Goal: Information Seeking & Learning: Learn about a topic

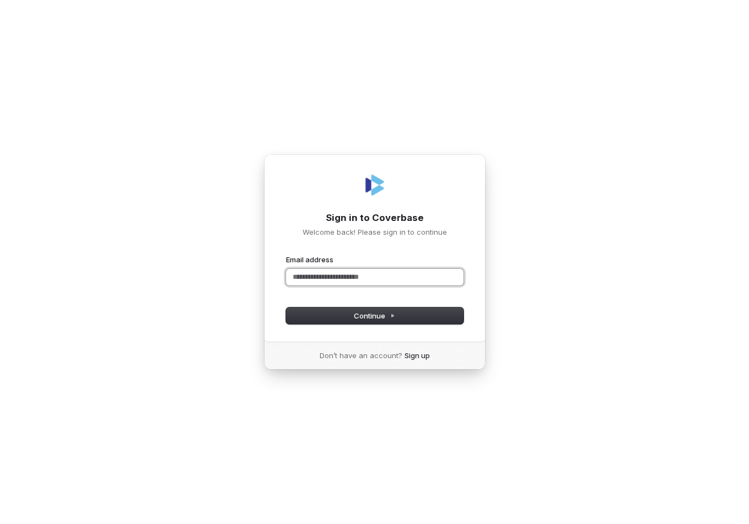
click at [327, 280] on input "Email address" at bounding box center [374, 277] width 177 height 17
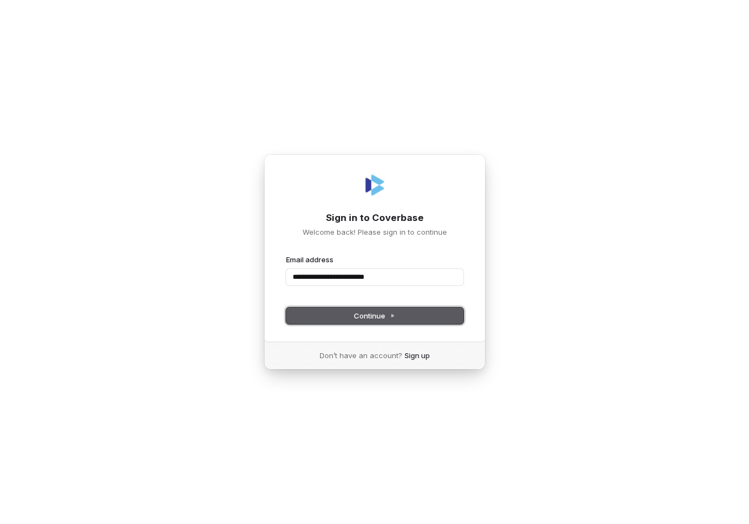
click at [358, 309] on button "Continue" at bounding box center [374, 316] width 177 height 17
type input "**********"
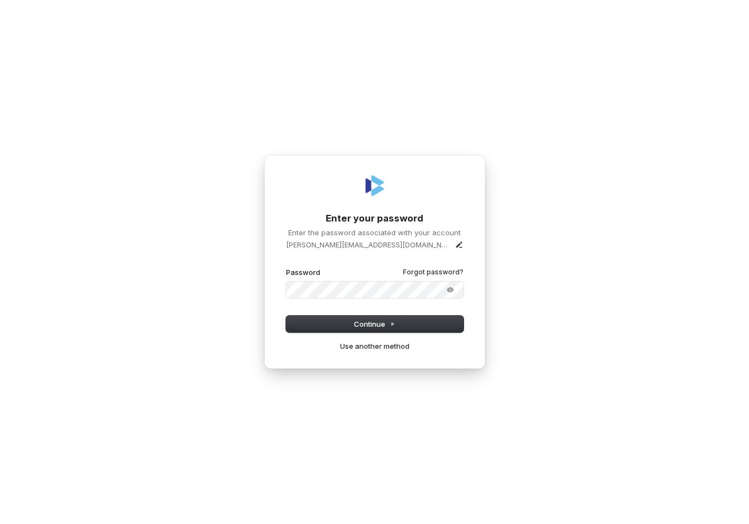
click at [286, 267] on button "submit" at bounding box center [286, 267] width 0 height 0
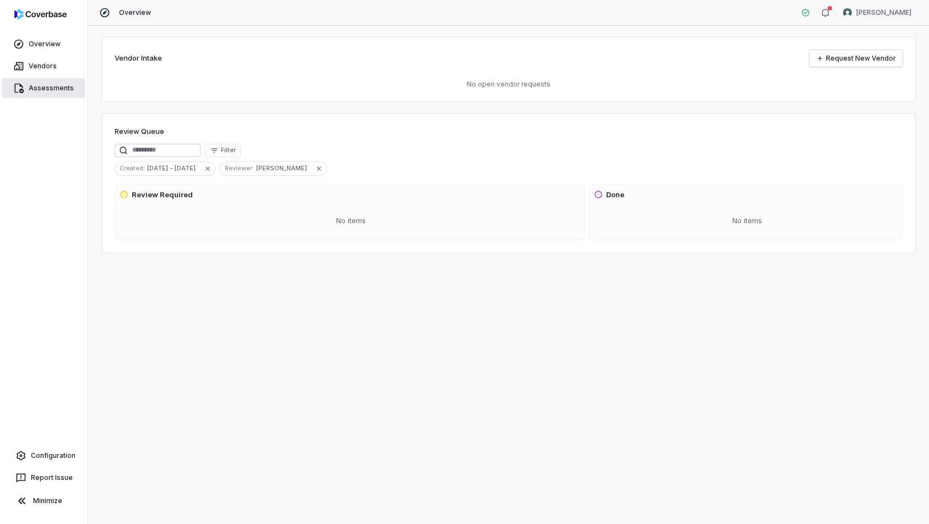
click at [52, 85] on span "Assessments" at bounding box center [51, 88] width 45 height 9
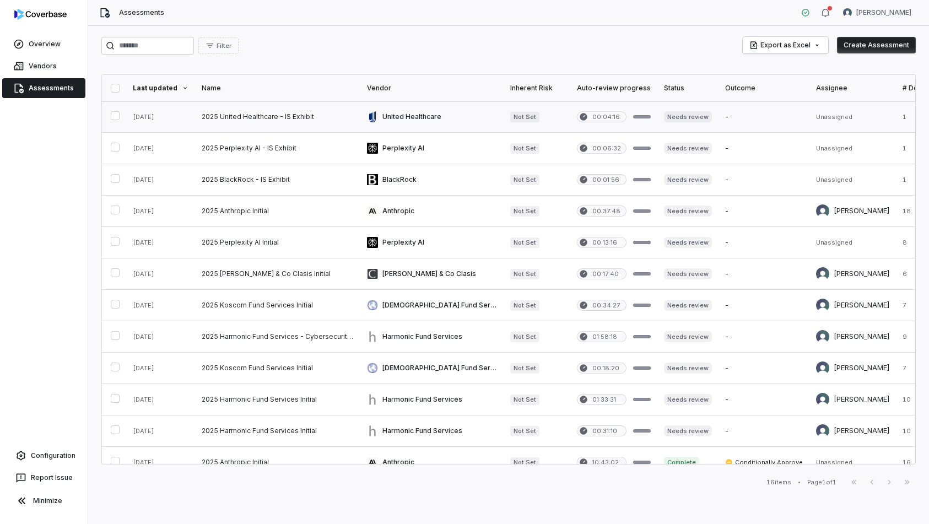
click at [330, 117] on link at bounding box center [277, 116] width 165 height 31
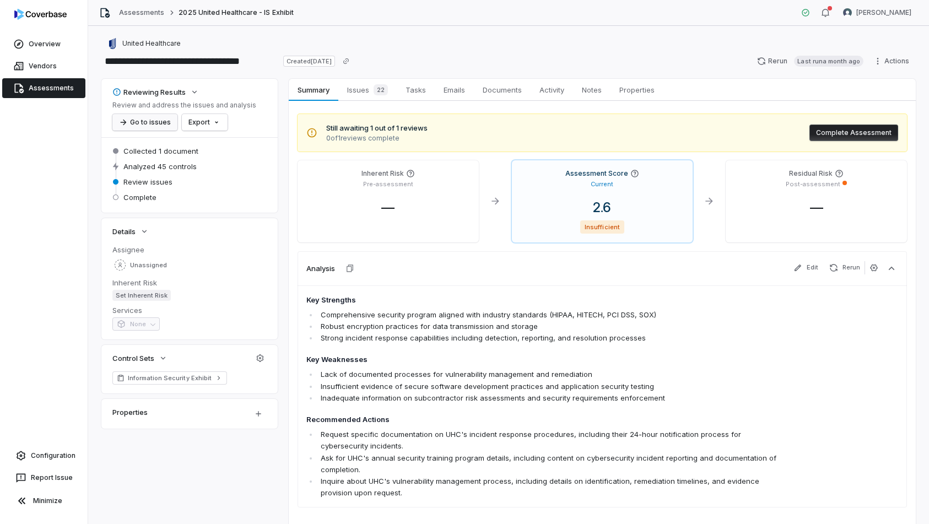
click at [164, 126] on button "Go to issues" at bounding box center [144, 122] width 65 height 17
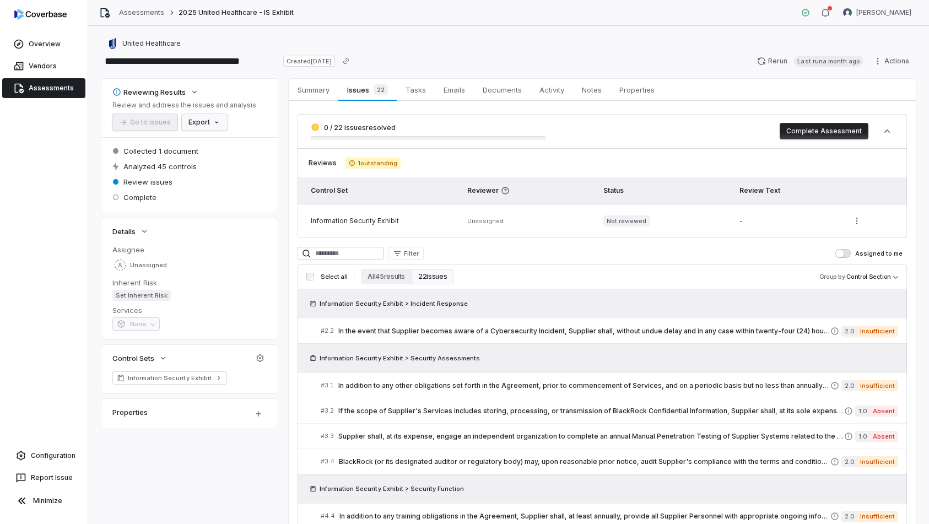
click at [216, 121] on html "**********" at bounding box center [464, 262] width 929 height 524
click at [264, 121] on html "**********" at bounding box center [464, 262] width 929 height 524
click at [418, 93] on span "Tasks" at bounding box center [415, 90] width 29 height 14
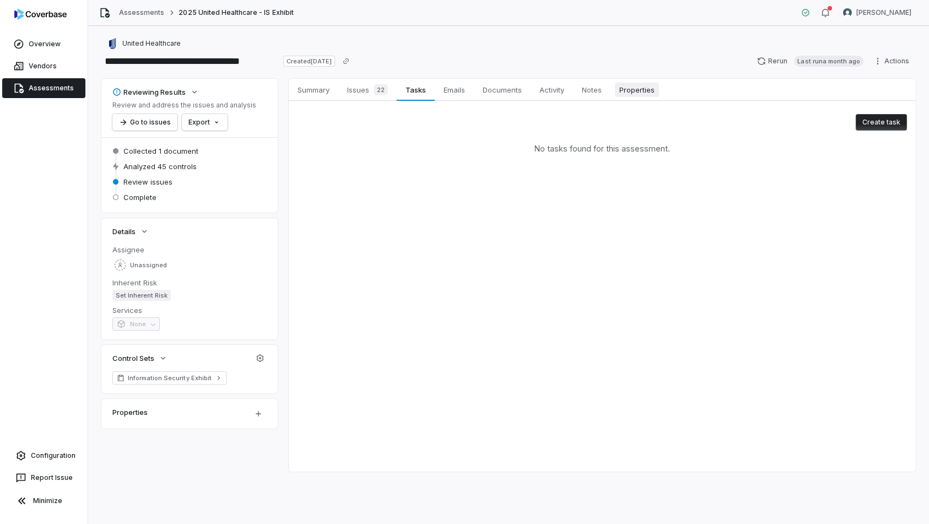
click at [634, 90] on span "Properties" at bounding box center [637, 90] width 44 height 14
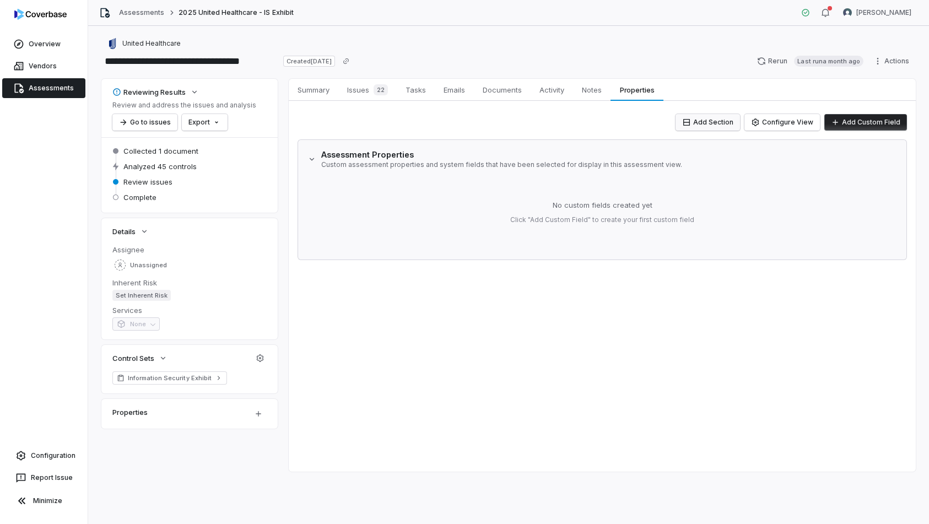
click at [738, 122] on button "Add Section" at bounding box center [708, 122] width 64 height 17
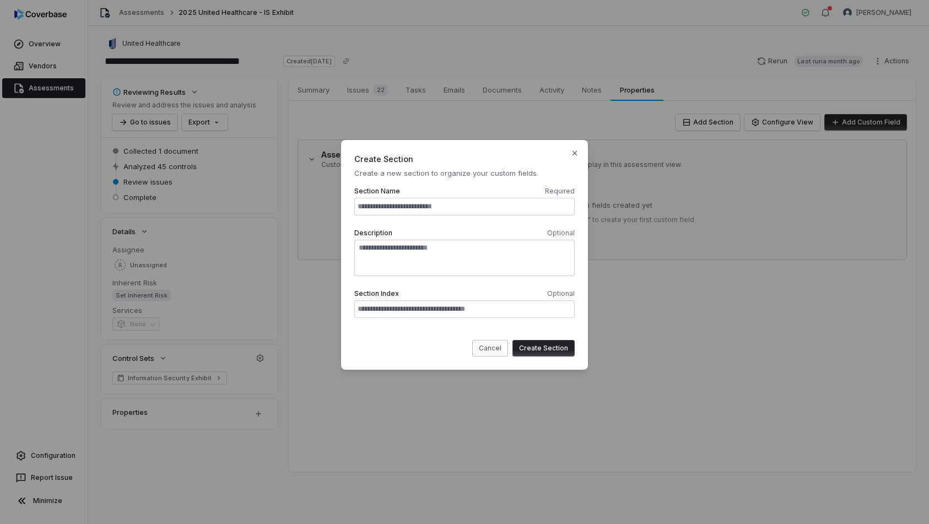
click at [466, 206] on input "text" at bounding box center [464, 207] width 220 height 18
click at [461, 254] on textarea at bounding box center [464, 258] width 220 height 36
click at [459, 301] on input "text" at bounding box center [464, 309] width 220 height 18
click at [497, 353] on button "Cancel" at bounding box center [490, 348] width 36 height 17
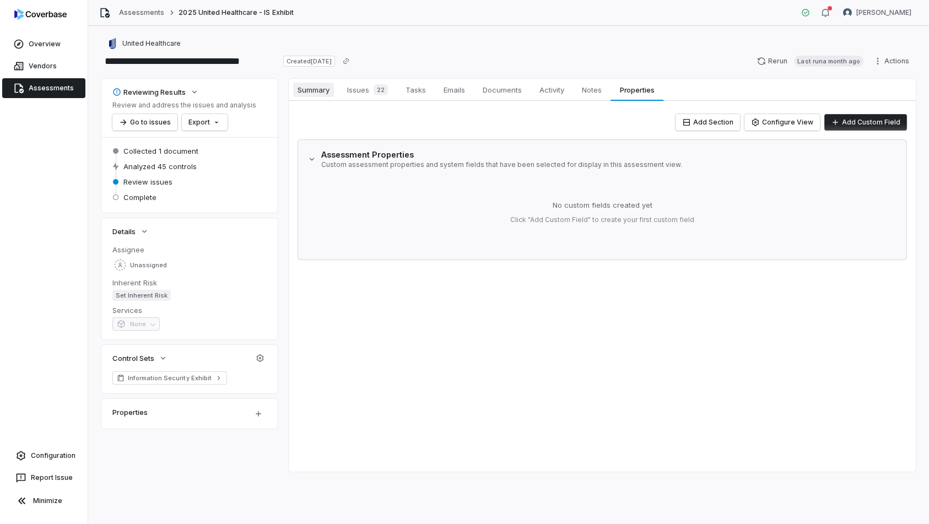
click at [308, 94] on span "Summary" at bounding box center [313, 90] width 41 height 14
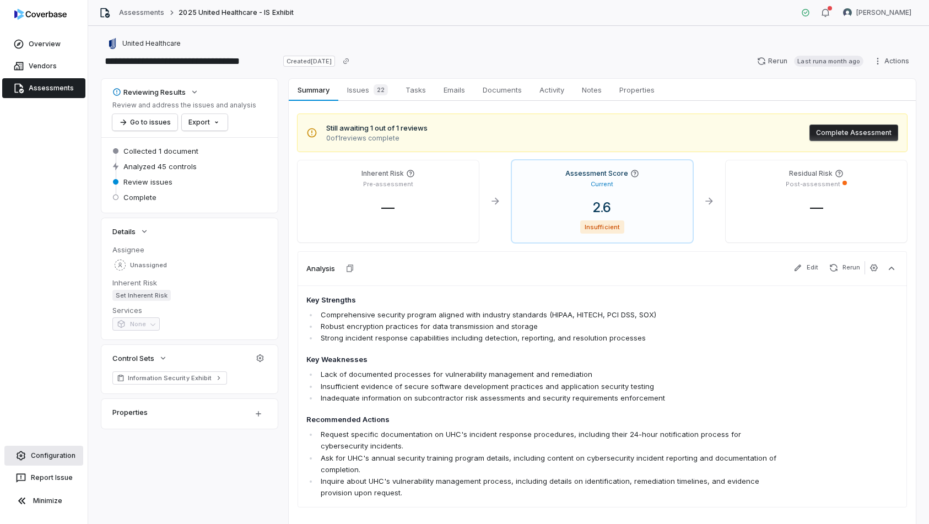
click at [60, 454] on span "Configuration" at bounding box center [53, 455] width 45 height 9
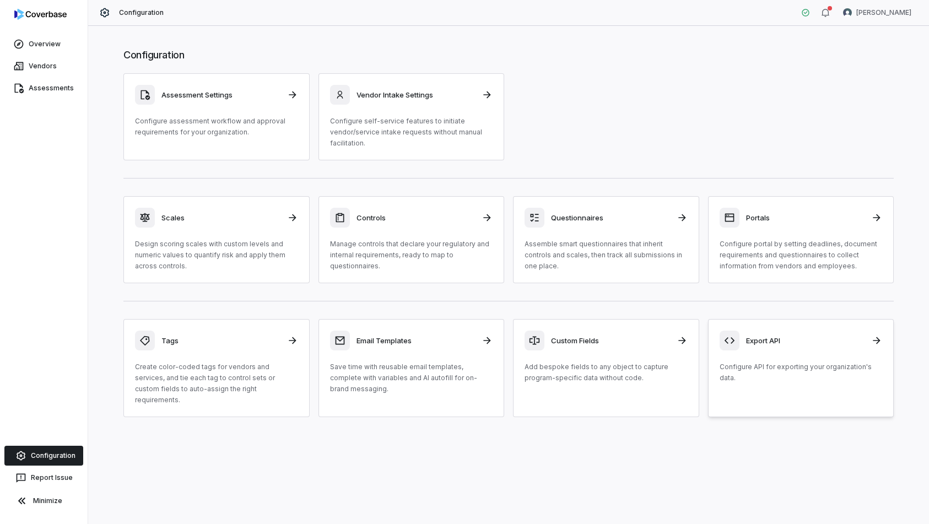
click at [748, 345] on div "Export API" at bounding box center [801, 341] width 163 height 20
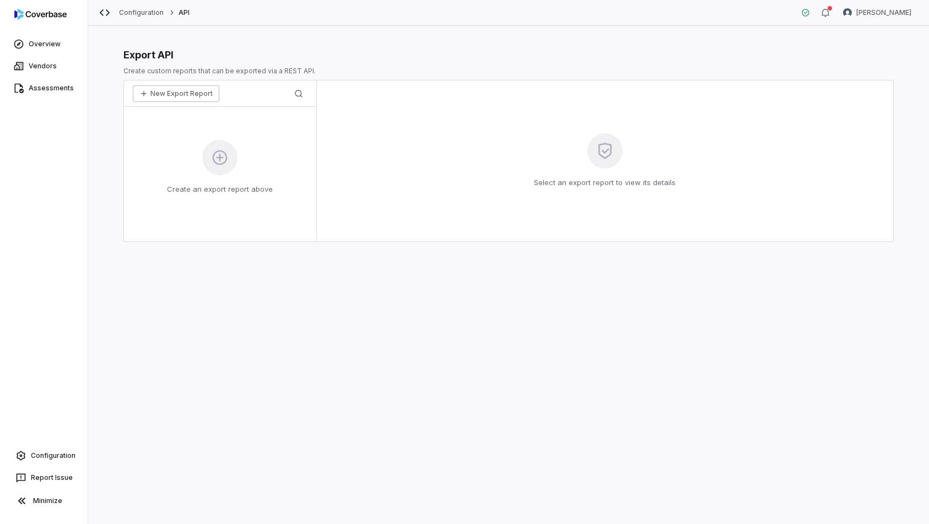
click at [167, 95] on button "New Export Report" at bounding box center [176, 93] width 87 height 17
click at [217, 140] on div "New Export Report new-export-report-1" at bounding box center [220, 133] width 179 height 39
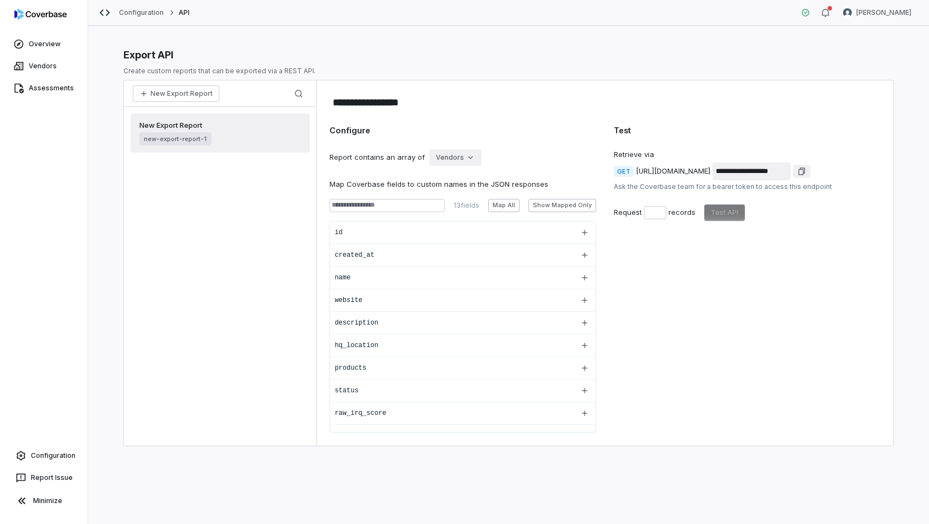
click at [462, 154] on html "**********" at bounding box center [464, 262] width 929 height 524
click at [468, 195] on div "Assessments" at bounding box center [465, 199] width 71 height 18
click at [486, 159] on html "**********" at bounding box center [464, 262] width 929 height 524
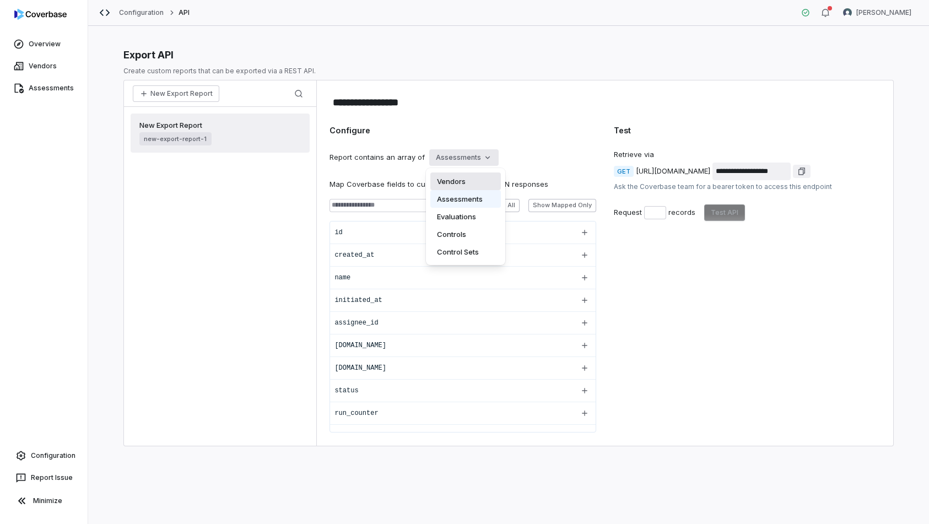
click at [473, 182] on div "Vendors" at bounding box center [465, 182] width 71 height 18
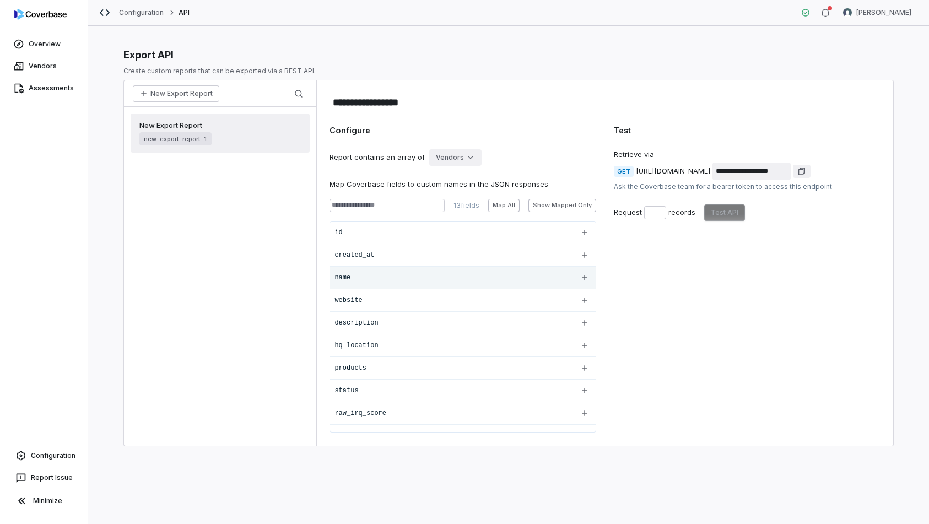
click at [382, 275] on div "name" at bounding box center [453, 277] width 236 height 9
click at [582, 278] on icon "button" at bounding box center [584, 277] width 9 height 9
click at [503, 276] on input "****" at bounding box center [538, 277] width 71 height 13
click at [503, 277] on input "****" at bounding box center [538, 277] width 71 height 13
click at [503, 278] on input "****" at bounding box center [538, 277] width 71 height 13
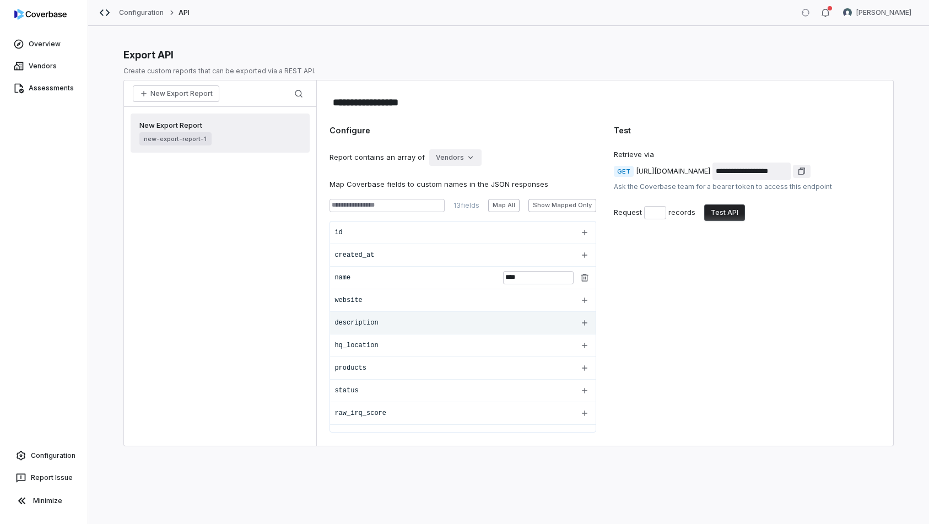
click at [435, 320] on div "description" at bounding box center [453, 323] width 236 height 9
click at [580, 322] on icon "button" at bounding box center [584, 323] width 9 height 9
click at [503, 322] on input "**********" at bounding box center [538, 322] width 71 height 13
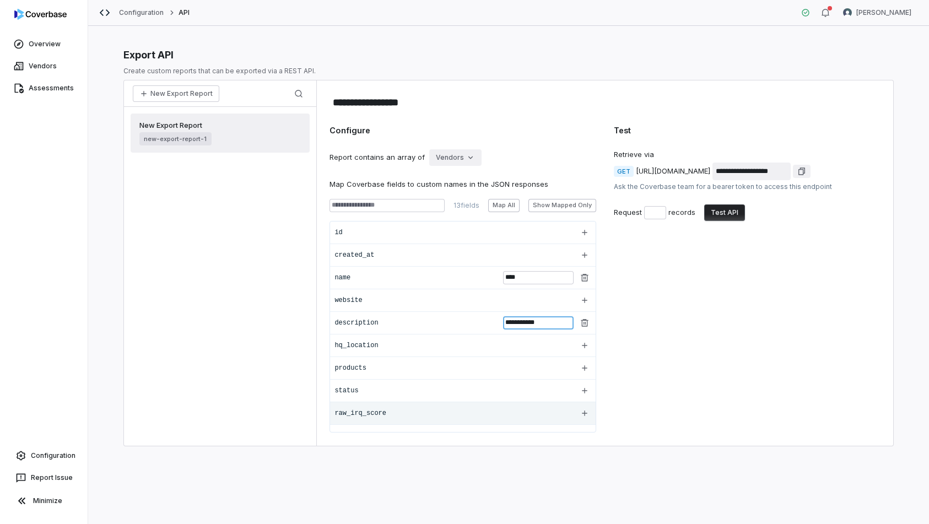
scroll to position [83, 0]
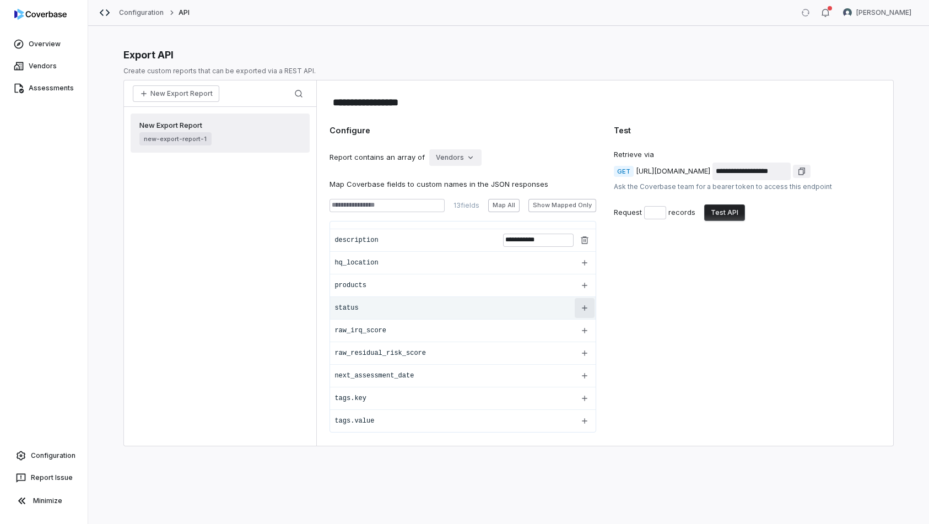
click at [583, 305] on icon "button" at bounding box center [584, 308] width 9 height 9
click at [580, 333] on icon "button" at bounding box center [584, 330] width 9 height 9
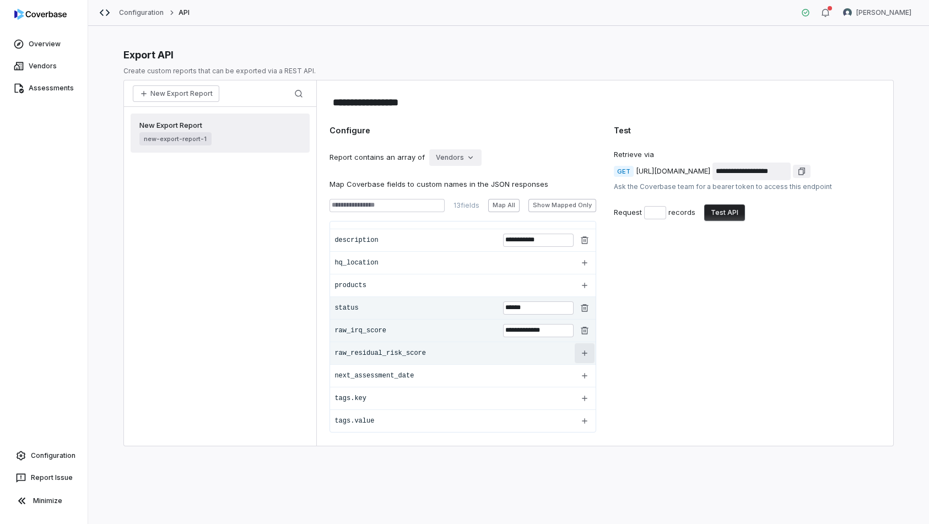
click at [580, 352] on icon "button" at bounding box center [584, 353] width 9 height 9
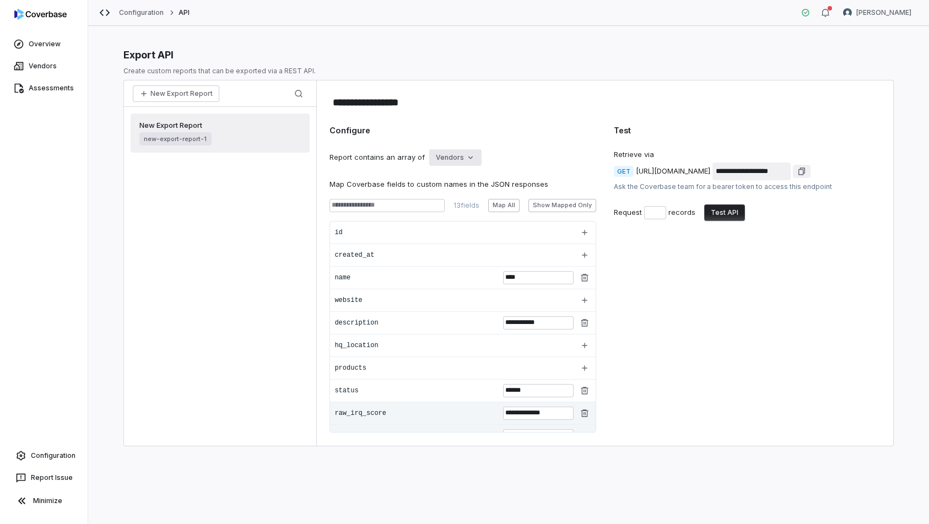
click at [468, 160] on html "**********" at bounding box center [464, 262] width 929 height 524
click at [463, 199] on div "Assessments" at bounding box center [465, 199] width 71 height 18
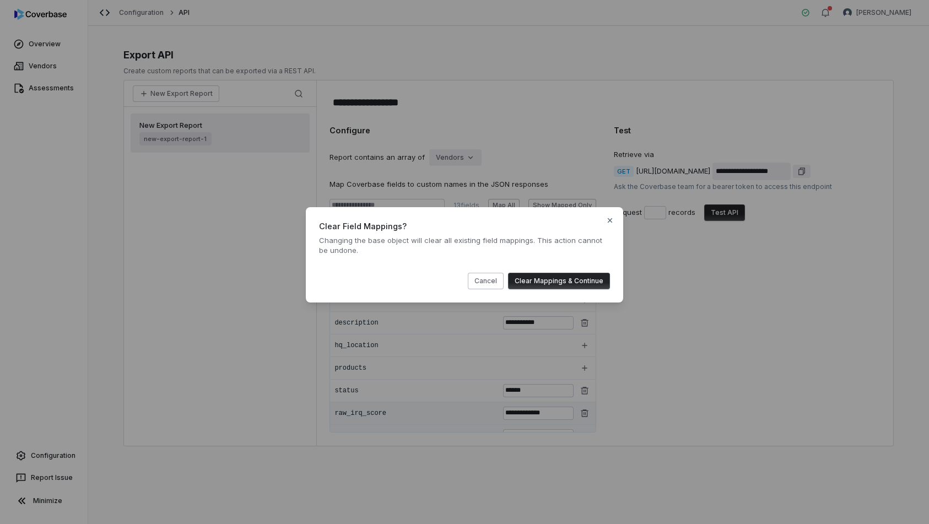
drag, startPoint x: 489, startPoint y: 279, endPoint x: 469, endPoint y: 270, distance: 21.7
click at [489, 279] on button "Cancel" at bounding box center [486, 281] width 36 height 17
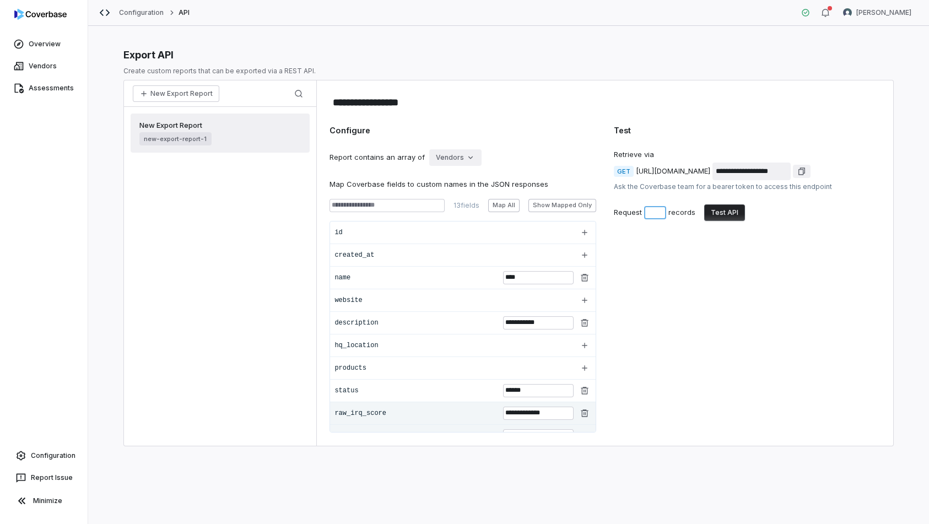
click at [676, 326] on div "**********" at bounding box center [747, 279] width 266 height 308
click at [698, 258] on div "**********" at bounding box center [747, 279] width 266 height 308
click at [734, 214] on button "Test API" at bounding box center [724, 212] width 41 height 17
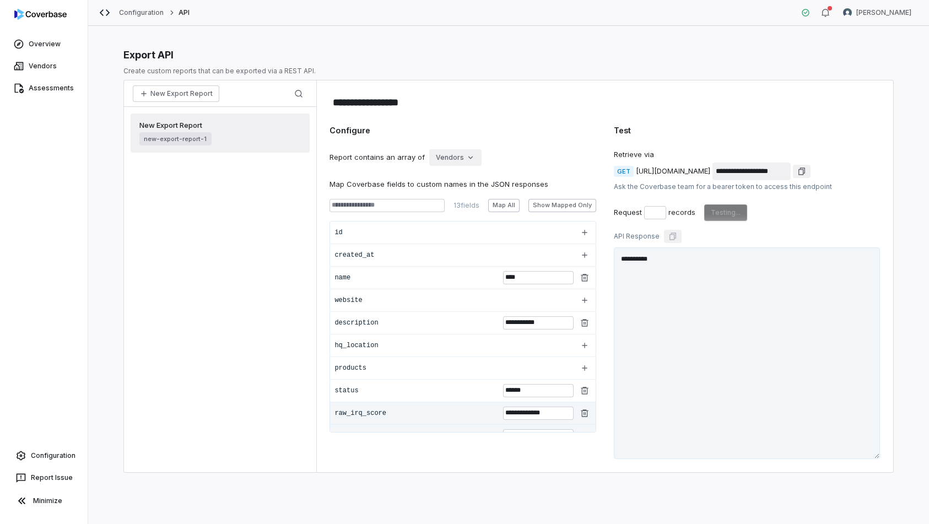
type textarea "**********"
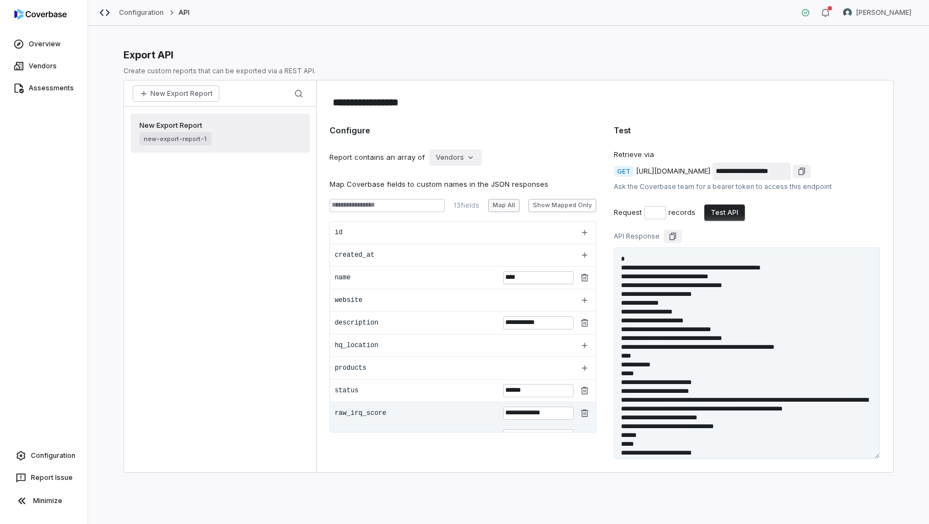
click at [507, 207] on button "Map All" at bounding box center [503, 205] width 31 height 13
click at [581, 254] on icon "button" at bounding box center [584, 255] width 9 height 9
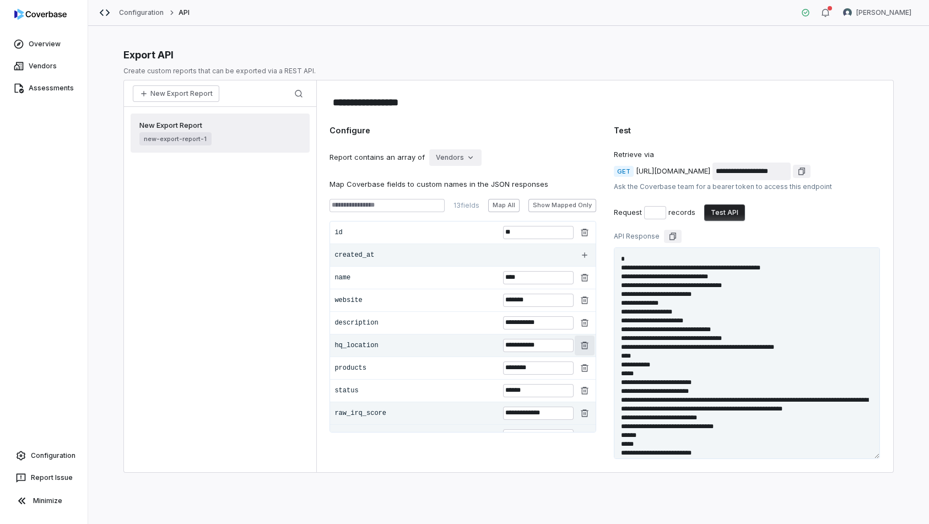
click at [582, 348] on icon "button" at bounding box center [584, 345] width 7 height 7
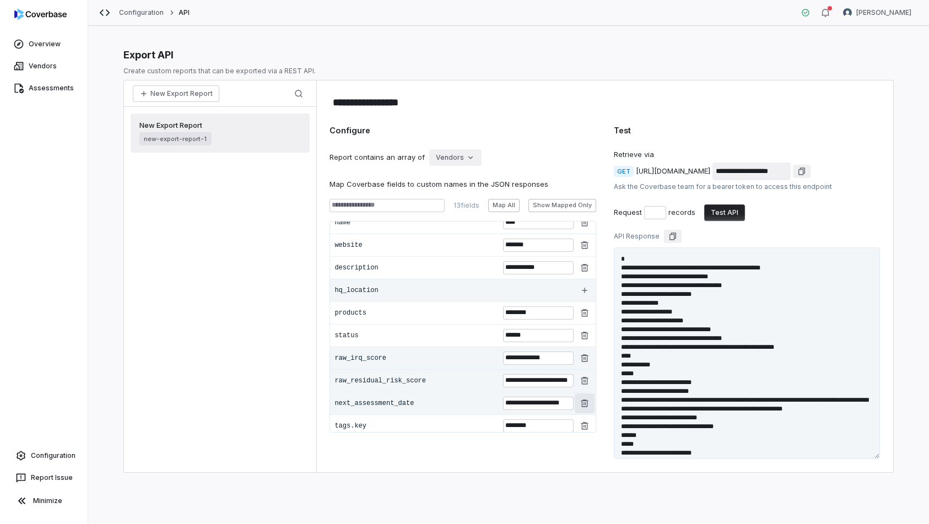
click at [581, 406] on icon "button" at bounding box center [584, 403] width 7 height 7
click at [585, 426] on button "button" at bounding box center [585, 426] width 20 height 20
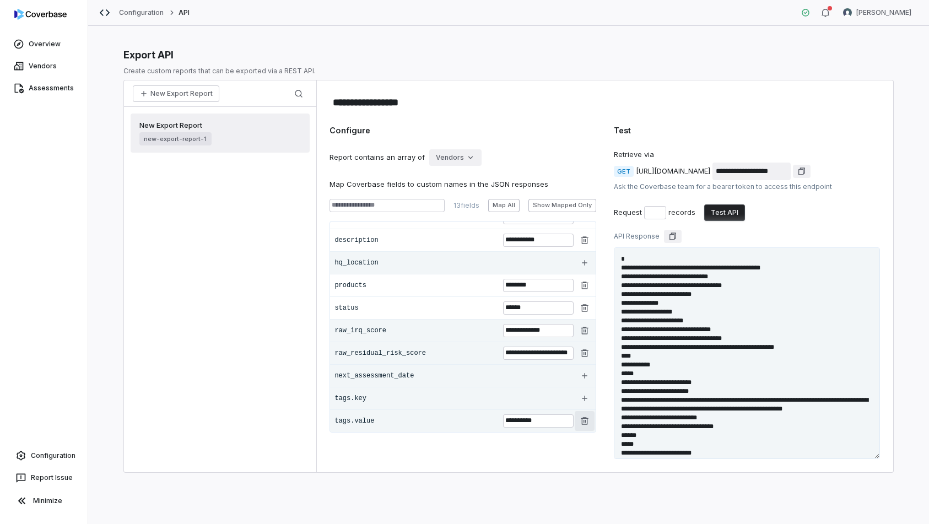
click at [580, 420] on icon "button" at bounding box center [584, 421] width 9 height 9
click at [521, 329] on input "**********" at bounding box center [538, 330] width 71 height 13
click at [520, 328] on input "**********" at bounding box center [538, 330] width 71 height 13
click at [560, 330] on input "**********" at bounding box center [538, 330] width 71 height 13
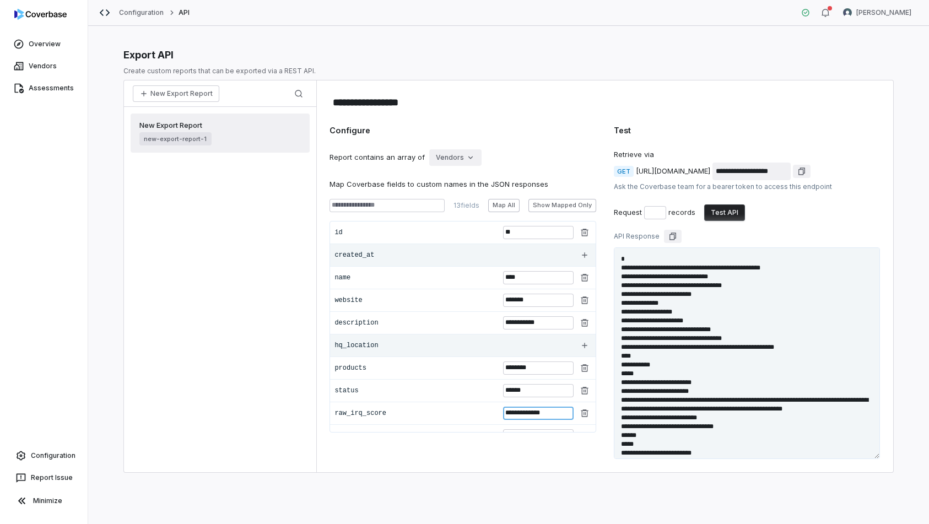
type input "**********"
click at [748, 171] on input "**********" at bounding box center [752, 172] width 78 height 18
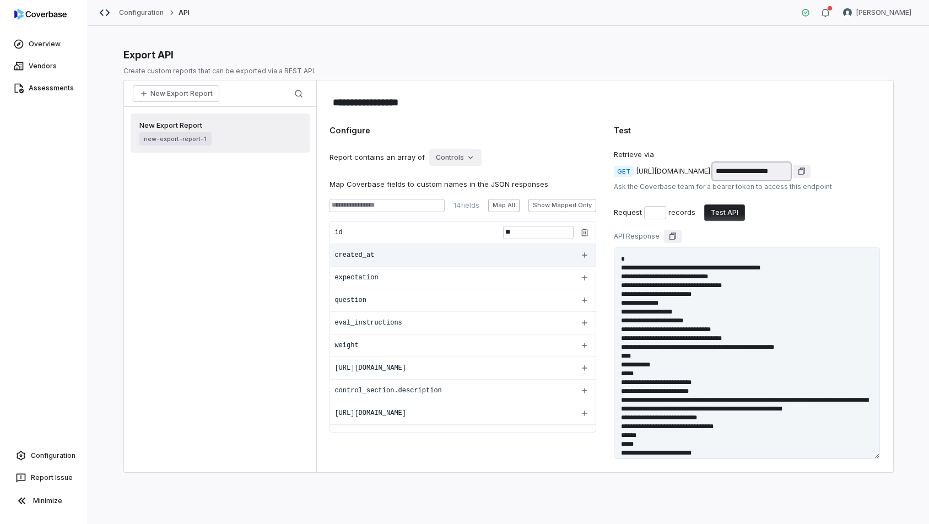
drag, startPoint x: 845, startPoint y: 171, endPoint x: 757, endPoint y: 176, distance: 87.8
click at [748, 176] on div "**********" at bounding box center [713, 172] width 155 height 18
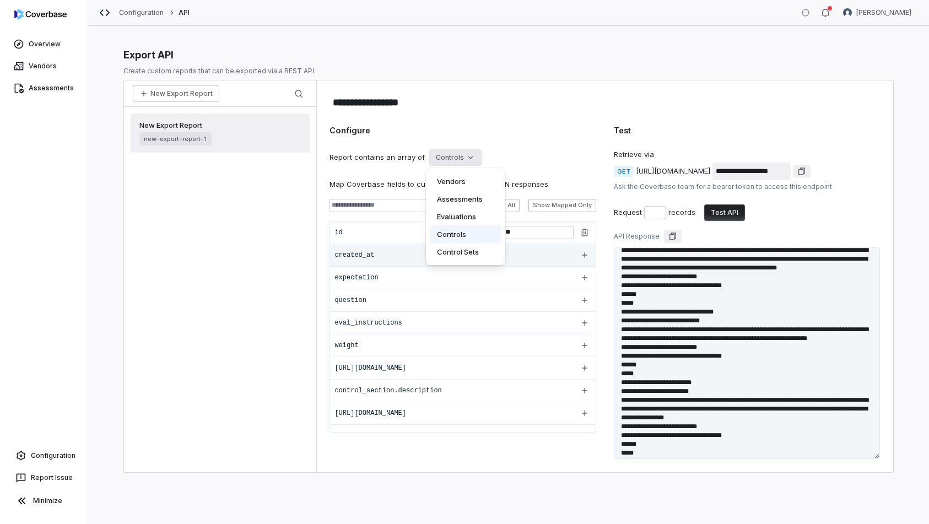
click at [461, 158] on html "**********" at bounding box center [464, 262] width 929 height 524
click at [530, 146] on html "**********" at bounding box center [464, 262] width 929 height 524
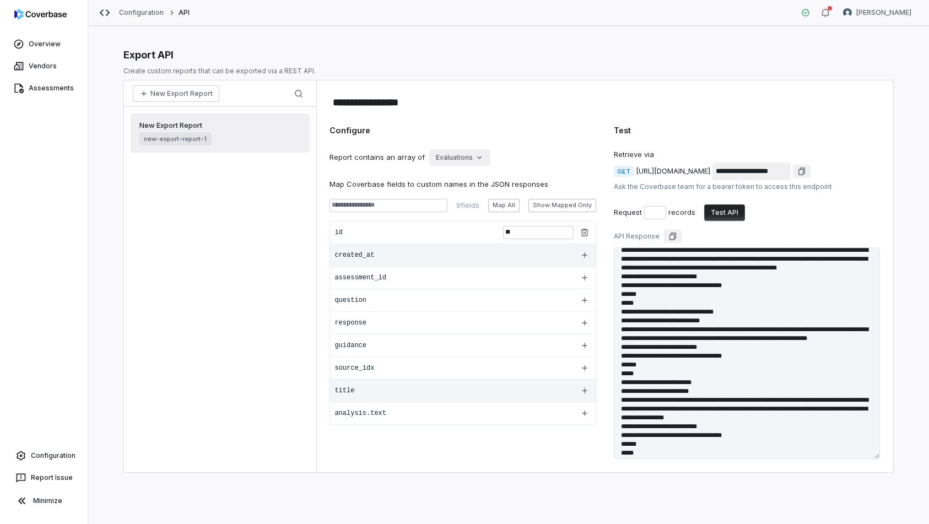
click at [401, 395] on div "title" at bounding box center [462, 390] width 265 height 23
click at [98, 13] on div "Configuration API [PERSON_NAME]" at bounding box center [508, 13] width 841 height 26
click at [101, 9] on icon at bounding box center [104, 12] width 11 height 11
click at [104, 14] on icon at bounding box center [104, 12] width 11 height 11
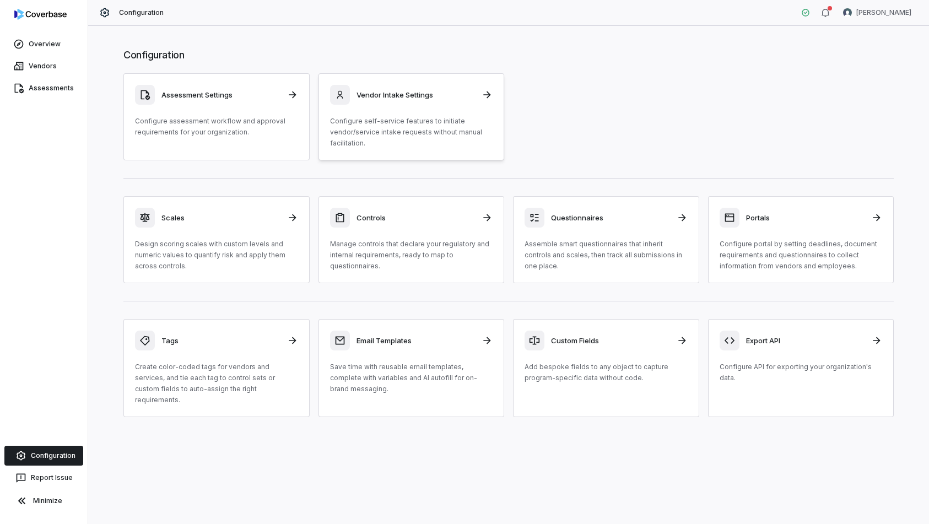
click at [485, 126] on p "Configure self-service features to initiate vendor/service intake requests with…" at bounding box center [411, 132] width 163 height 33
click at [190, 105] on div "Assessment Settings Configure assessment workflow and approval requirements for…" at bounding box center [216, 111] width 163 height 53
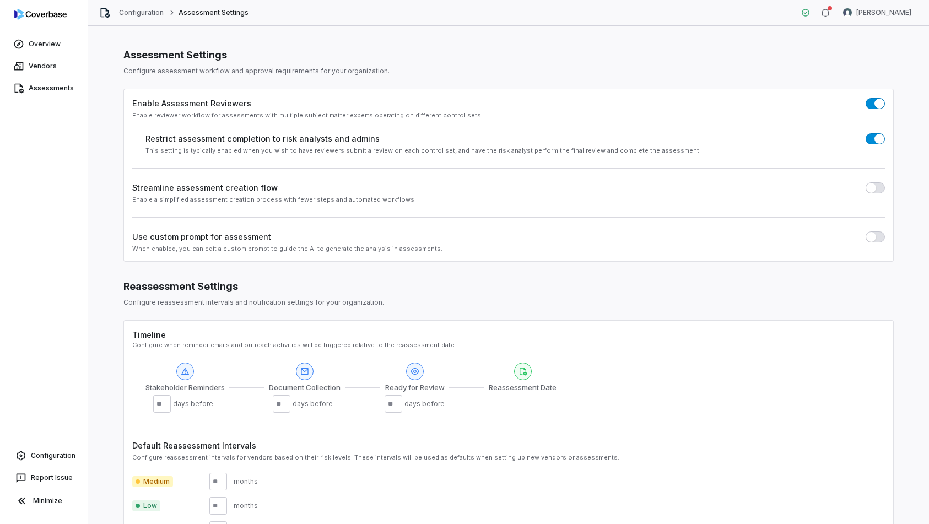
click at [161, 239] on label "Use custom prompt for assessment" at bounding box center [201, 237] width 139 height 12
click at [107, 94] on div "Assessment Settings Configure assessment workflow and approval requirements for…" at bounding box center [508, 316] width 815 height 559
click at [48, 47] on span "Overview" at bounding box center [45, 44] width 32 height 9
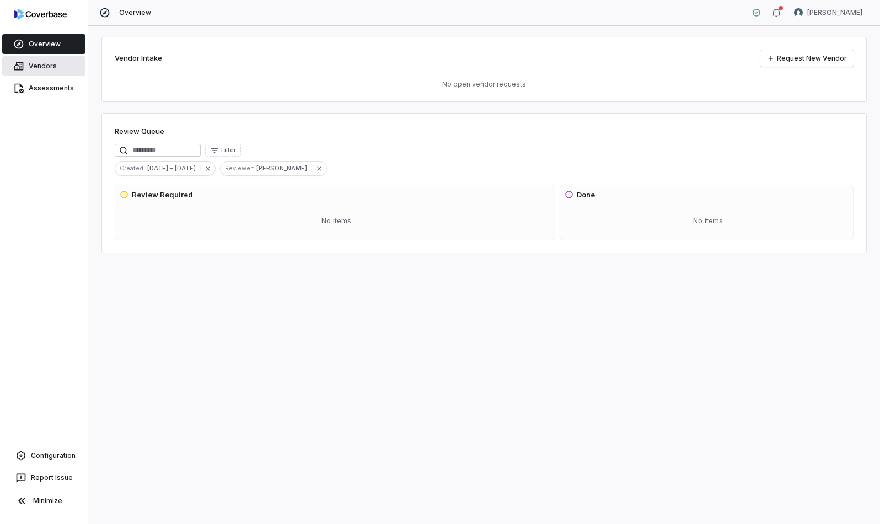
click at [35, 66] on span "Vendors" at bounding box center [43, 66] width 28 height 9
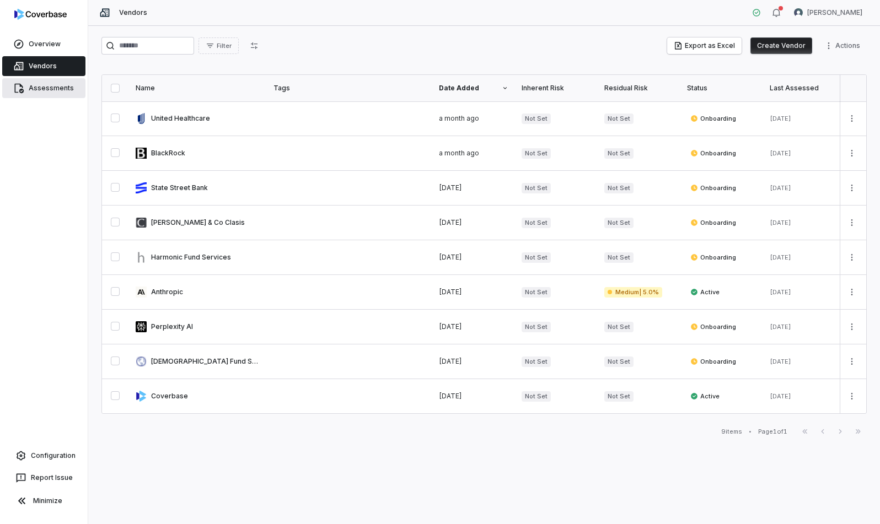
click at [42, 89] on span "Assessments" at bounding box center [51, 88] width 45 height 9
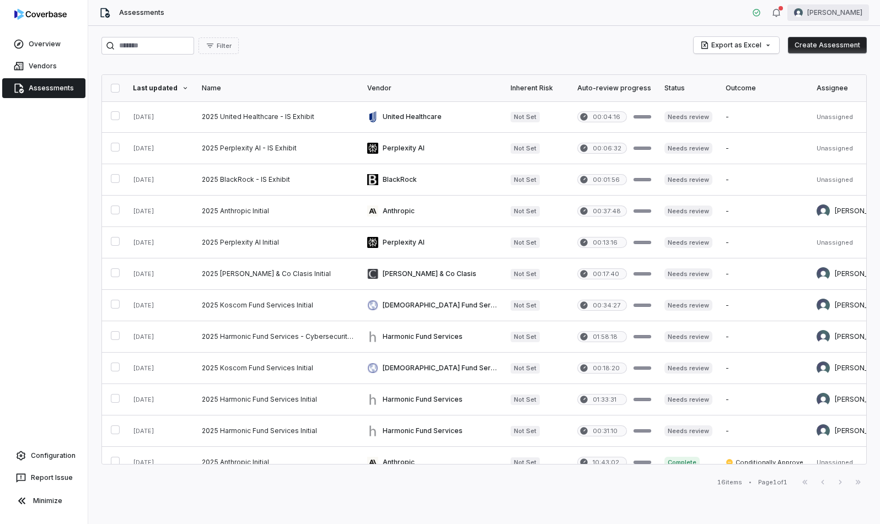
click at [748, 10] on html "Overview Vendors Assessments Configuration Report Issue Minimize Assessments [P…" at bounding box center [440, 262] width 880 height 524
click at [748, 39] on div "Account" at bounding box center [822, 39] width 84 height 18
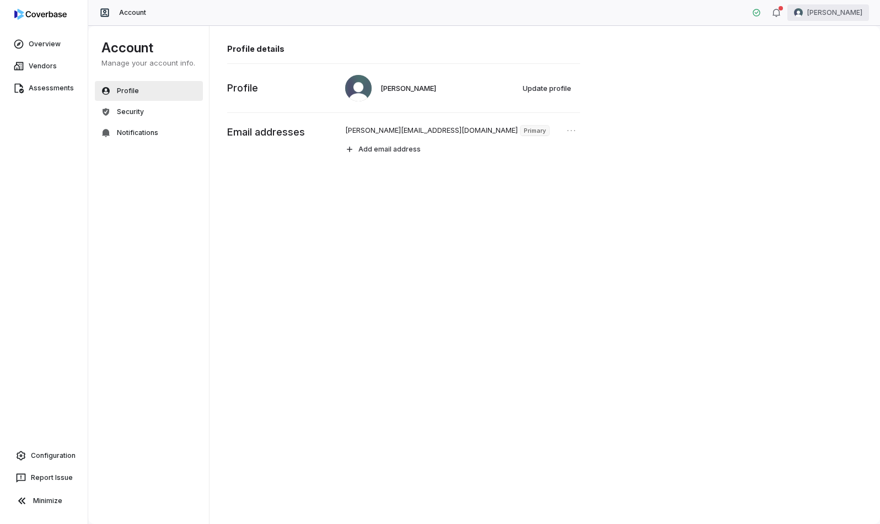
click at [748, 14] on html "Overview Vendors Assessments Configuration Report Issue Minimize Account [PERSO…" at bounding box center [440, 262] width 880 height 524
click at [748, 56] on div "Organization" at bounding box center [822, 57] width 84 height 18
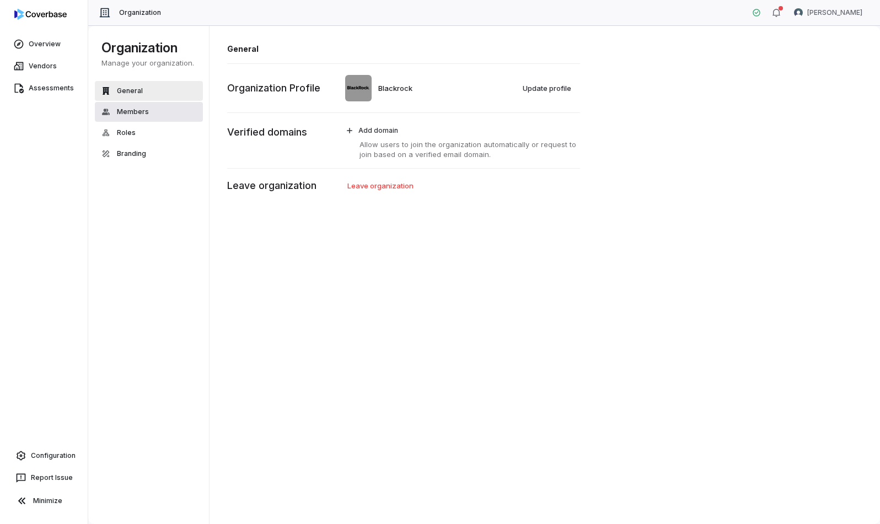
click at [152, 111] on button "Members" at bounding box center [149, 112] width 108 height 20
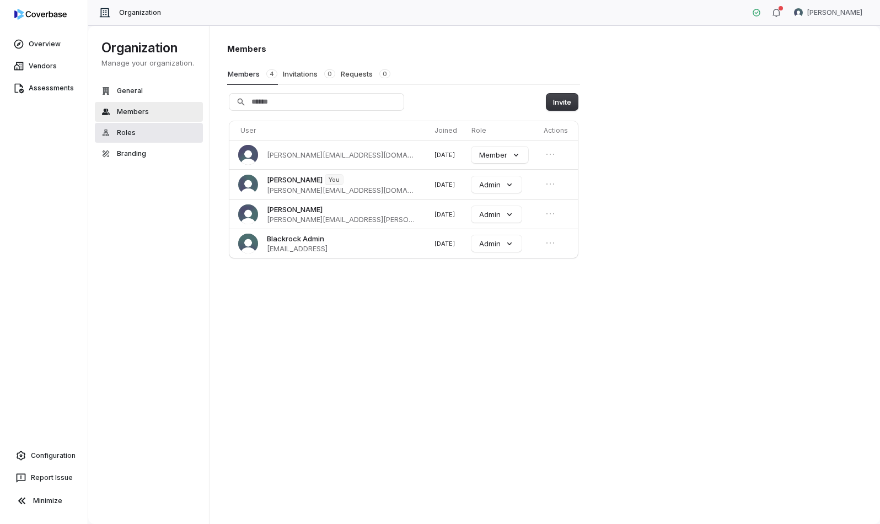
click at [154, 131] on button "Roles" at bounding box center [149, 133] width 108 height 20
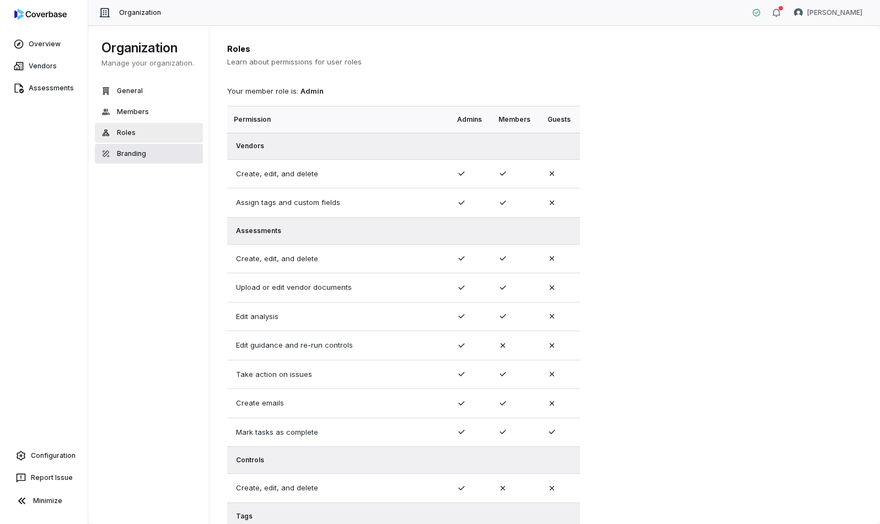
click at [151, 151] on button "Branding" at bounding box center [149, 154] width 108 height 20
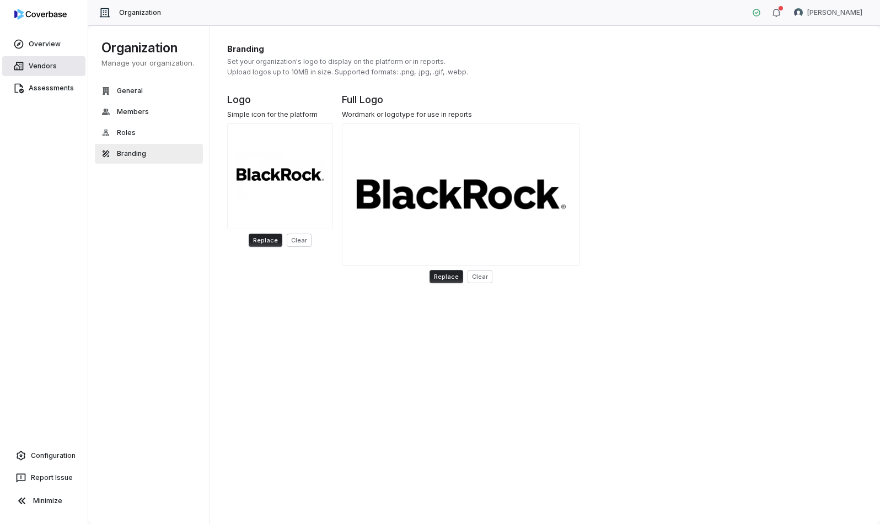
click at [50, 67] on span "Vendors" at bounding box center [43, 66] width 28 height 9
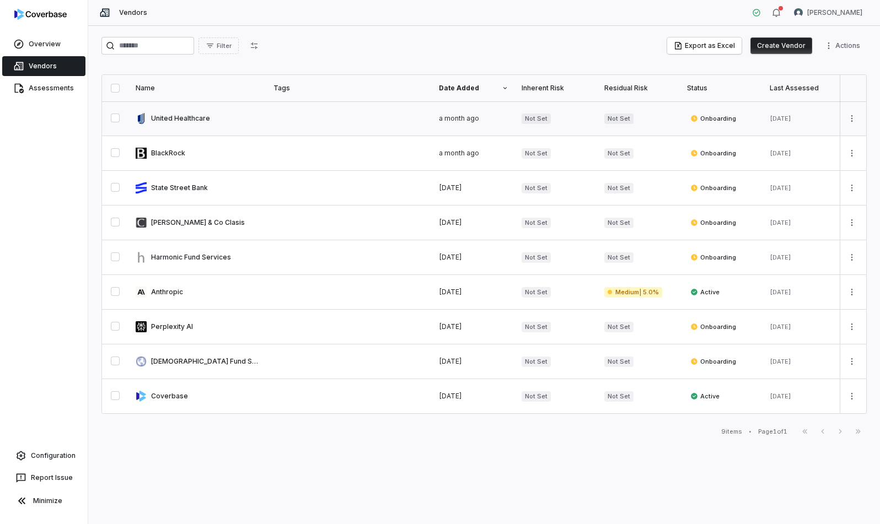
click at [189, 121] on link at bounding box center [198, 118] width 138 height 34
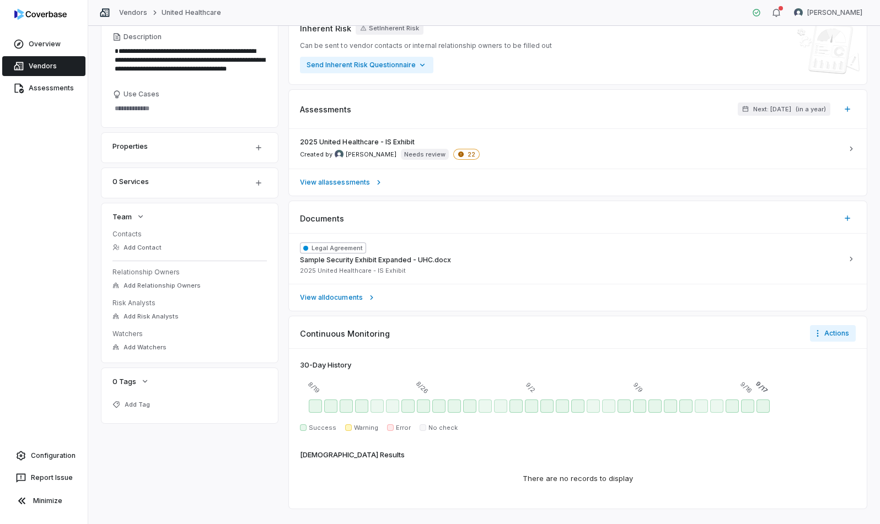
scroll to position [185, 0]
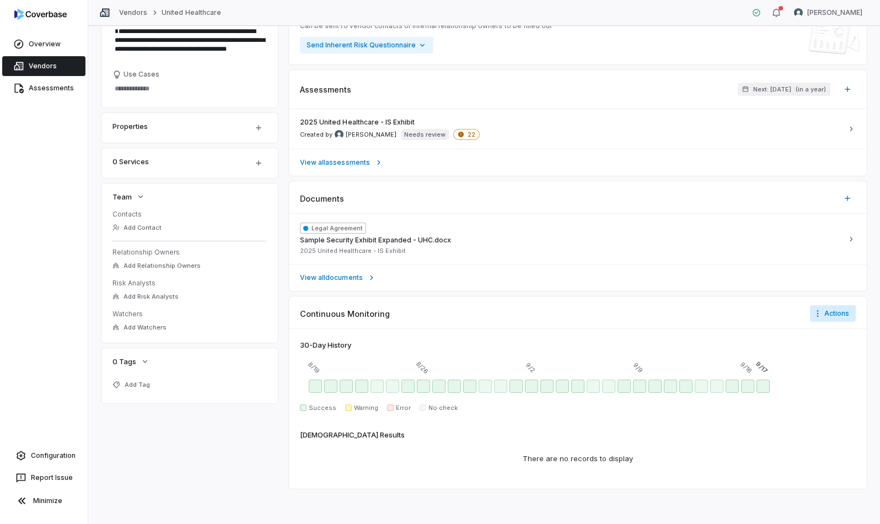
click at [748, 312] on html "**********" at bounding box center [440, 262] width 880 height 524
click at [643, 332] on html "**********" at bounding box center [440, 262] width 880 height 524
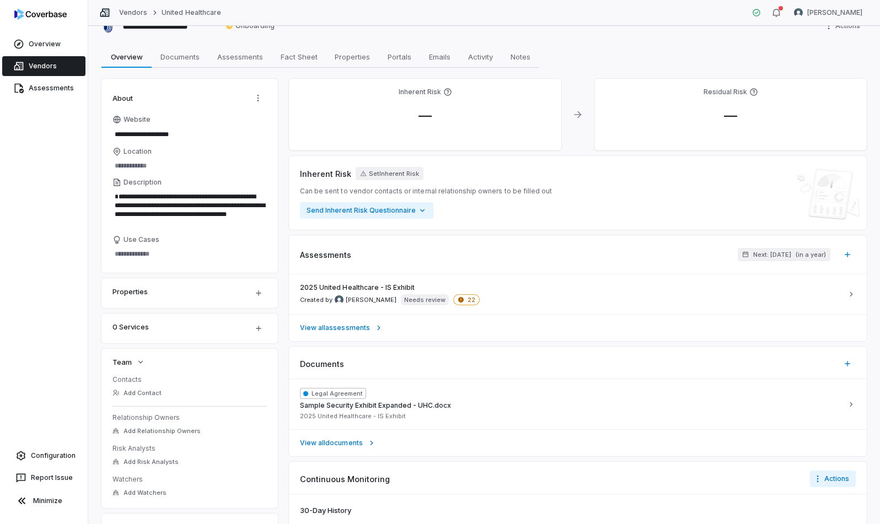
click at [203, 322] on div "0 Services" at bounding box center [175, 326] width 127 height 13
click at [265, 327] on button "button" at bounding box center [258, 328] width 23 height 23
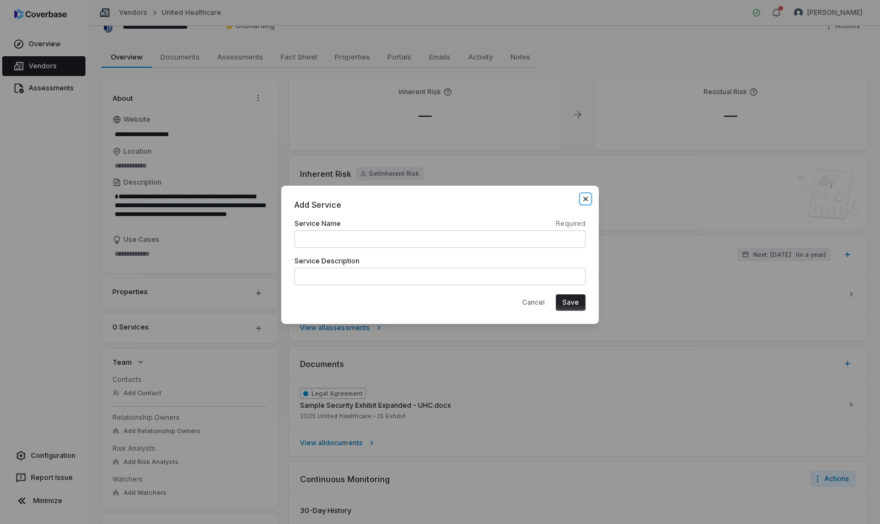
click at [587, 200] on icon "button" at bounding box center [585, 199] width 9 height 9
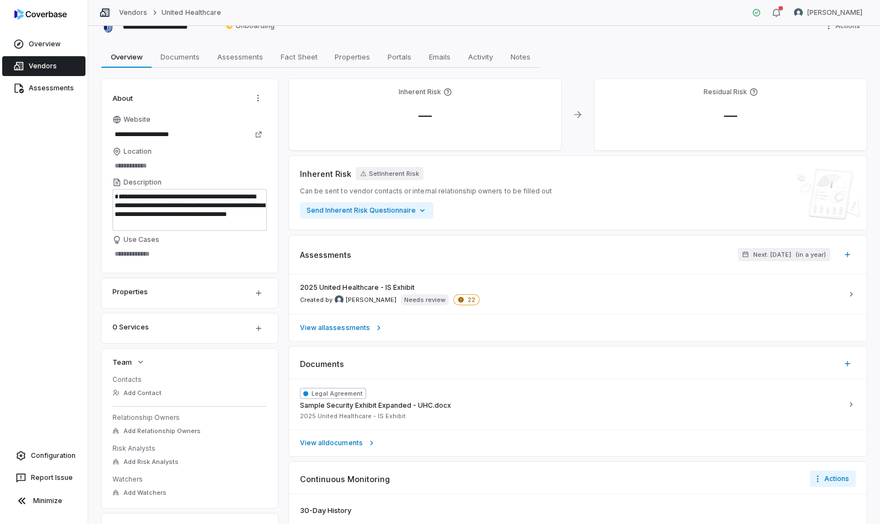
scroll to position [0, 0]
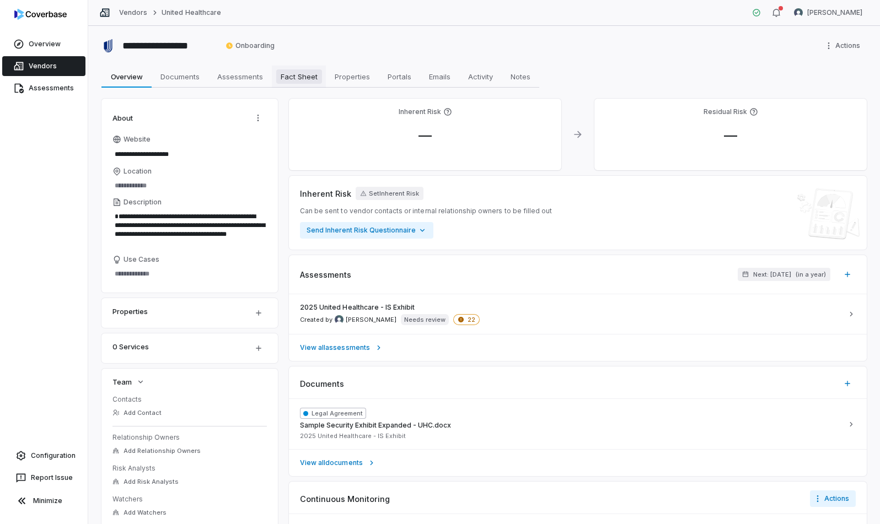
click at [302, 77] on span "Fact Sheet" at bounding box center [299, 76] width 46 height 14
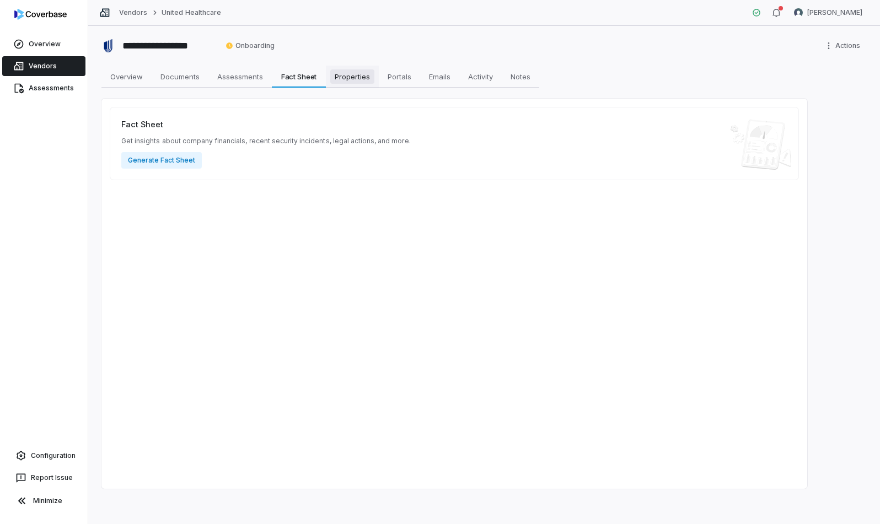
click at [366, 77] on span "Properties" at bounding box center [352, 76] width 44 height 14
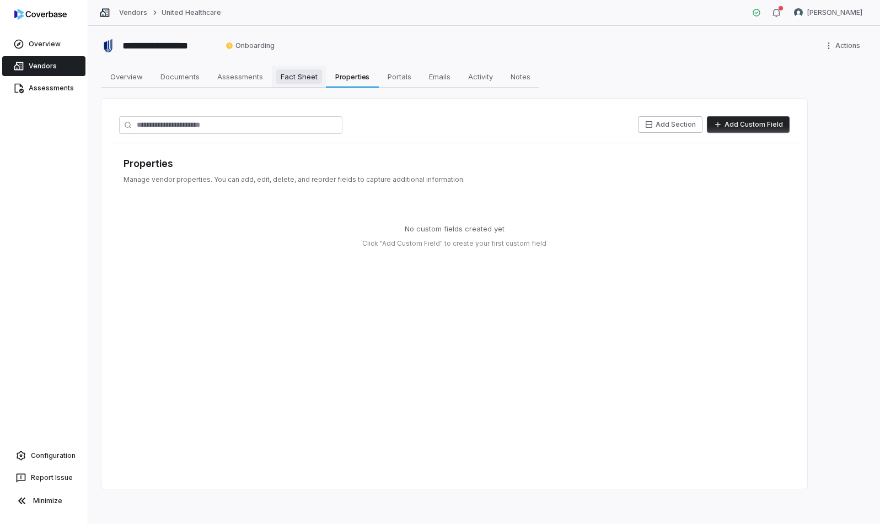
click at [306, 74] on span "Fact Sheet" at bounding box center [299, 76] width 46 height 14
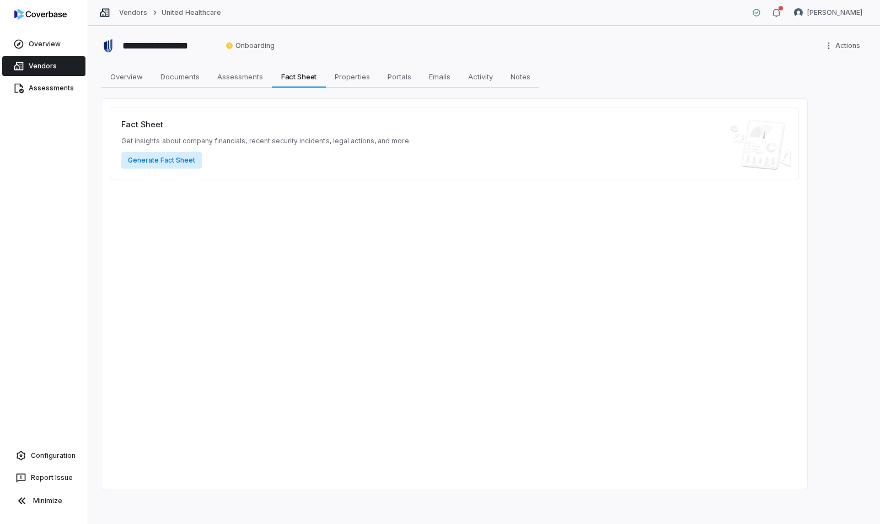
click at [174, 163] on button "Generate Fact Sheet" at bounding box center [161, 160] width 80 height 17
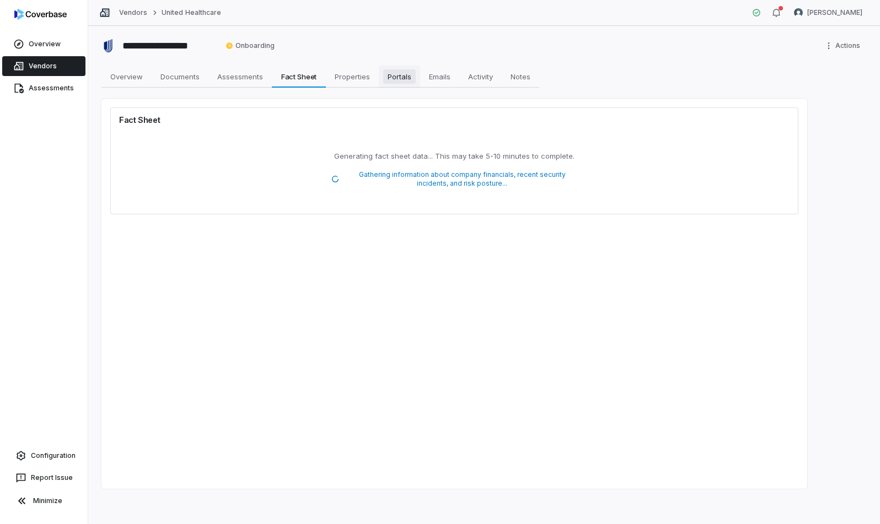
click at [391, 81] on span "Portals" at bounding box center [399, 76] width 33 height 14
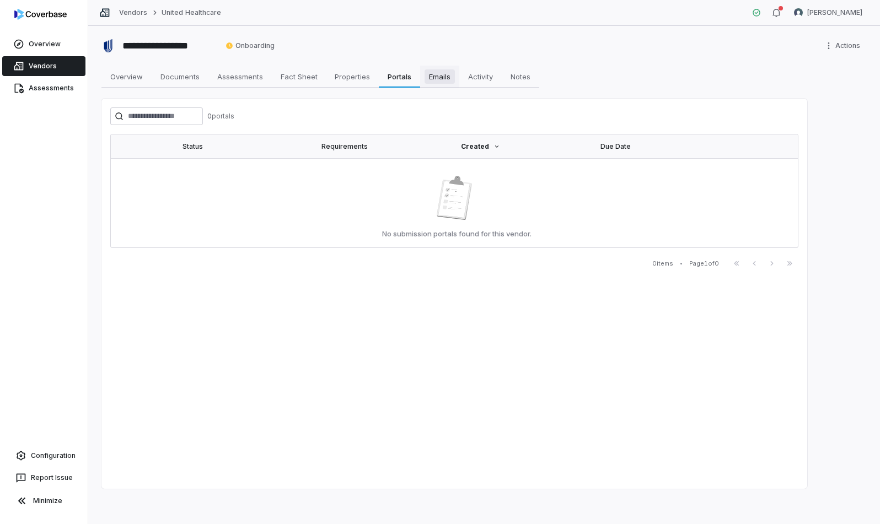
click at [445, 78] on span "Emails" at bounding box center [439, 76] width 30 height 14
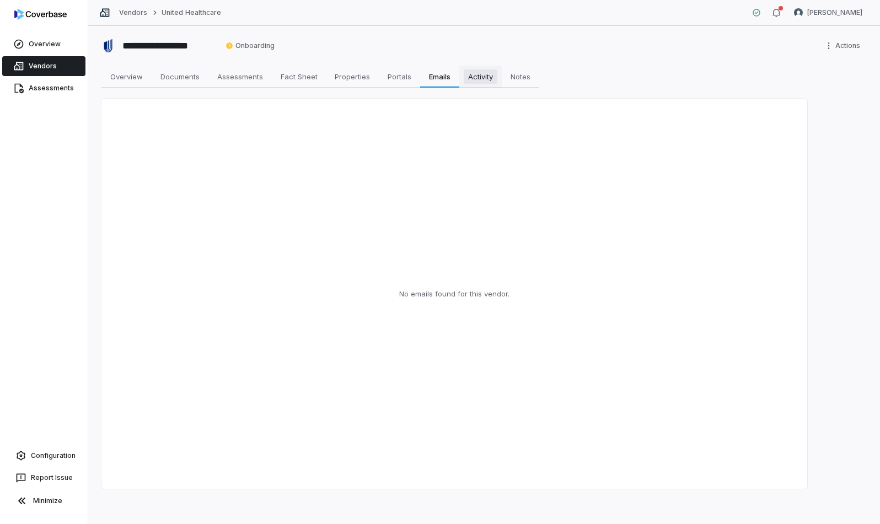
click at [493, 82] on span "Activity" at bounding box center [480, 76] width 34 height 14
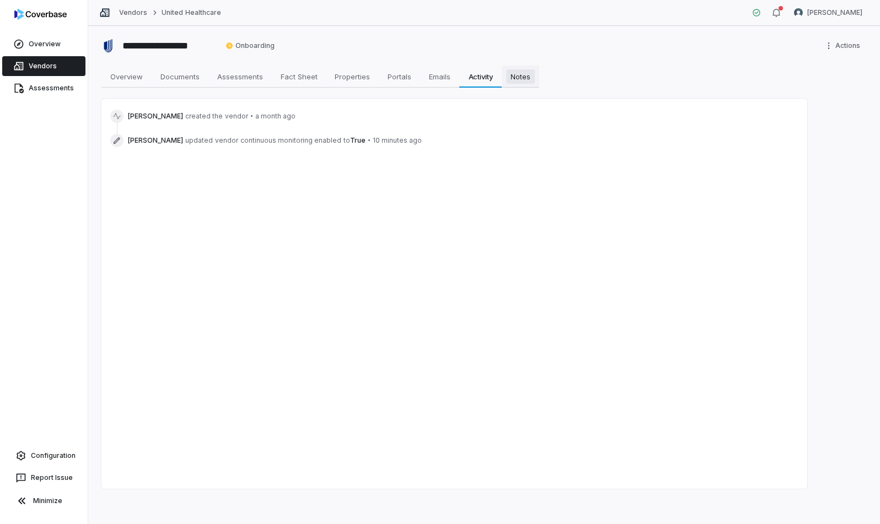
click at [518, 80] on span "Notes" at bounding box center [520, 76] width 29 height 14
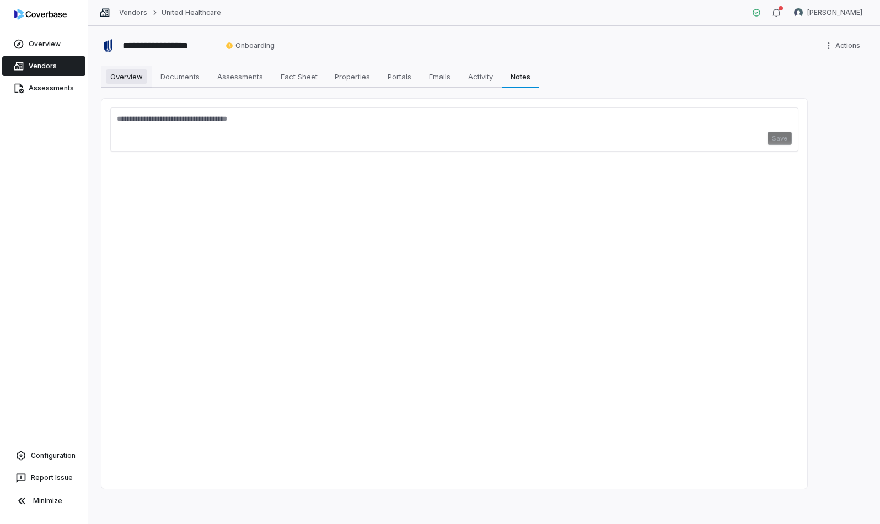
click at [131, 81] on span "Overview" at bounding box center [126, 76] width 41 height 14
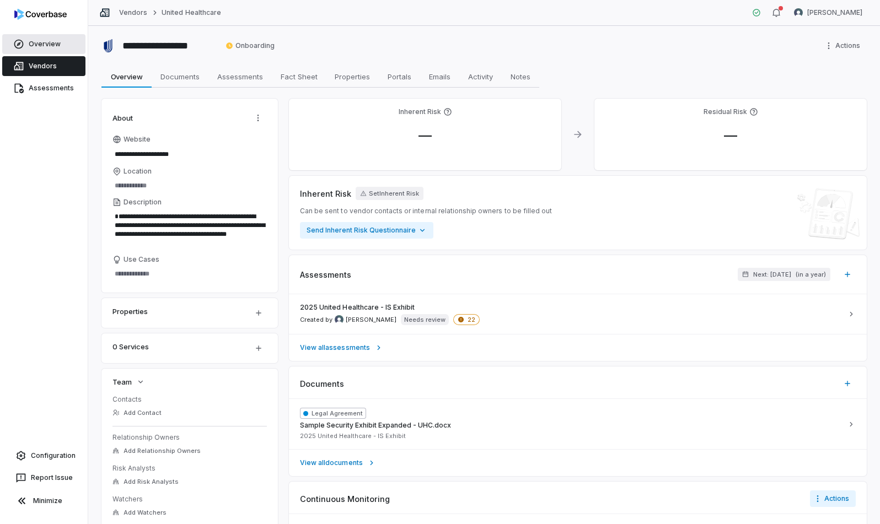
click at [46, 36] on link "Overview" at bounding box center [43, 44] width 83 height 20
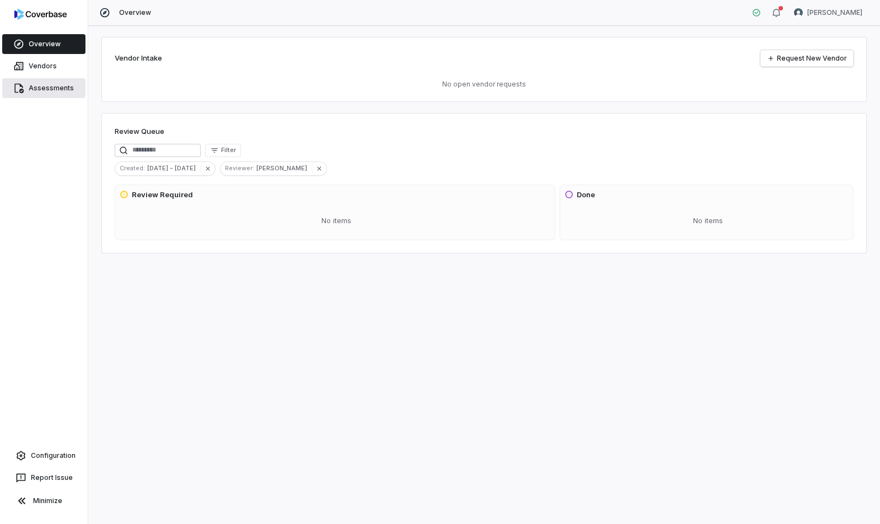
click at [51, 83] on link "Assessments" at bounding box center [43, 88] width 83 height 20
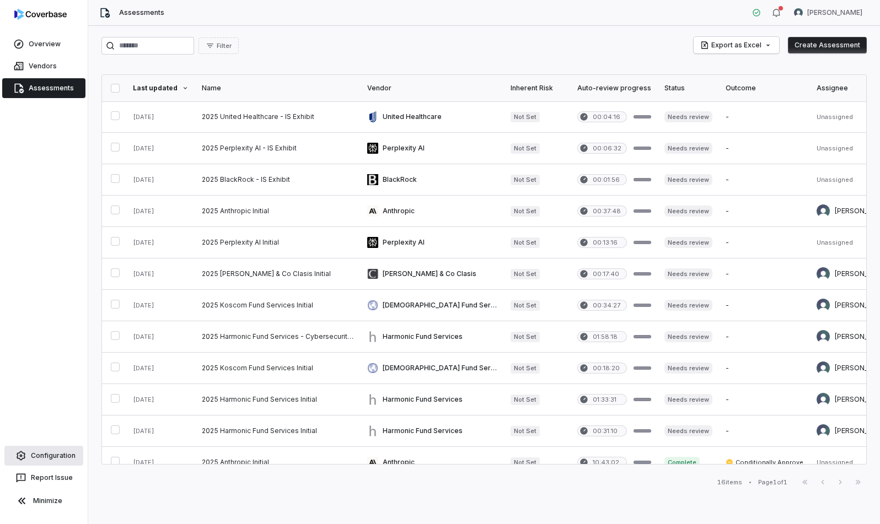
click at [52, 462] on link "Configuration" at bounding box center [43, 456] width 79 height 20
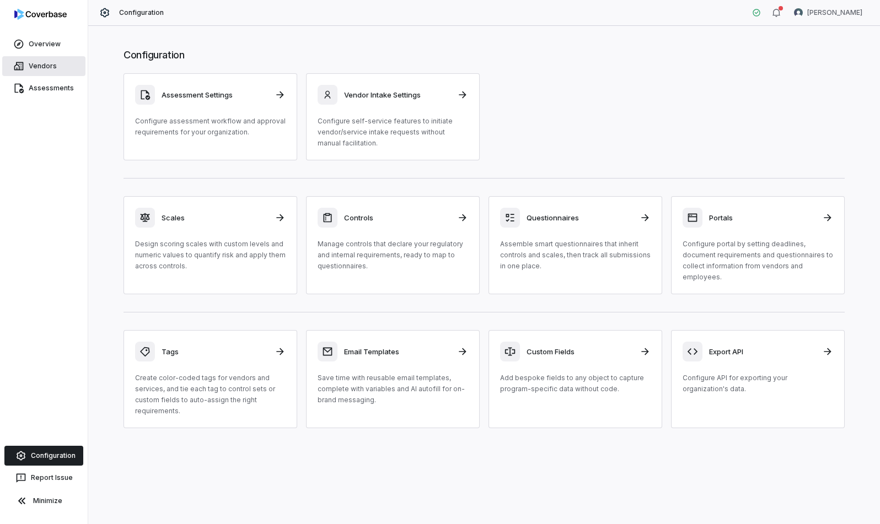
click at [39, 62] on link "Vendors" at bounding box center [43, 66] width 83 height 20
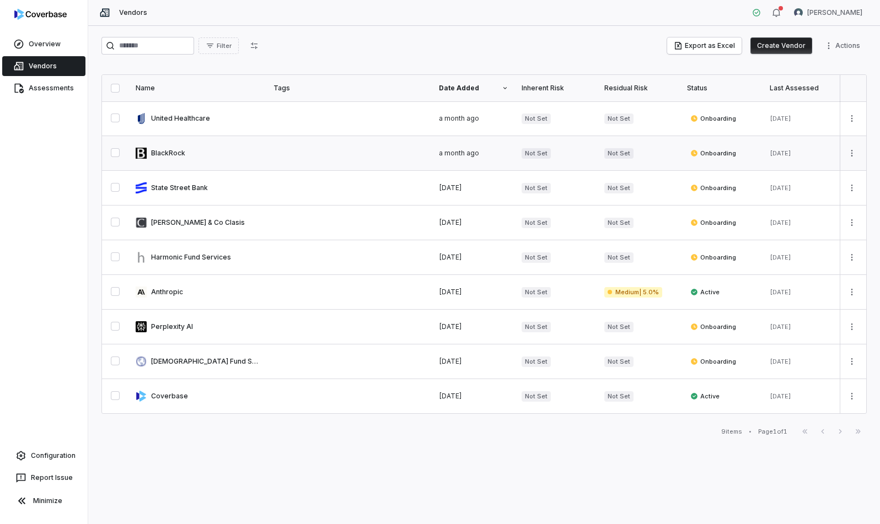
click at [170, 152] on link at bounding box center [198, 153] width 138 height 34
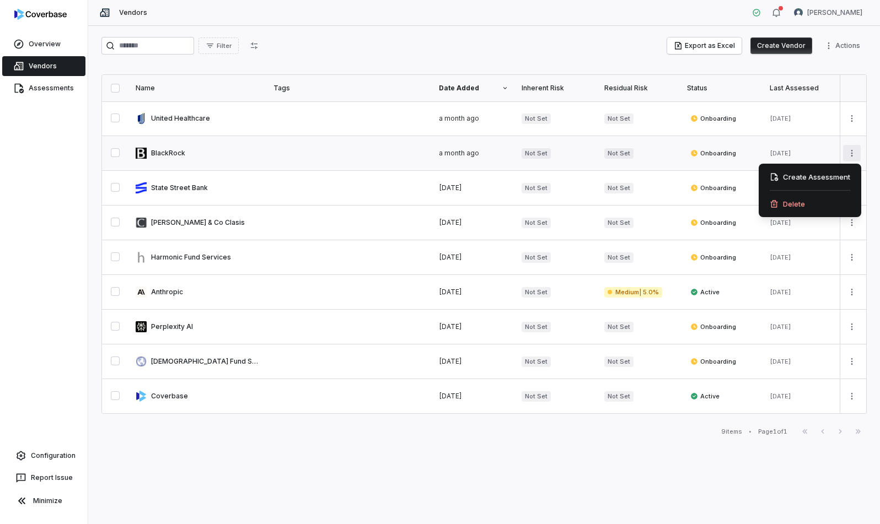
click at [748, 156] on html "Overview Vendors Assessments Configuration Report Issue Minimize Vendors [PERSO…" at bounding box center [440, 262] width 880 height 524
click at [403, 42] on html "Overview Vendors Assessments Configuration Report Issue Minimize Vendors [PERSO…" at bounding box center [440, 262] width 880 height 524
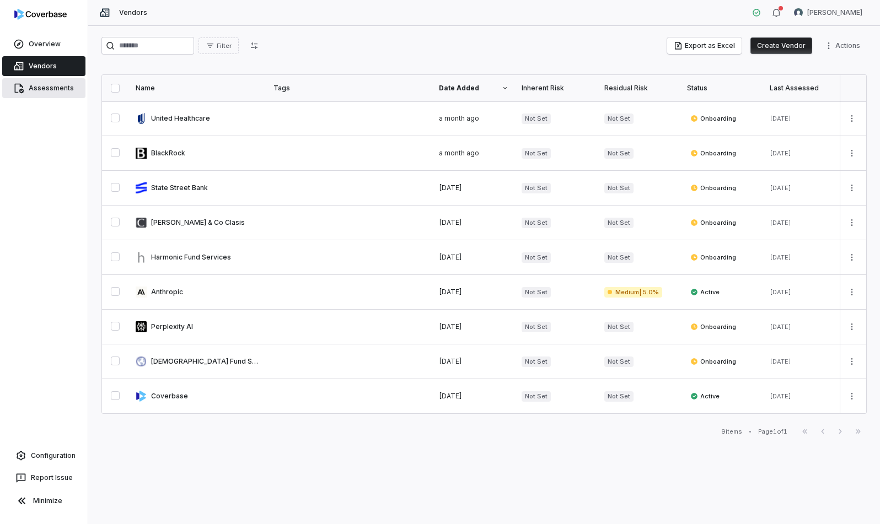
click at [53, 90] on span "Assessments" at bounding box center [51, 88] width 45 height 9
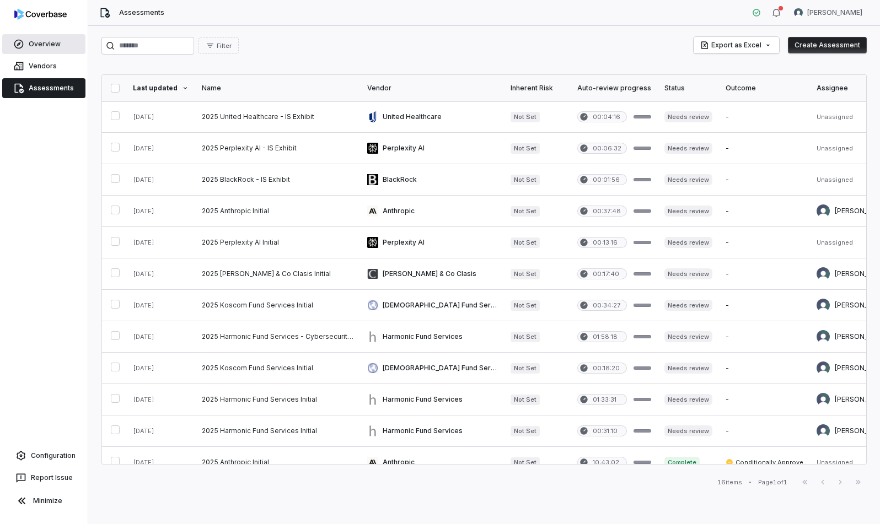
click at [26, 46] on link "Overview" at bounding box center [43, 44] width 83 height 20
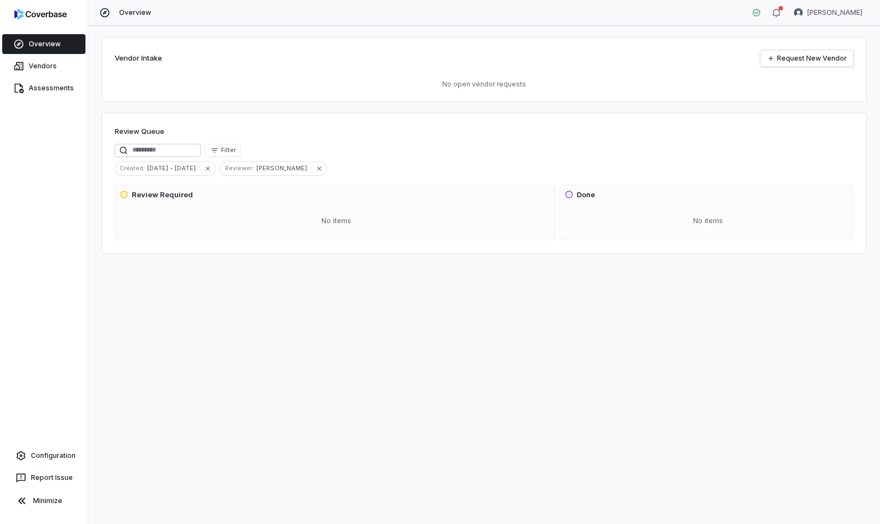
click at [267, 75] on div "Vendor Intake Request New Vendor No open vendor requests" at bounding box center [483, 69] width 765 height 65
click at [748, 58] on link "Request New Vendor" at bounding box center [806, 58] width 93 height 17
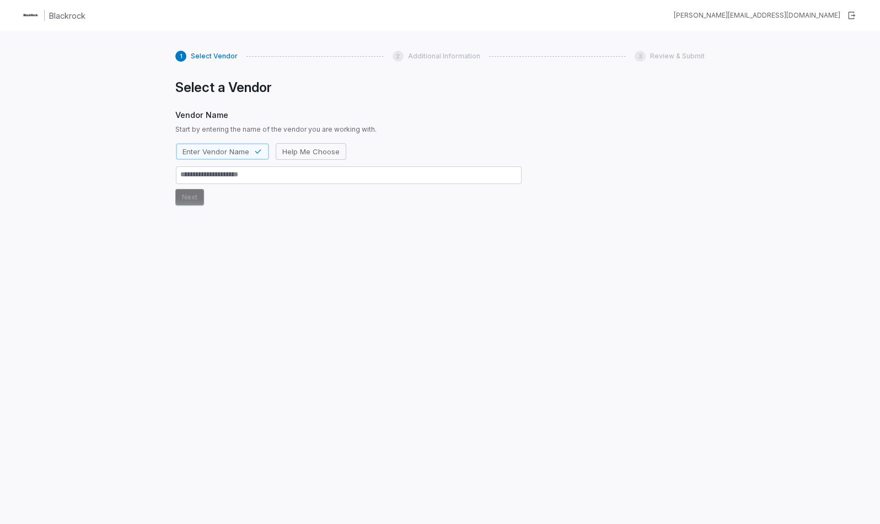
drag, startPoint x: 269, startPoint y: 310, endPoint x: 96, endPoint y: 102, distance: 270.0
click at [268, 310] on div "Select a Vendor Vendor Name Start by entering the name of the vendor you are wo…" at bounding box center [348, 286] width 347 height 414
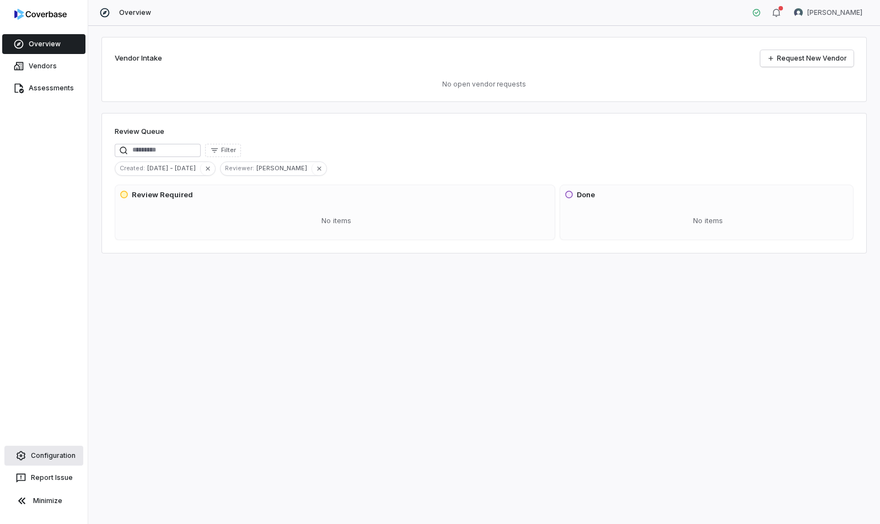
click at [52, 454] on span "Configuration" at bounding box center [53, 455] width 45 height 9
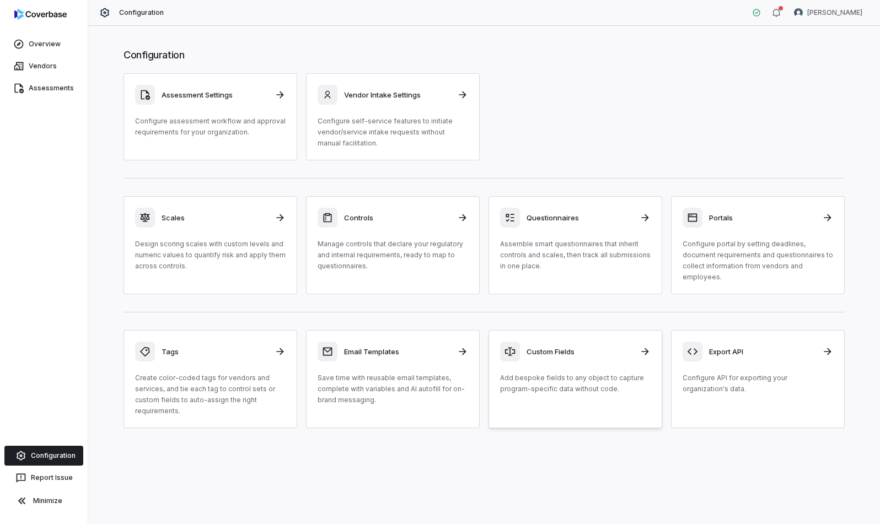
click at [602, 362] on div "Custom Fields Add bespoke fields to any object to capture program-specific data…" at bounding box center [575, 368] width 150 height 53
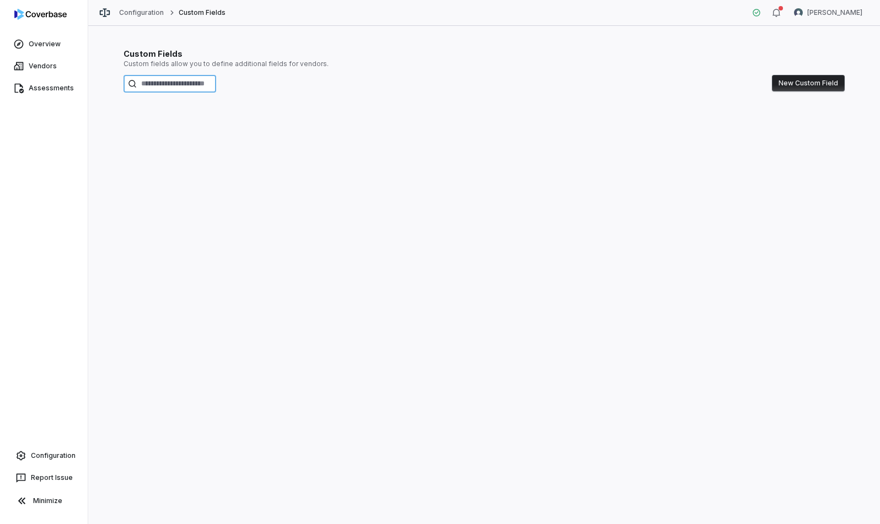
click at [216, 86] on input at bounding box center [169, 84] width 93 height 18
click at [16, 66] on icon at bounding box center [18, 66] width 11 height 11
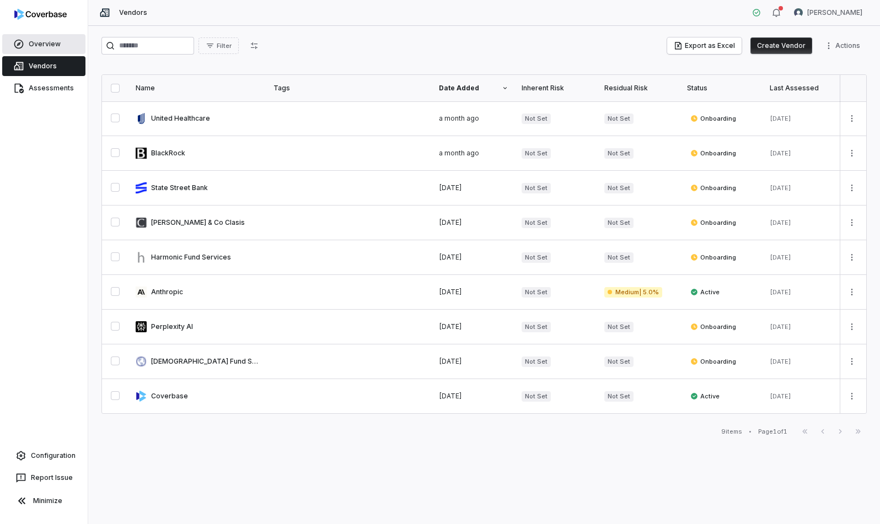
click at [55, 42] on span "Overview" at bounding box center [45, 44] width 32 height 9
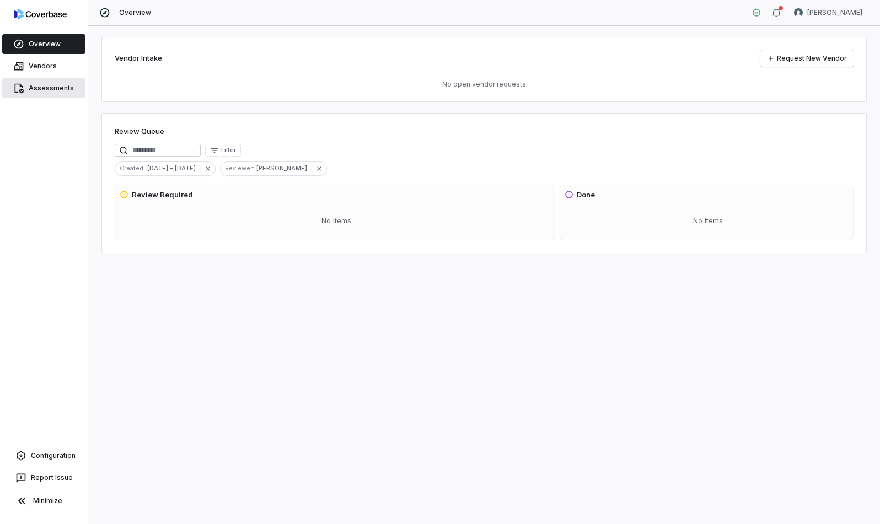
click at [49, 94] on link "Assessments" at bounding box center [43, 88] width 83 height 20
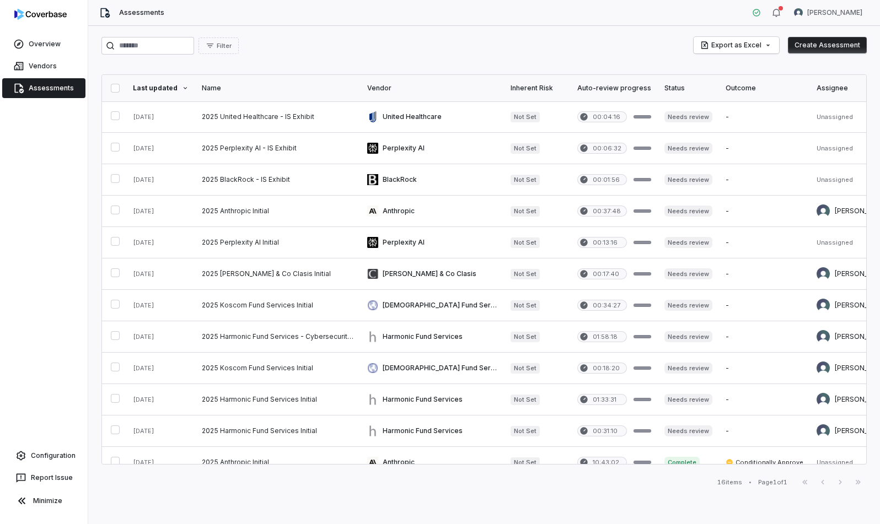
drag, startPoint x: 503, startPoint y: 40, endPoint x: 276, endPoint y: 41, distance: 226.5
click at [489, 40] on div "Filter Export as Excel Create Assessment" at bounding box center [483, 46] width 765 height 18
click at [45, 454] on span "Configuration" at bounding box center [53, 455] width 45 height 9
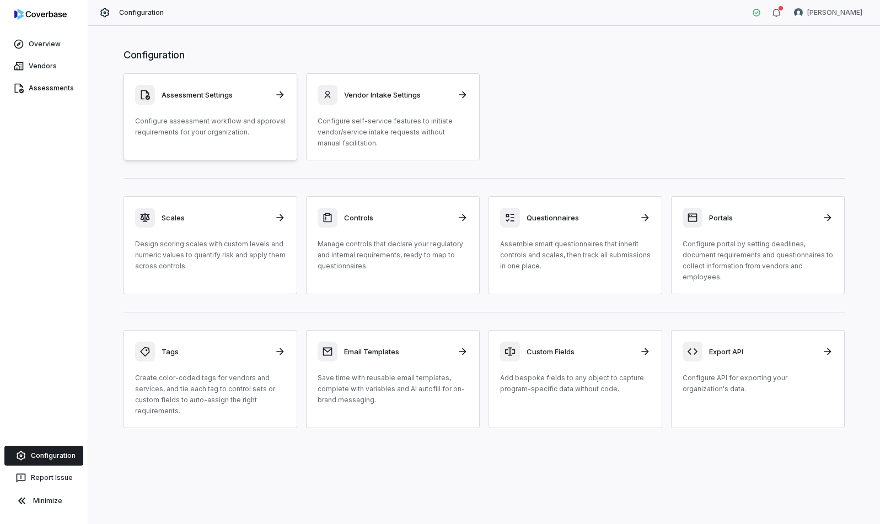
click at [254, 121] on p "Configure assessment workflow and approval requirements for your organization." at bounding box center [210, 127] width 150 height 22
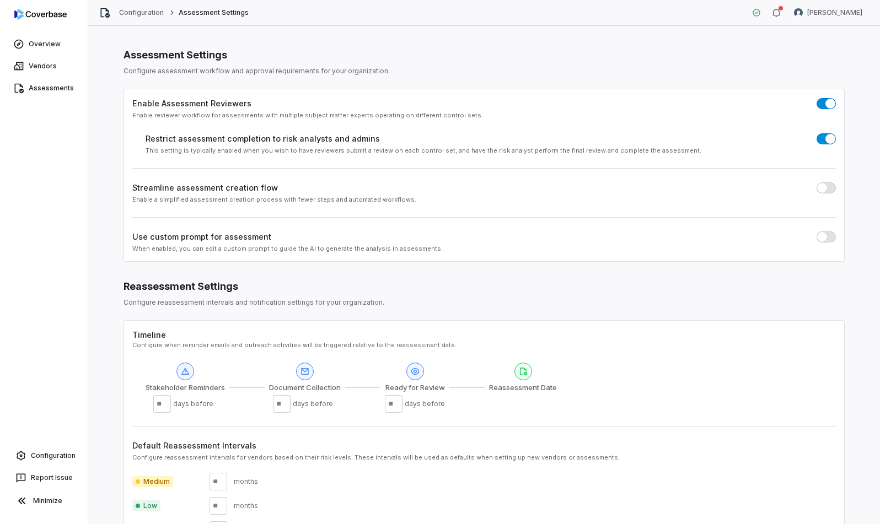
click at [297, 232] on div "Use custom prompt for assessment" at bounding box center [483, 237] width 703 height 12
click at [748, 235] on span "button" at bounding box center [822, 237] width 10 height 10
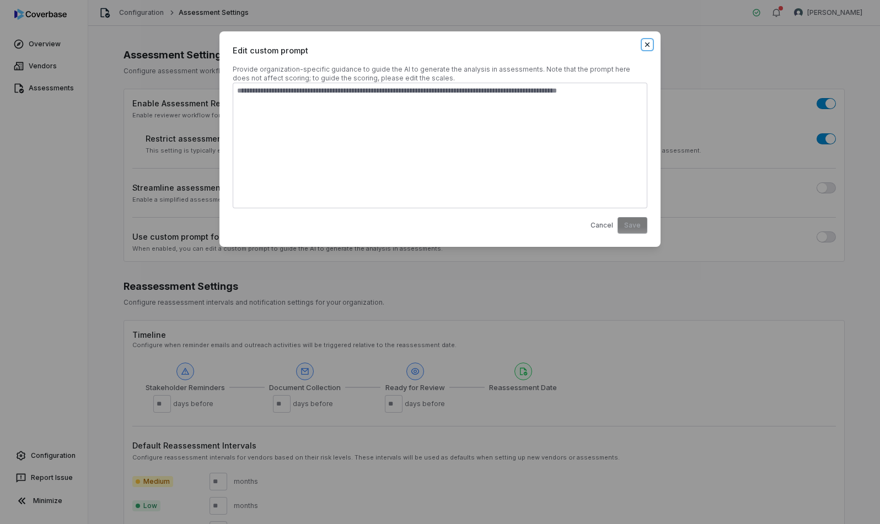
click at [646, 42] on icon "button" at bounding box center [647, 44] width 9 height 9
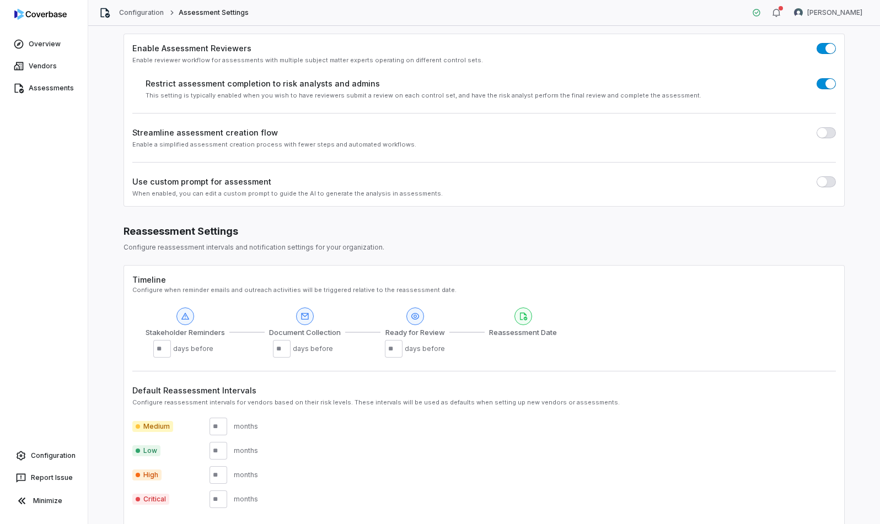
scroll to position [107, 0]
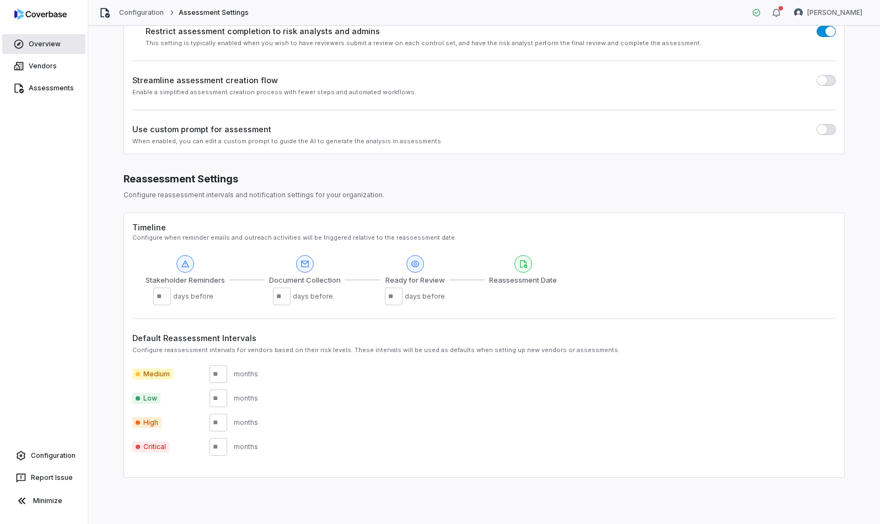
click at [34, 47] on span "Overview" at bounding box center [45, 44] width 32 height 9
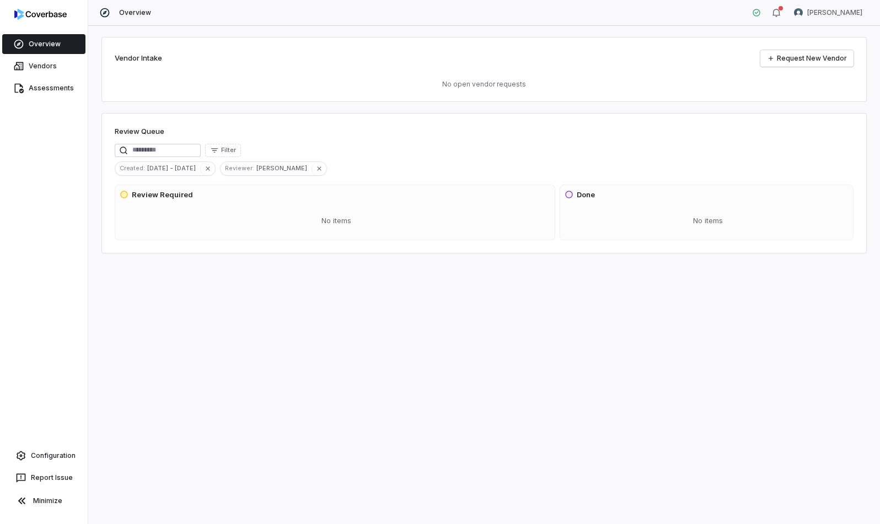
click at [319, 219] on div "No items" at bounding box center [336, 221] width 433 height 29
click at [38, 66] on span "Vendors" at bounding box center [43, 66] width 28 height 9
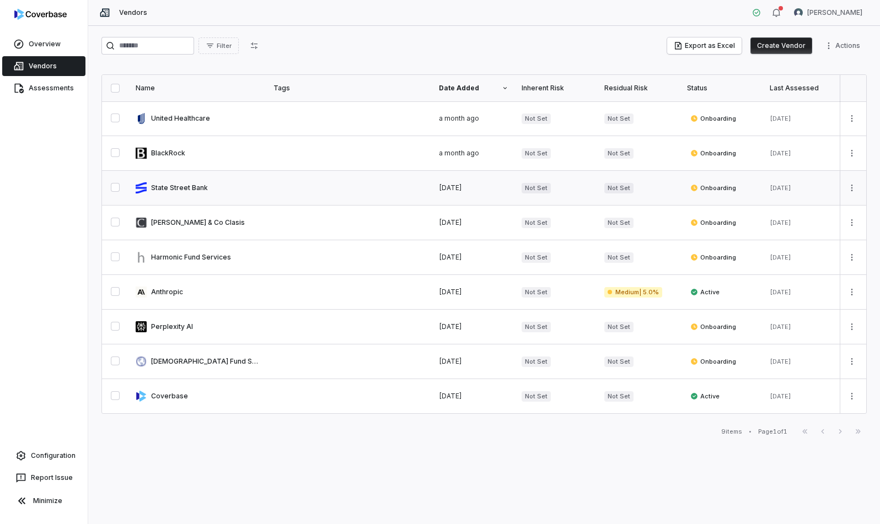
click at [256, 190] on link at bounding box center [198, 188] width 138 height 34
click at [165, 119] on link at bounding box center [198, 118] width 138 height 34
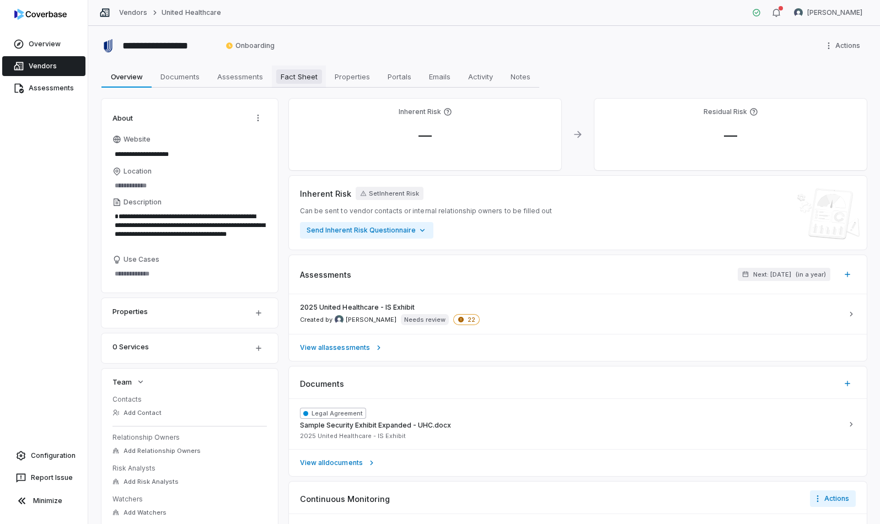
click at [300, 72] on span "Fact Sheet" at bounding box center [299, 76] width 46 height 14
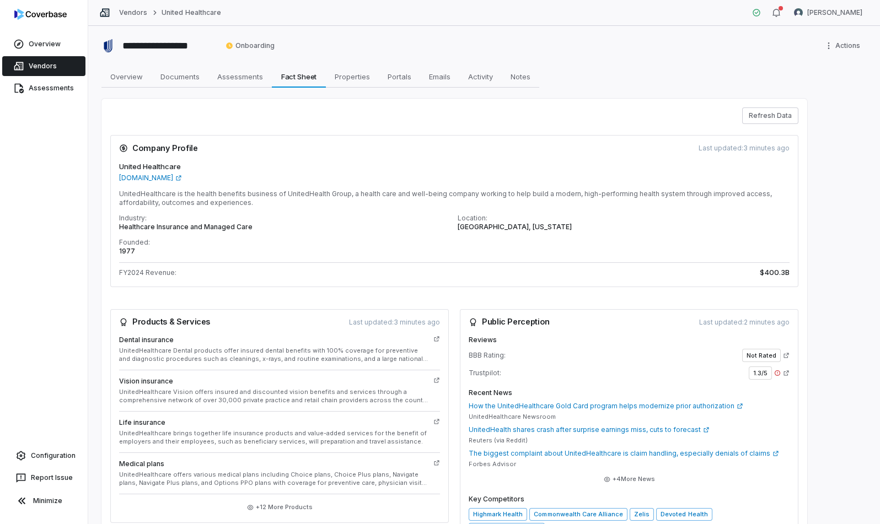
click at [63, 65] on link "Vendors" at bounding box center [43, 66] width 83 height 20
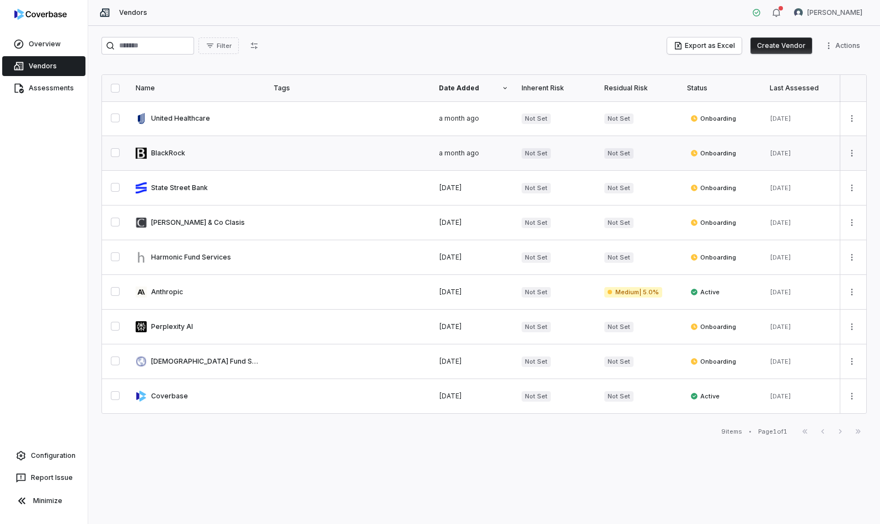
click at [169, 157] on link at bounding box center [198, 153] width 138 height 34
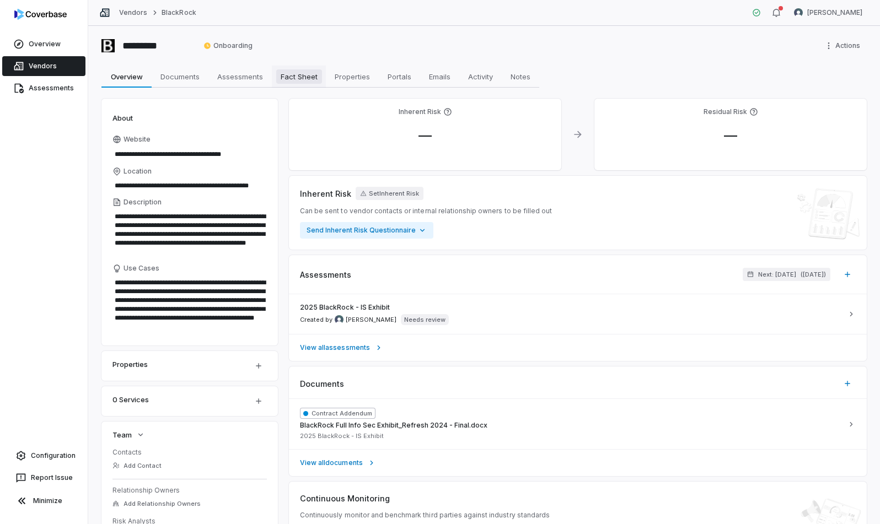
click at [318, 75] on span "Fact Sheet" at bounding box center [299, 76] width 46 height 14
type textarea "*"
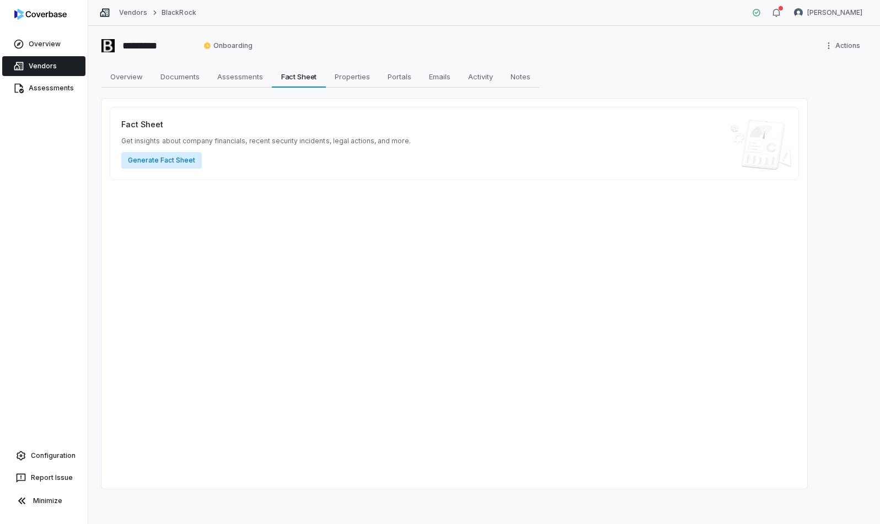
click at [176, 160] on button "Generate Fact Sheet" at bounding box center [161, 160] width 80 height 17
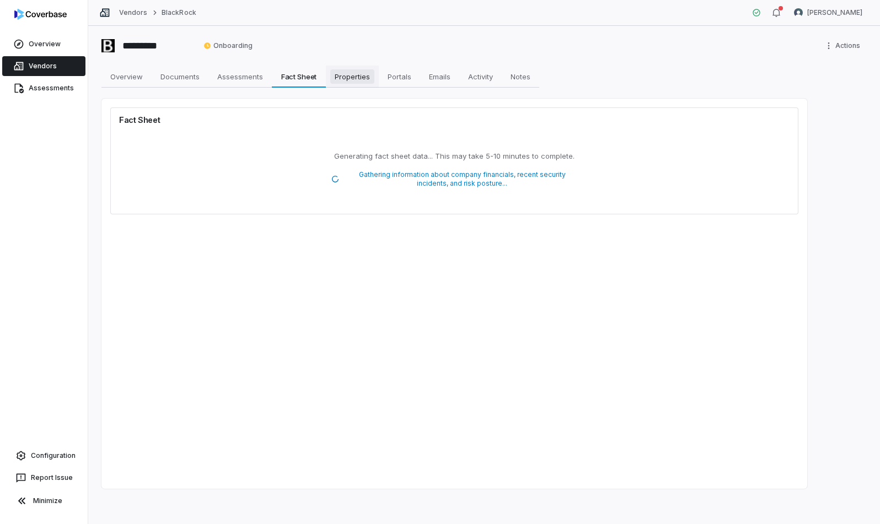
click at [357, 78] on span "Properties" at bounding box center [352, 76] width 44 height 14
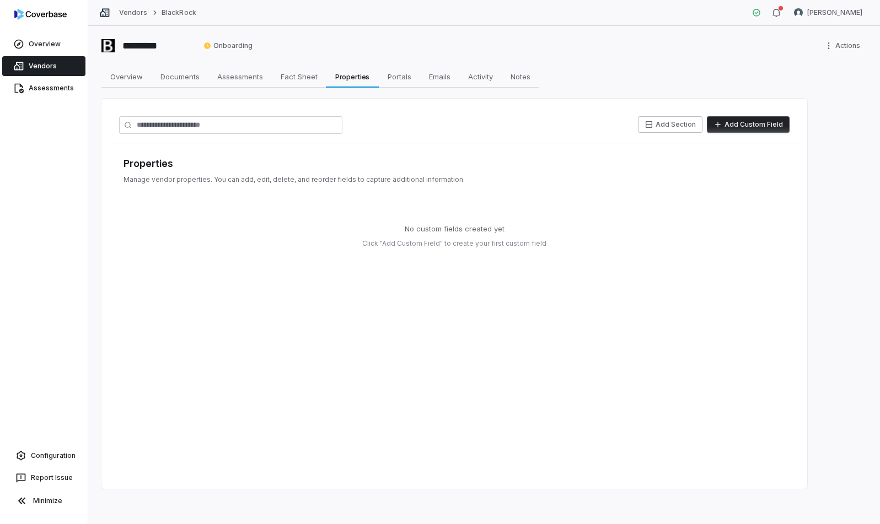
click at [748, 126] on button "Add Custom Field" at bounding box center [748, 124] width 83 height 17
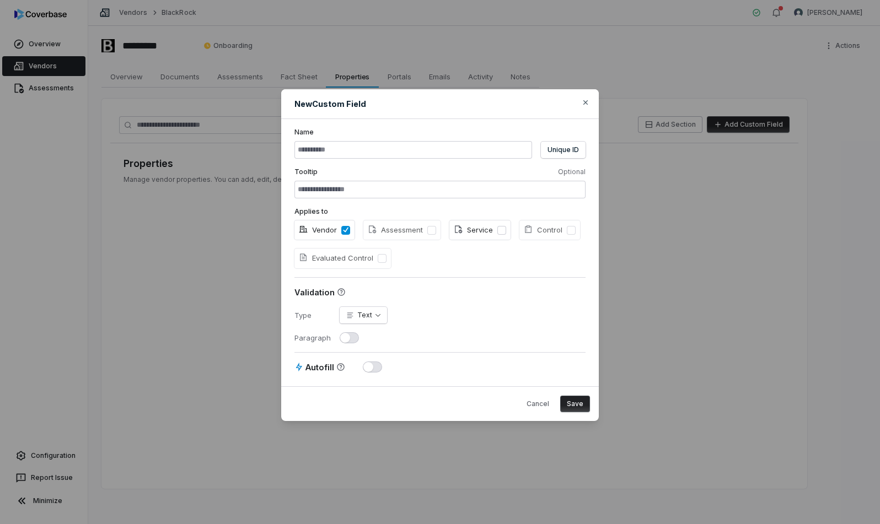
click at [498, 232] on button "Service" at bounding box center [501, 230] width 9 height 9
click at [346, 234] on button "Vendor" at bounding box center [345, 230] width 9 height 9
click at [381, 257] on button "Evaluated Control" at bounding box center [382, 258] width 9 height 9
click at [366, 368] on span "button" at bounding box center [368, 367] width 10 height 10
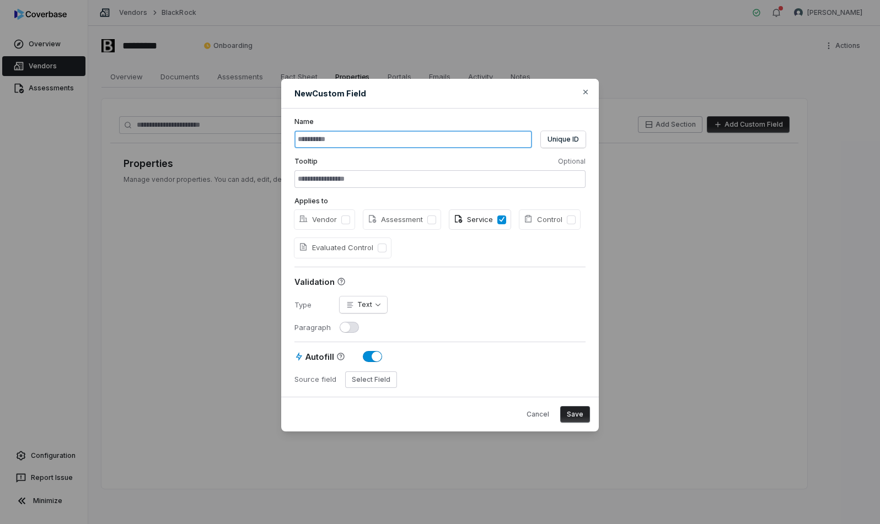
click at [310, 139] on input at bounding box center [413, 140] width 238 height 18
type input "**********"
click at [583, 94] on icon "button" at bounding box center [585, 92] width 9 height 9
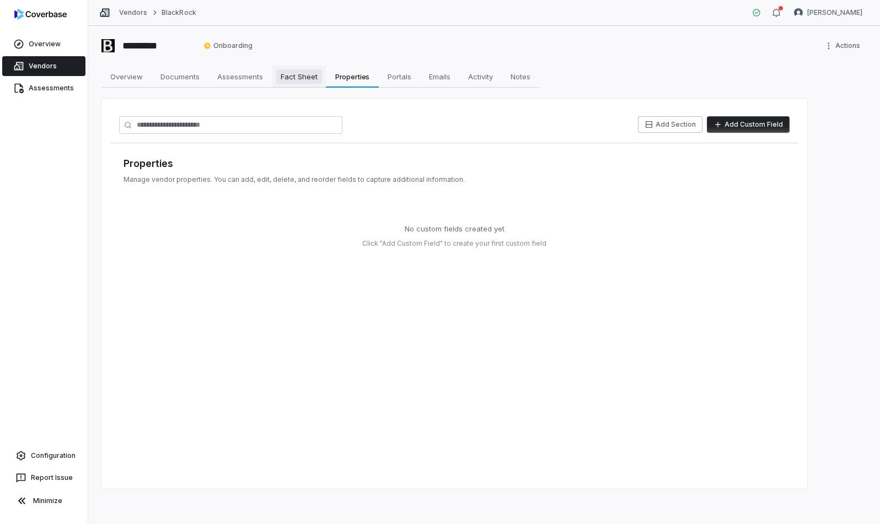
click at [314, 80] on span "Fact Sheet" at bounding box center [299, 76] width 46 height 14
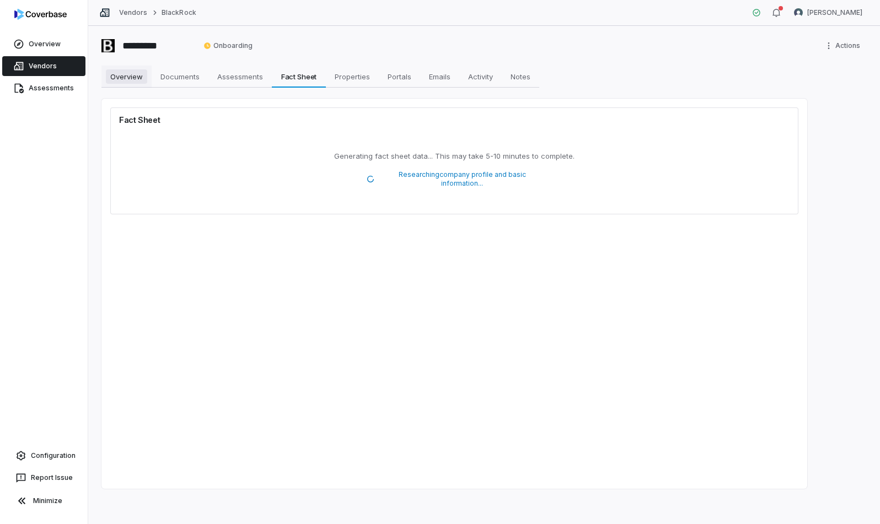
click at [133, 77] on span "Overview" at bounding box center [126, 76] width 41 height 14
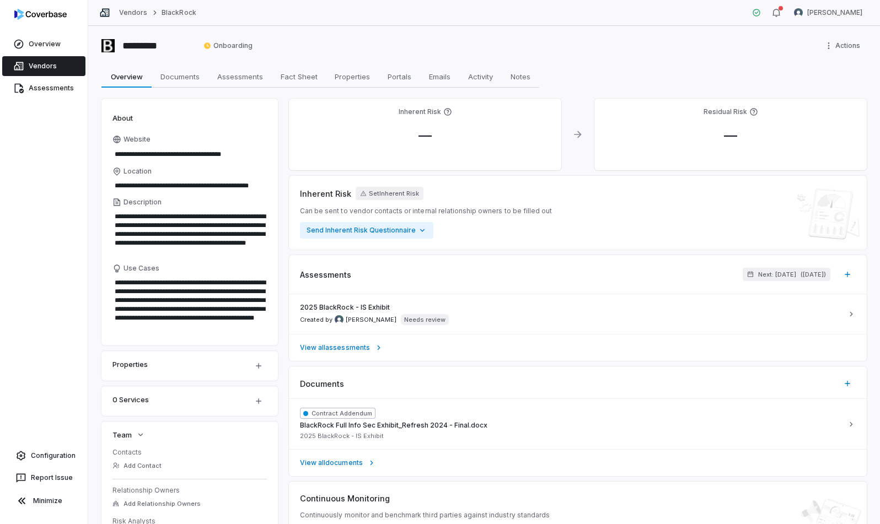
scroll to position [153, 0]
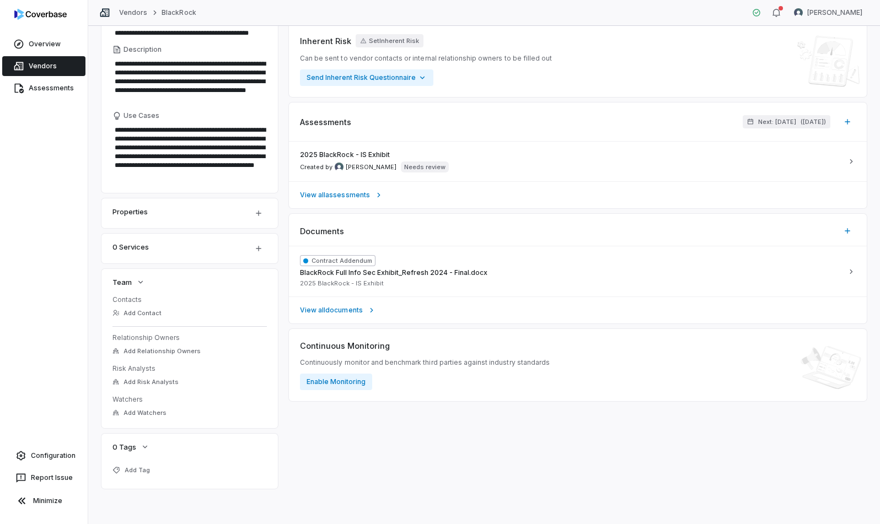
click at [178, 250] on div "0 Services" at bounding box center [175, 246] width 127 height 13
click at [256, 214] on html "**********" at bounding box center [440, 262] width 880 height 524
click at [283, 356] on html "**********" at bounding box center [440, 262] width 880 height 524
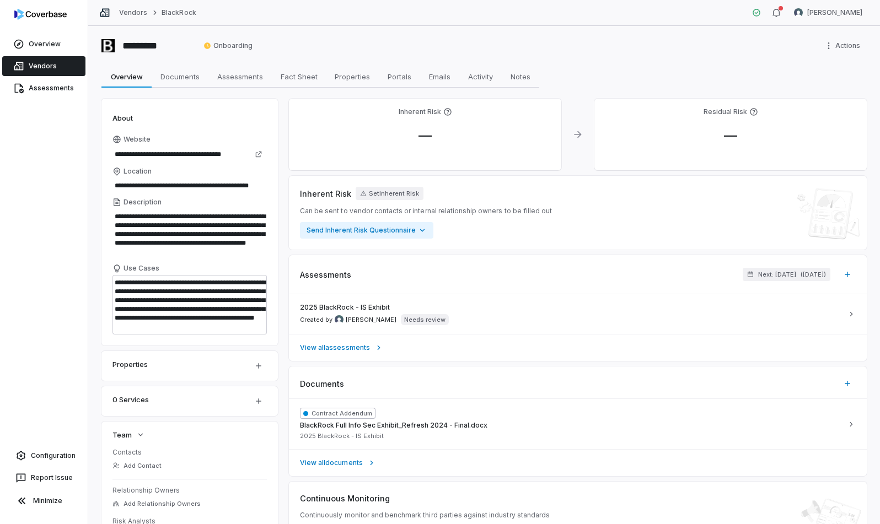
scroll to position [0, 0]
click at [179, 301] on textarea "**********" at bounding box center [189, 305] width 154 height 60
type textarea "*"
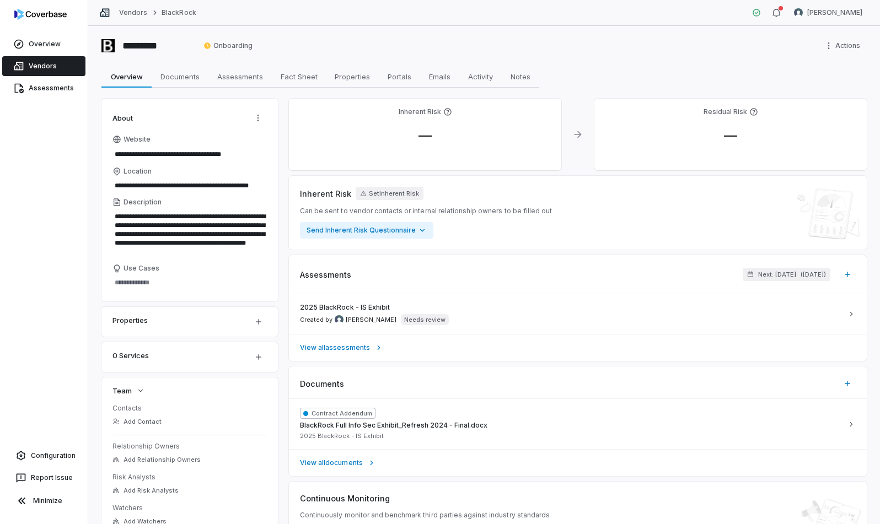
click at [283, 301] on div "**********" at bounding box center [483, 348] width 765 height 499
click at [315, 77] on span "Fact Sheet" at bounding box center [299, 76] width 46 height 14
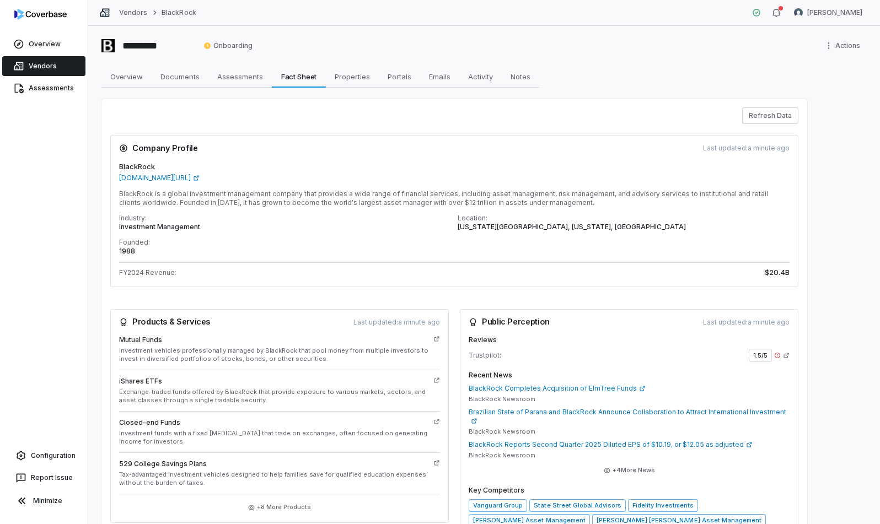
click at [748, 355] on icon at bounding box center [777, 356] width 6 height 6
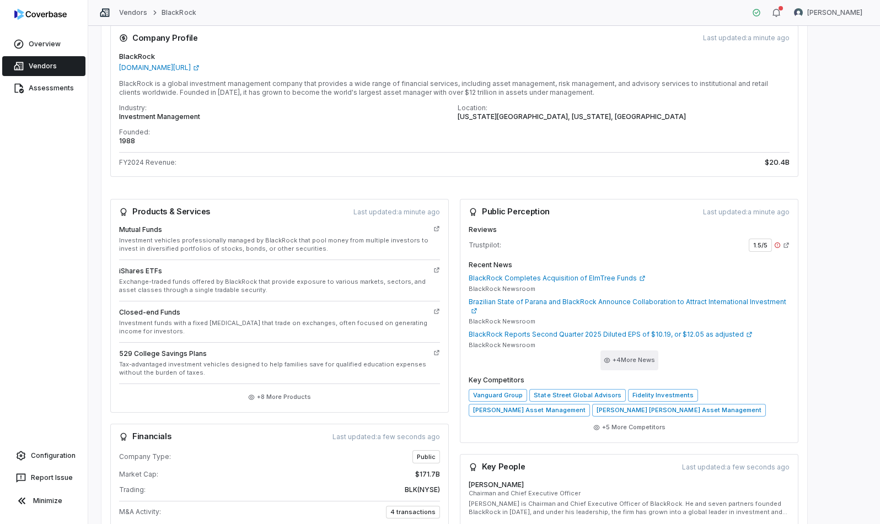
click at [624, 353] on button "+ 4 More News" at bounding box center [629, 361] width 58 height 20
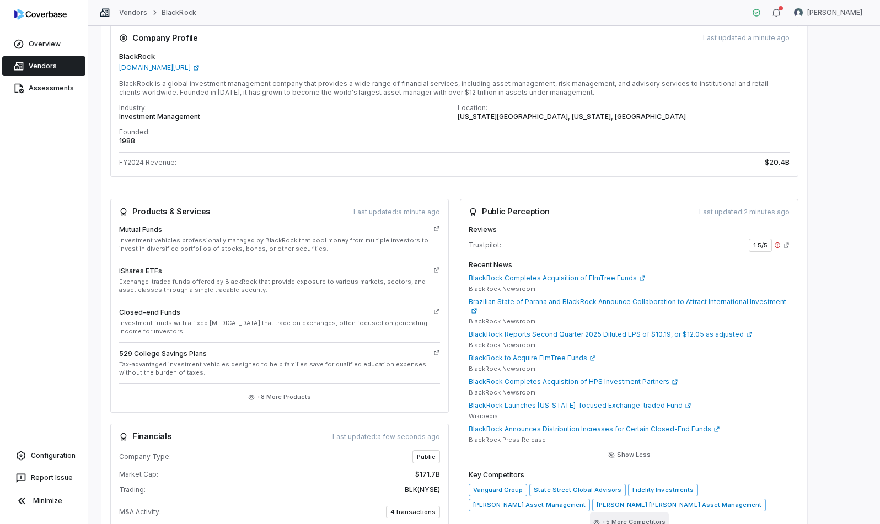
click at [628, 513] on button "+ 5 More Competitors" at bounding box center [629, 523] width 79 height 20
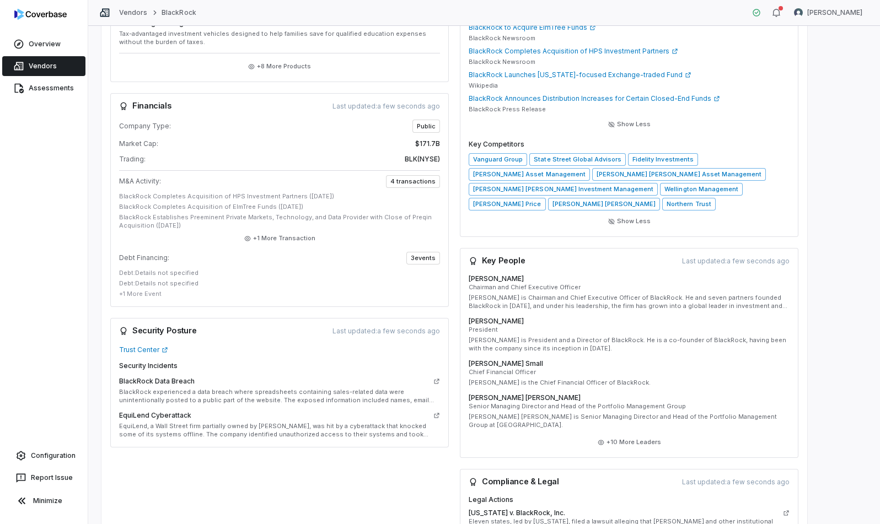
scroll to position [516, 0]
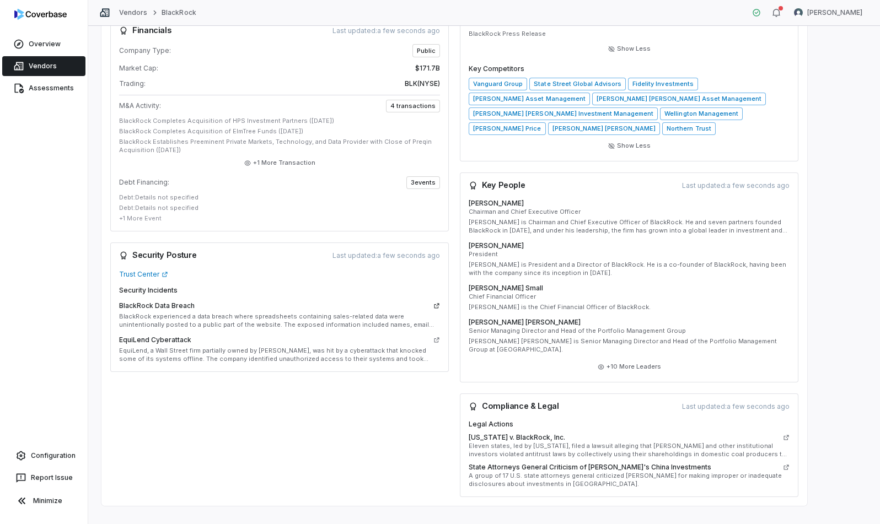
click at [433, 304] on icon at bounding box center [436, 306] width 7 height 7
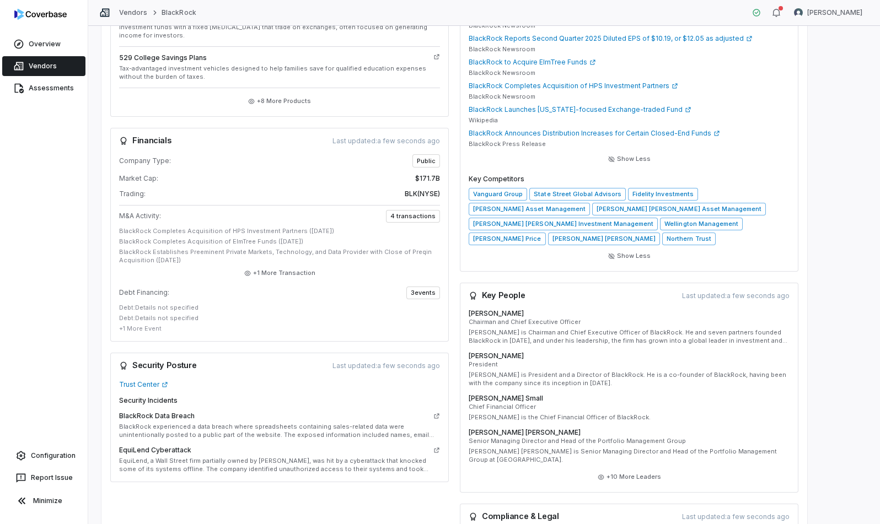
scroll to position [296, 0]
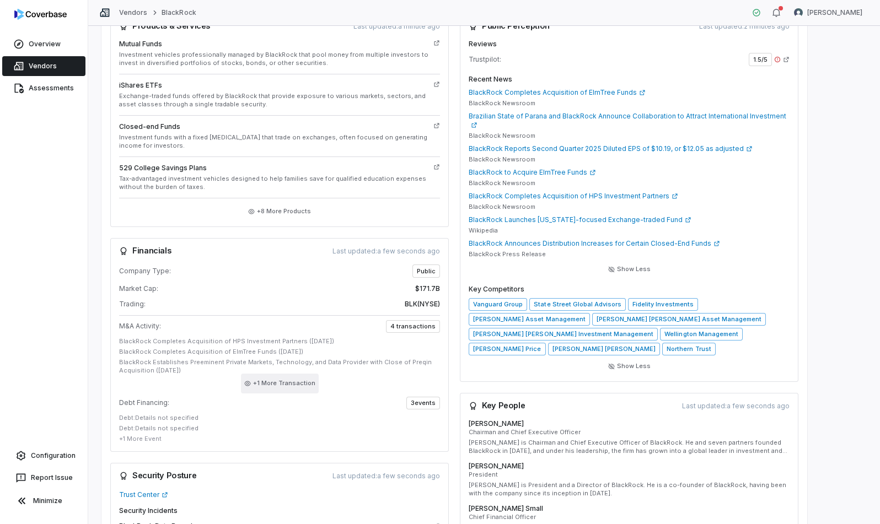
click at [261, 381] on button "+ 1 More Transaction" at bounding box center [280, 384] width 78 height 20
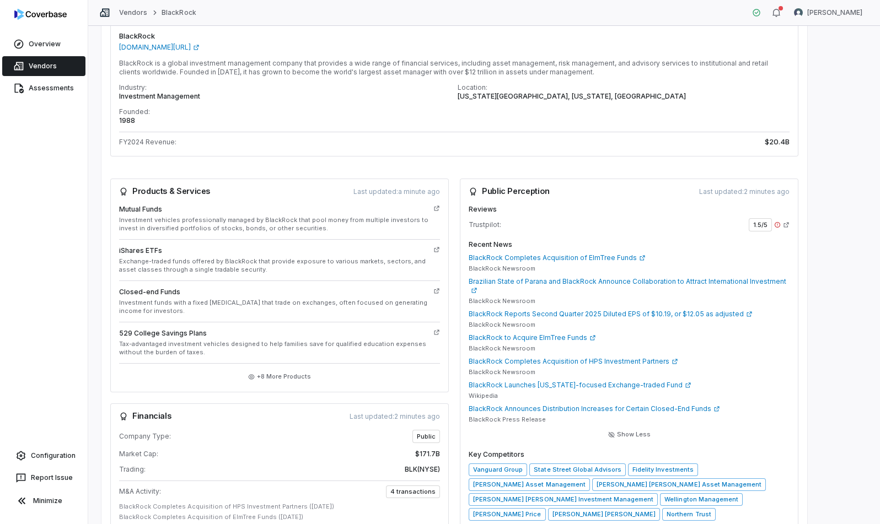
scroll to position [0, 0]
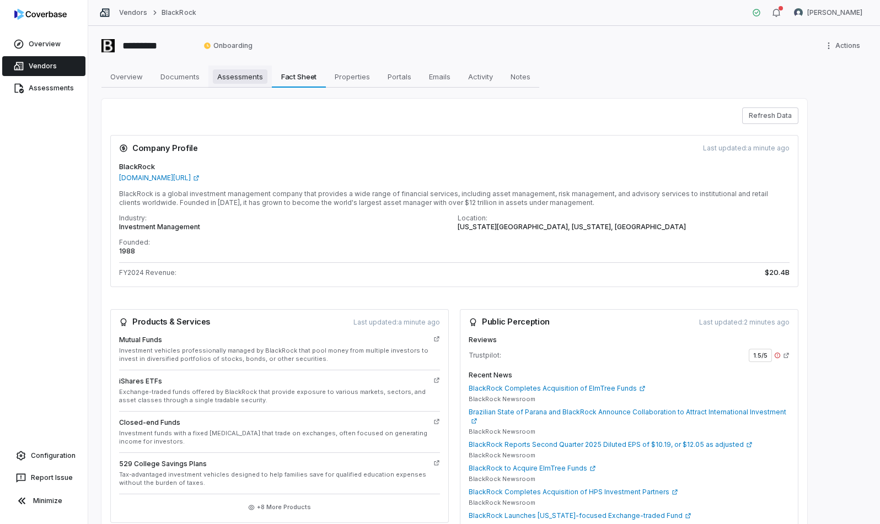
click at [238, 81] on span "Assessments" at bounding box center [240, 76] width 55 height 14
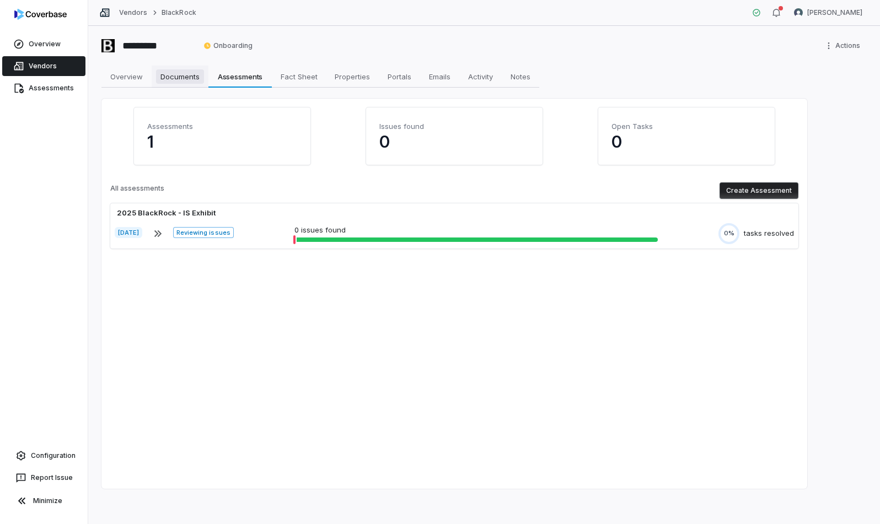
click at [185, 77] on span "Documents" at bounding box center [180, 76] width 48 height 14
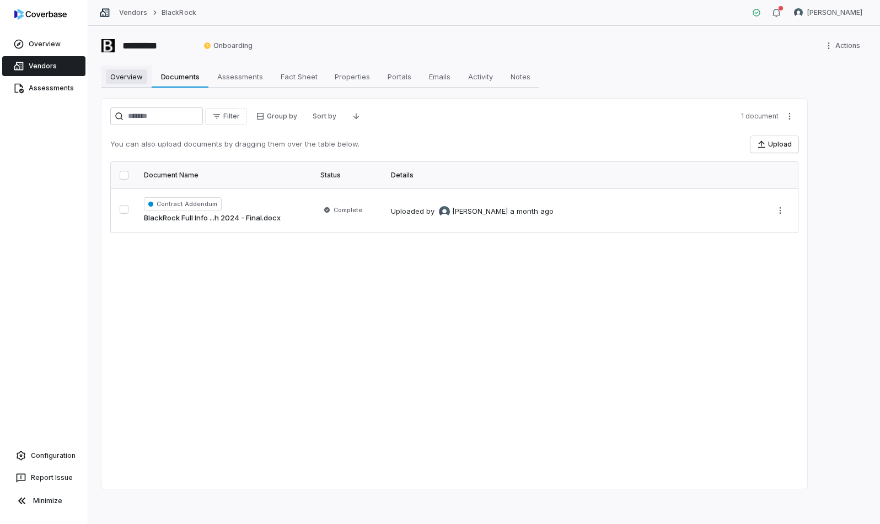
click at [130, 83] on span "Overview" at bounding box center [126, 76] width 41 height 14
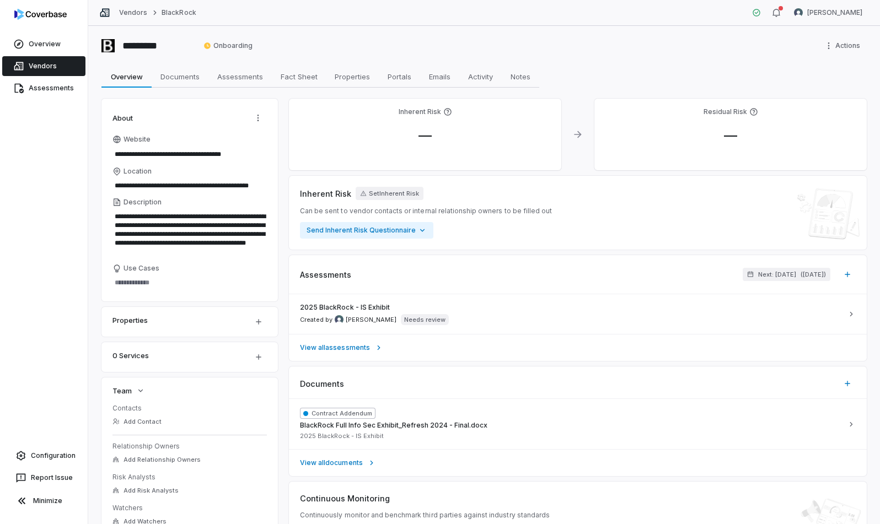
click at [192, 325] on div "Properties" at bounding box center [175, 320] width 127 height 13
click at [253, 358] on button "button" at bounding box center [258, 357] width 23 height 23
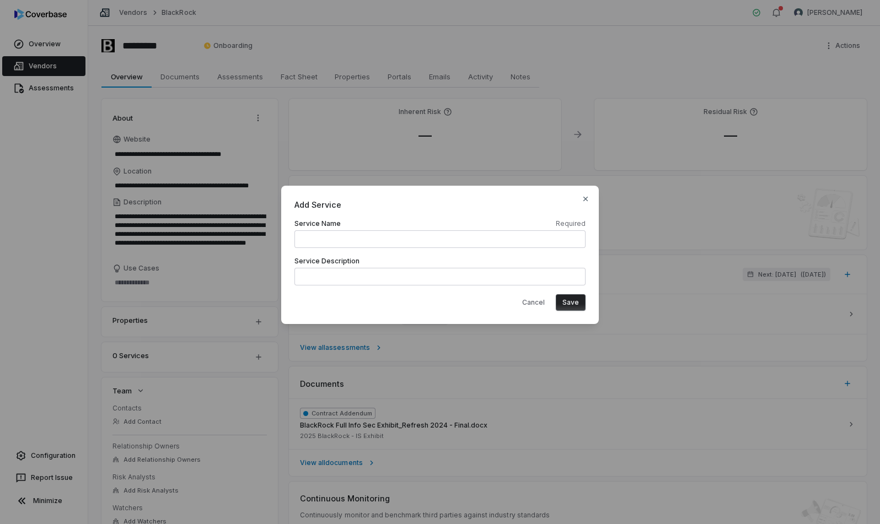
click at [346, 240] on input at bounding box center [439, 239] width 291 height 18
click at [351, 266] on div "Service Description" at bounding box center [439, 271] width 291 height 29
click at [359, 276] on textarea at bounding box center [439, 277] width 291 height 18
click at [581, 200] on div "Add Service Service Name Required Service Description Cancel Save Close" at bounding box center [439, 255] width 317 height 138
click at [584, 197] on icon "button" at bounding box center [585, 199] width 4 height 4
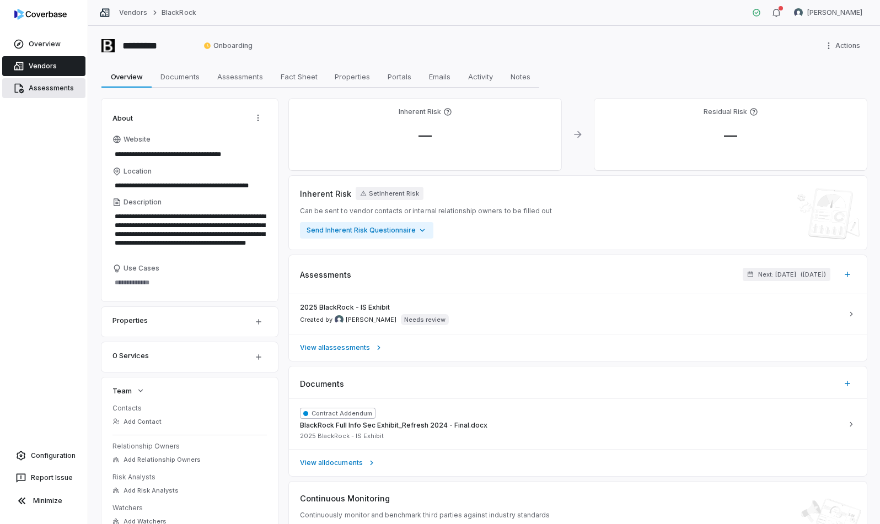
click at [42, 85] on span "Assessments" at bounding box center [51, 88] width 45 height 9
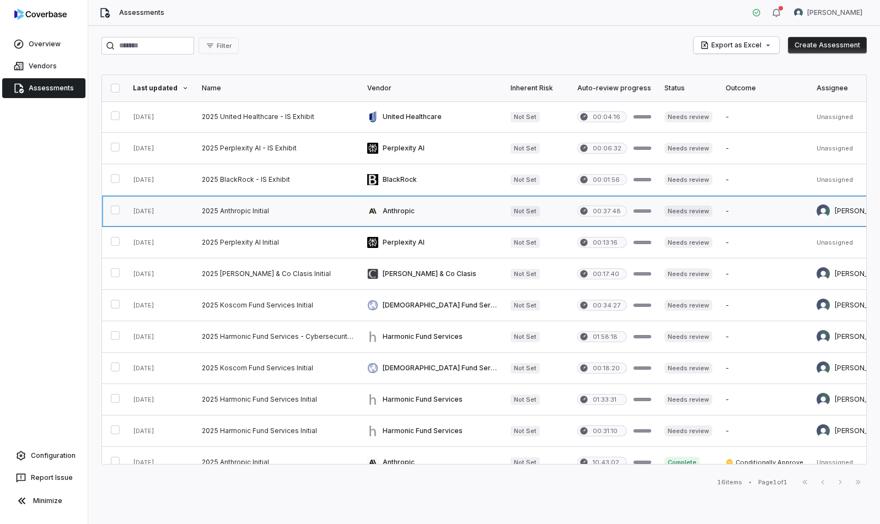
click at [244, 209] on link at bounding box center [277, 211] width 165 height 31
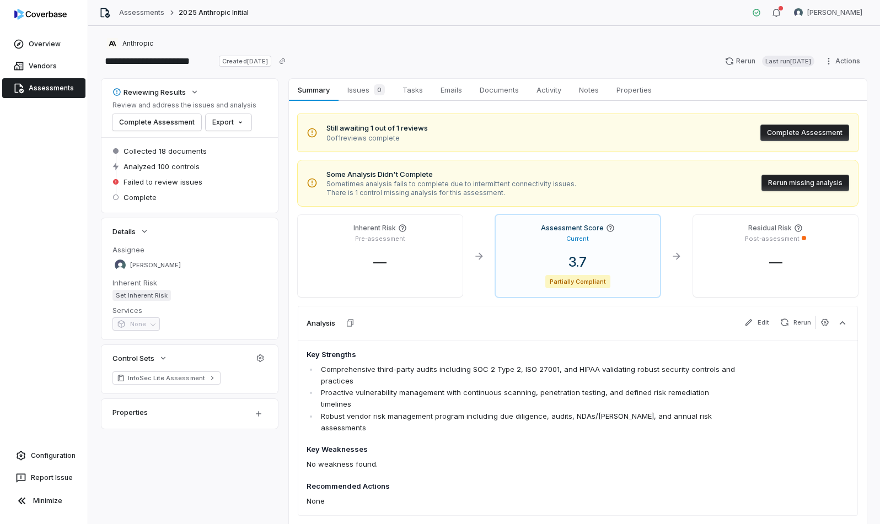
click at [168, 419] on div "Properties" at bounding box center [189, 414] width 176 height 30
click at [256, 416] on html "**********" at bounding box center [440, 262] width 880 height 524
click at [278, 439] on div "Add Custom Field" at bounding box center [287, 441] width 73 height 18
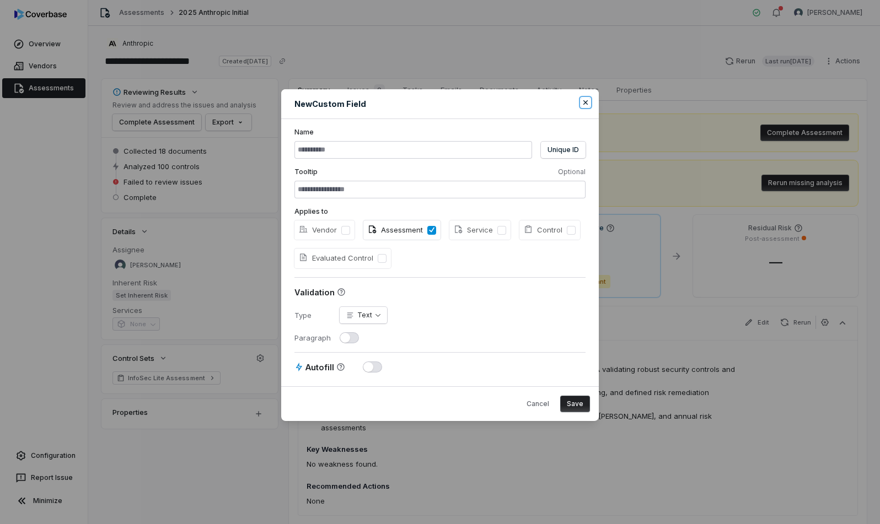
click at [583, 99] on icon "button" at bounding box center [585, 102] width 9 height 9
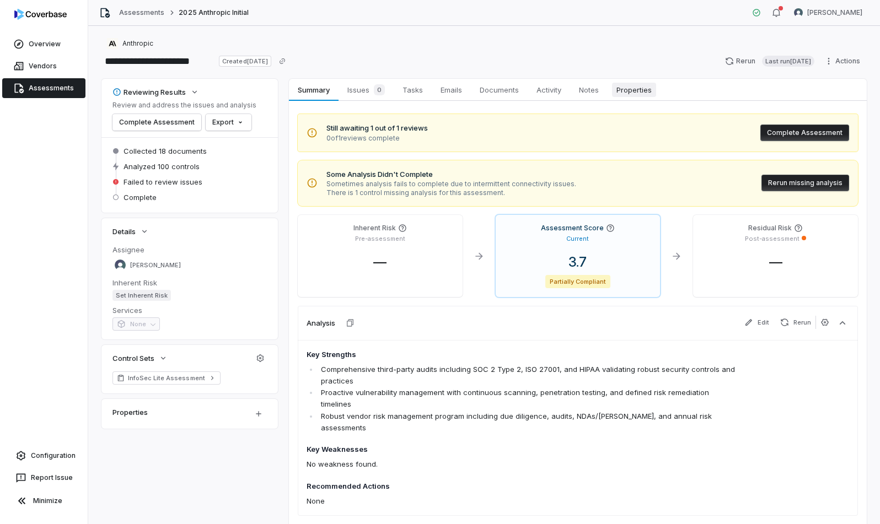
click at [623, 94] on span "Properties" at bounding box center [634, 90] width 44 height 14
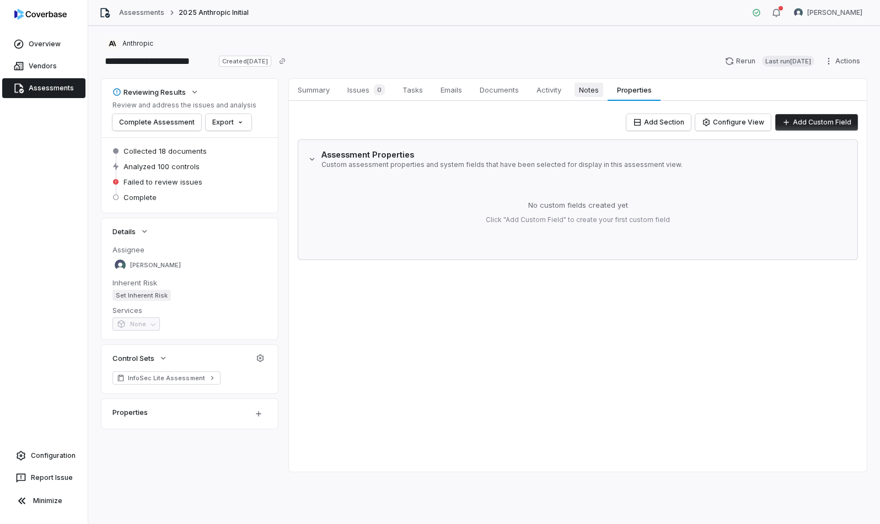
click at [590, 93] on span "Notes" at bounding box center [588, 90] width 29 height 14
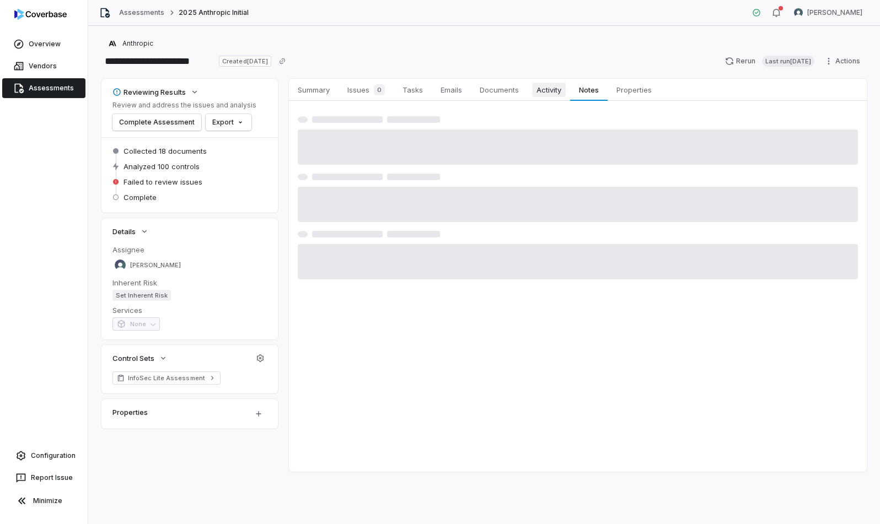
click at [560, 93] on span "Activity" at bounding box center [549, 90] width 34 height 14
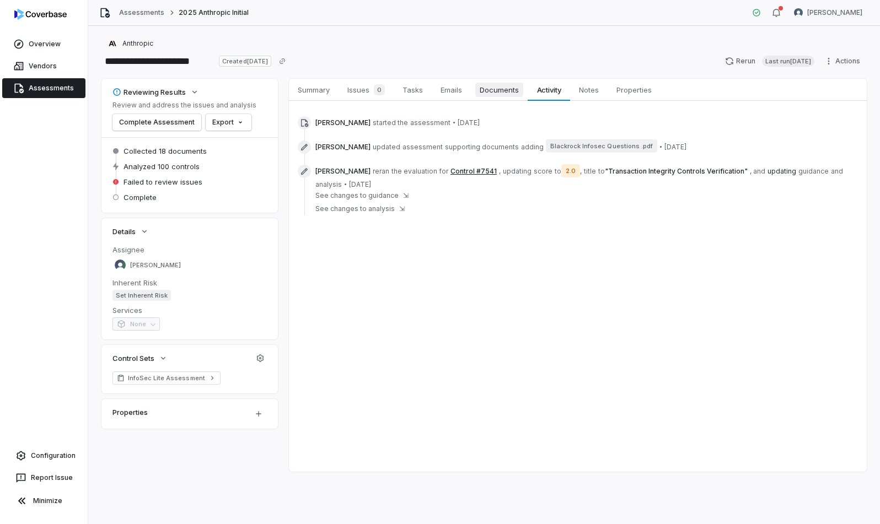
click at [511, 91] on span "Documents" at bounding box center [499, 90] width 48 height 14
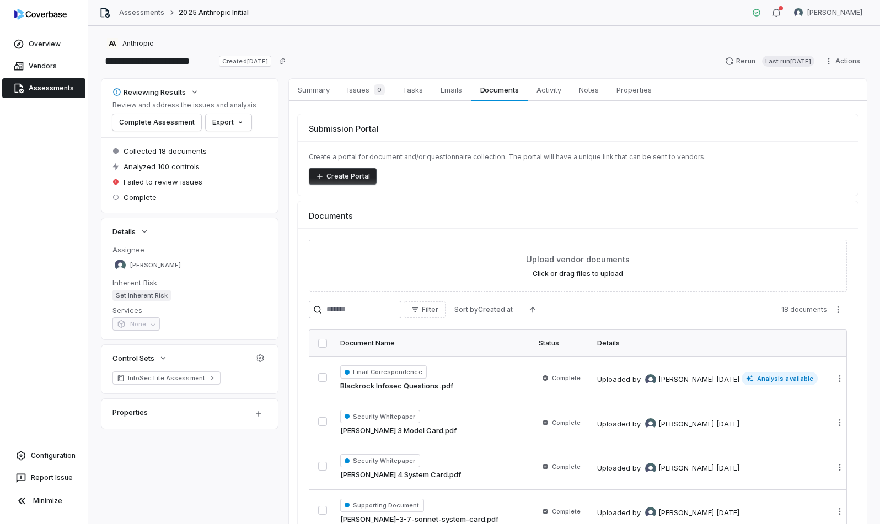
click at [748, 64] on html "**********" at bounding box center [440, 262] width 880 height 524
click at [516, 63] on html "**********" at bounding box center [440, 262] width 880 height 524
click at [145, 321] on span "None" at bounding box center [135, 325] width 47 height 9
click at [152, 326] on span "None" at bounding box center [135, 325] width 47 height 9
click at [132, 311] on dt "Services" at bounding box center [189, 310] width 154 height 10
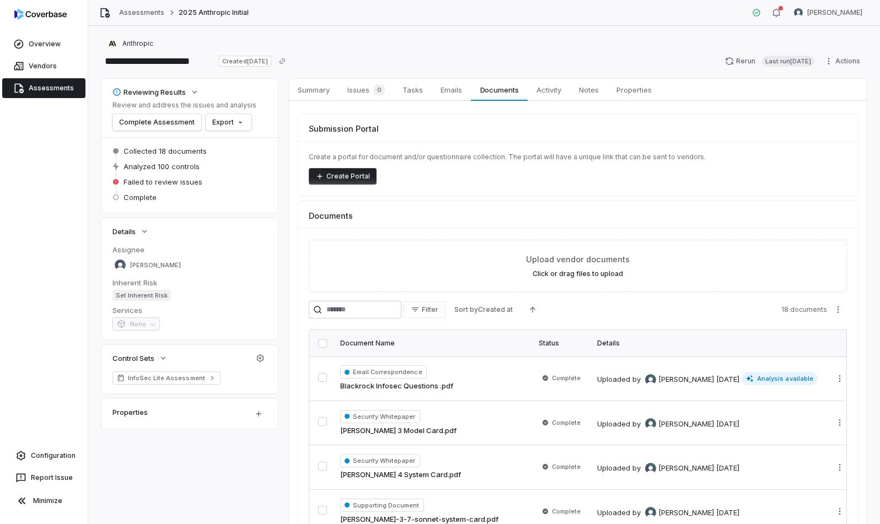
click at [147, 325] on span "None" at bounding box center [135, 325] width 47 height 9
click at [37, 92] on span "Assessments" at bounding box center [51, 88] width 45 height 9
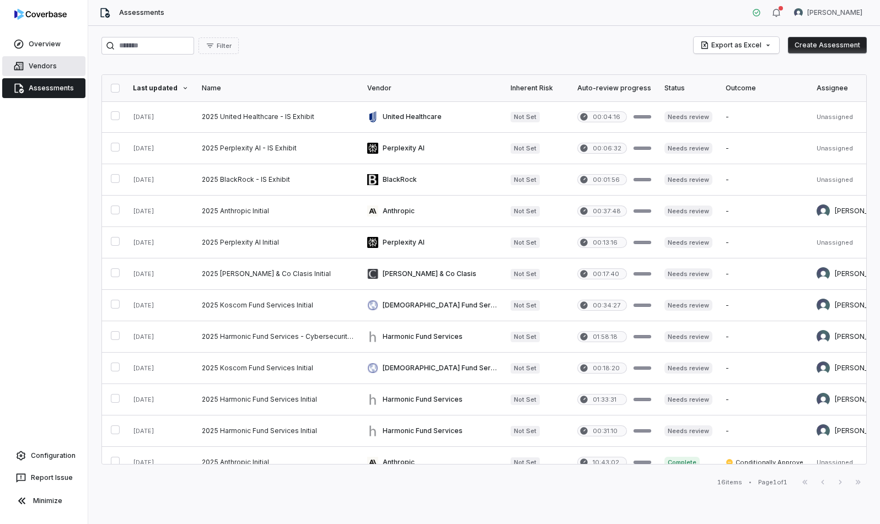
click at [48, 66] on span "Vendors" at bounding box center [43, 66] width 28 height 9
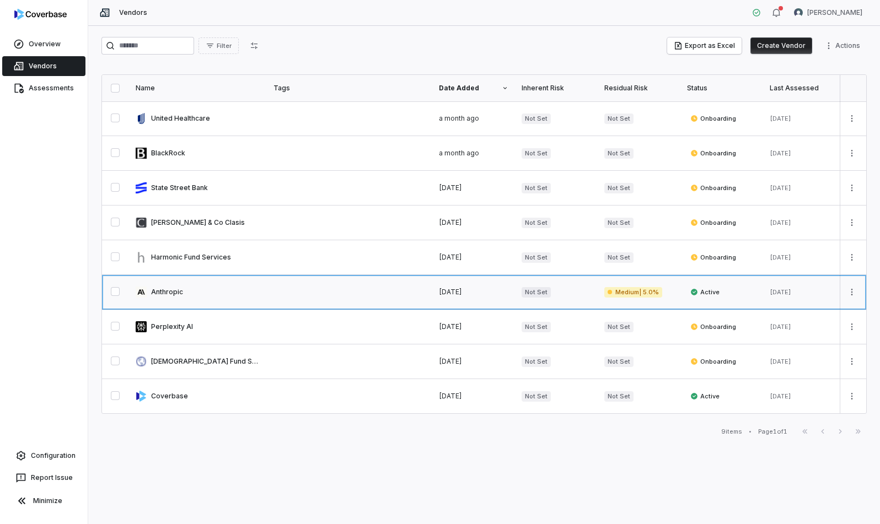
click at [171, 288] on link at bounding box center [198, 292] width 138 height 34
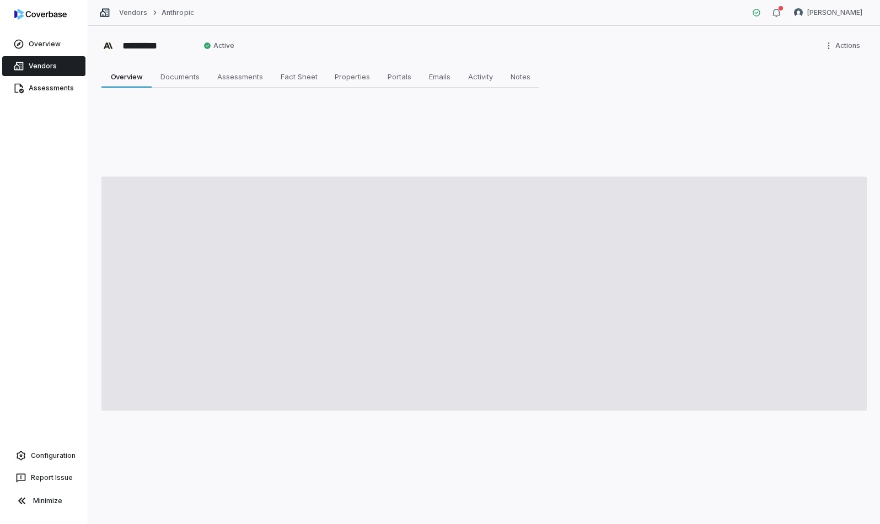
type textarea "*"
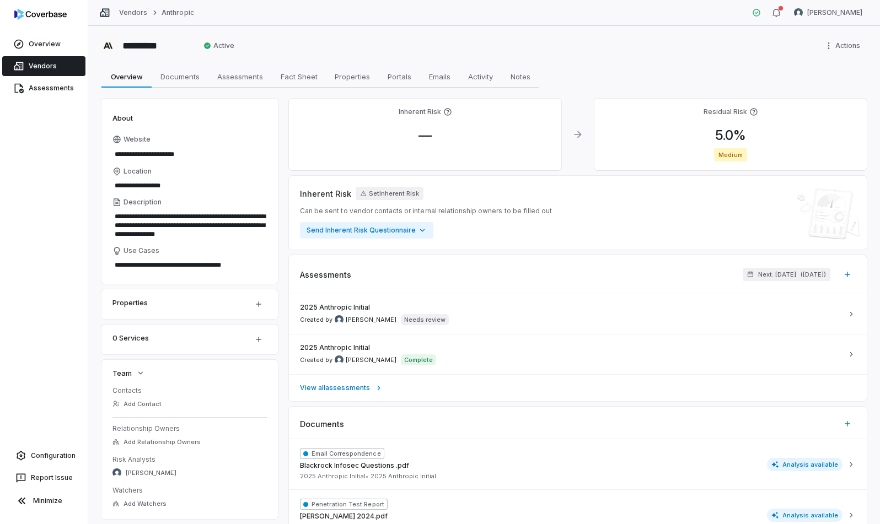
click at [181, 337] on div "0 Services" at bounding box center [175, 337] width 127 height 13
click at [260, 343] on icon "button" at bounding box center [258, 339] width 9 height 9
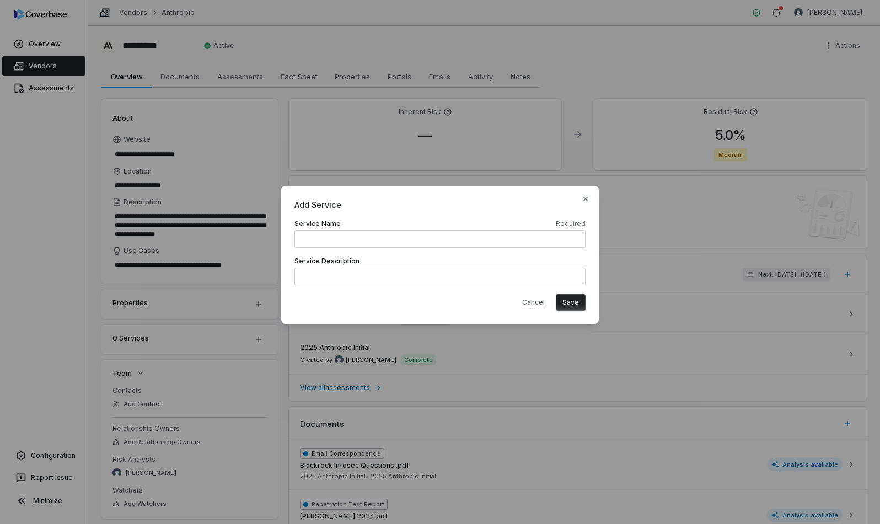
click at [369, 235] on input at bounding box center [439, 239] width 291 height 18
type input "*"
type input "**********"
click at [556, 294] on button "Save" at bounding box center [571, 302] width 30 height 17
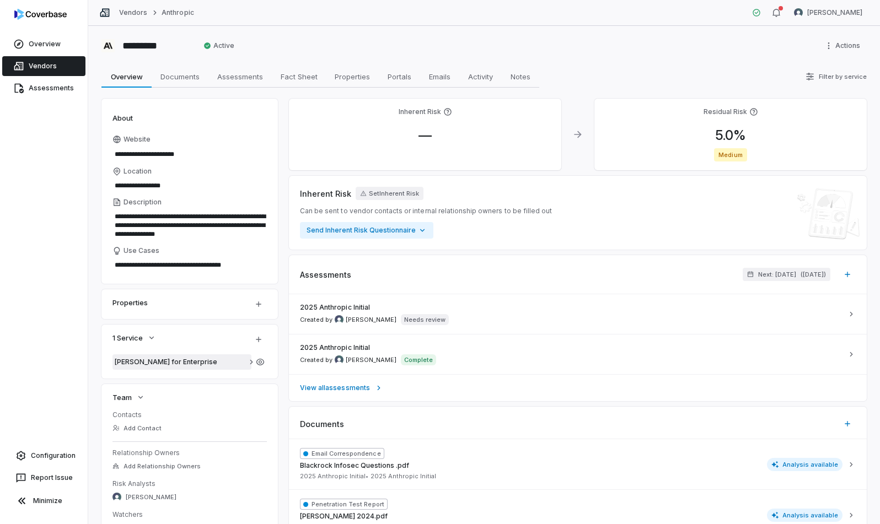
click at [248, 365] on icon at bounding box center [251, 362] width 9 height 9
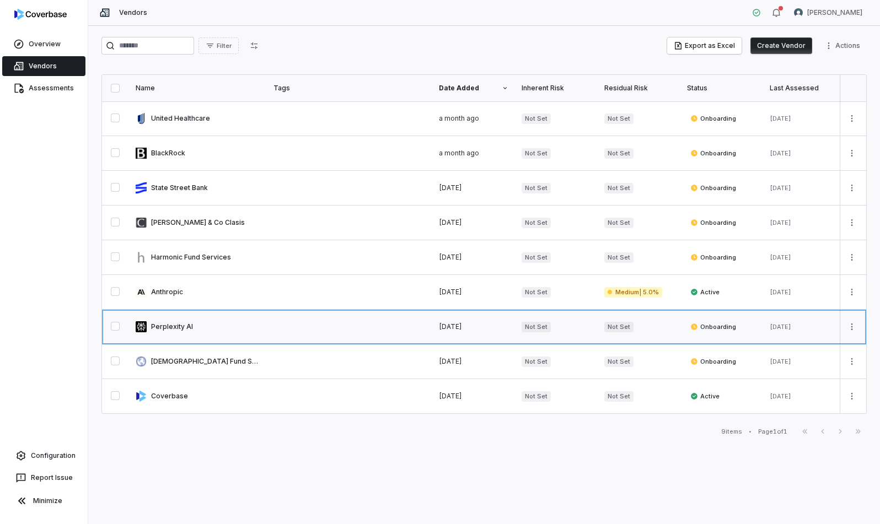
click at [165, 325] on link at bounding box center [198, 327] width 138 height 34
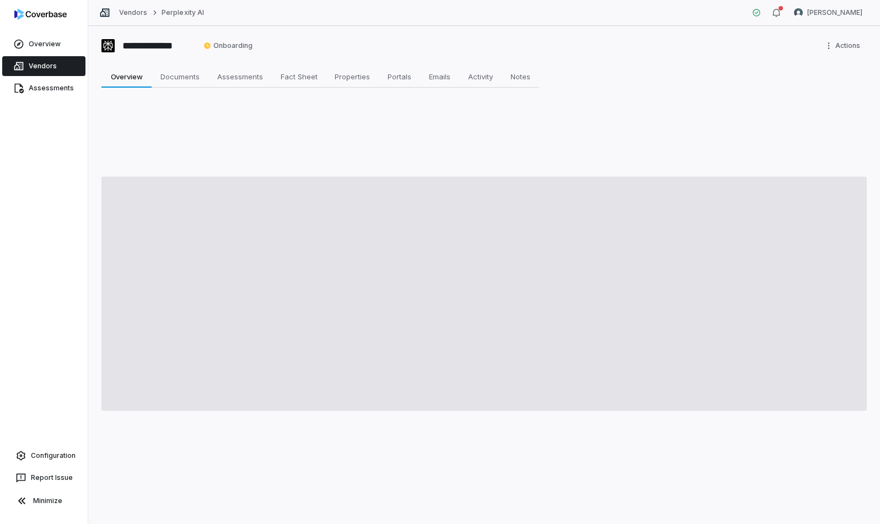
type textarea "*"
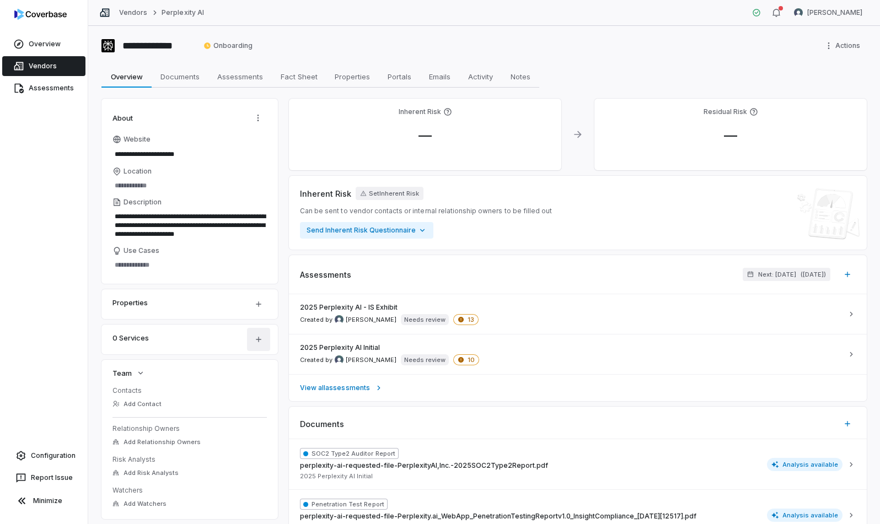
click at [253, 344] on button "button" at bounding box center [258, 339] width 23 height 23
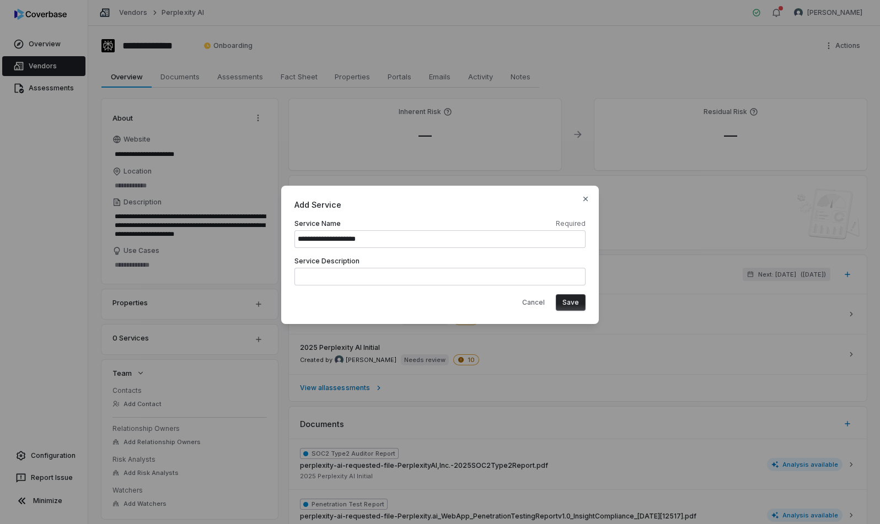
type input "**********"
drag, startPoint x: 568, startPoint y: 301, endPoint x: 521, endPoint y: 305, distance: 47.0
click at [568, 301] on button "Save" at bounding box center [571, 302] width 30 height 17
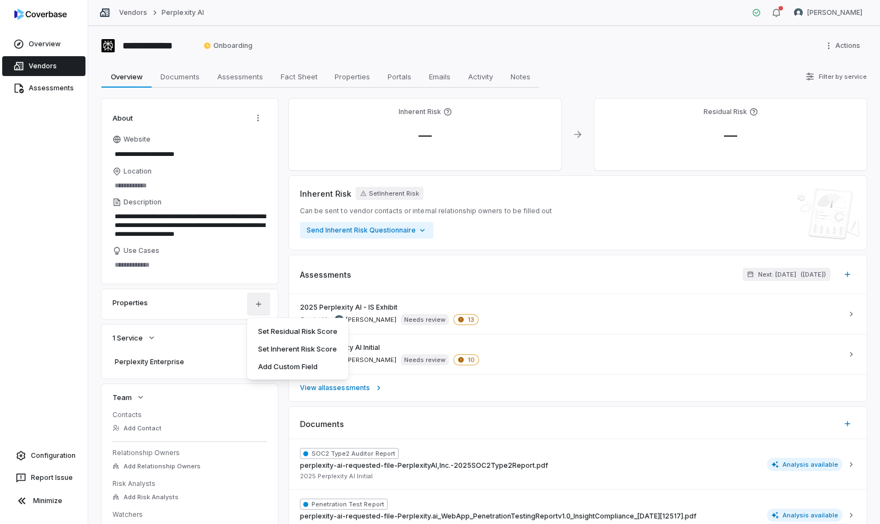
click at [255, 310] on html "**********" at bounding box center [440, 262] width 880 height 524
click at [276, 288] on html "**********" at bounding box center [440, 262] width 880 height 524
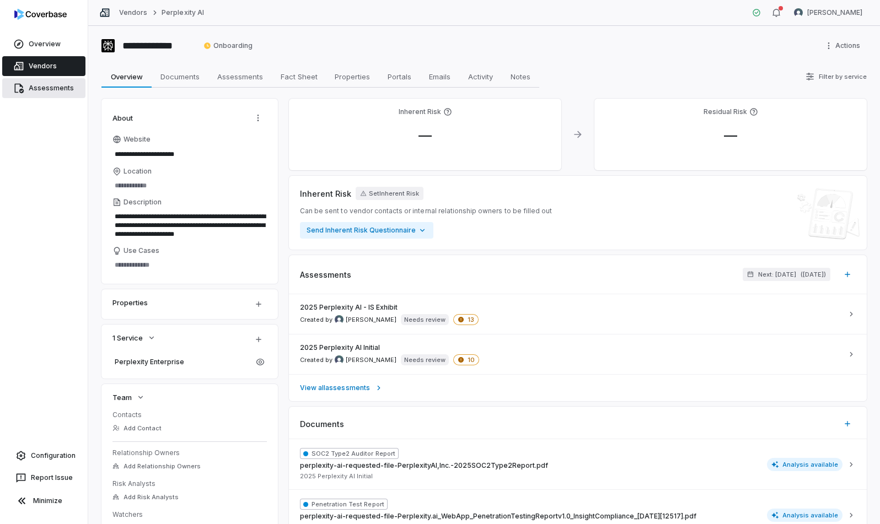
click at [43, 83] on link "Assessments" at bounding box center [43, 88] width 83 height 20
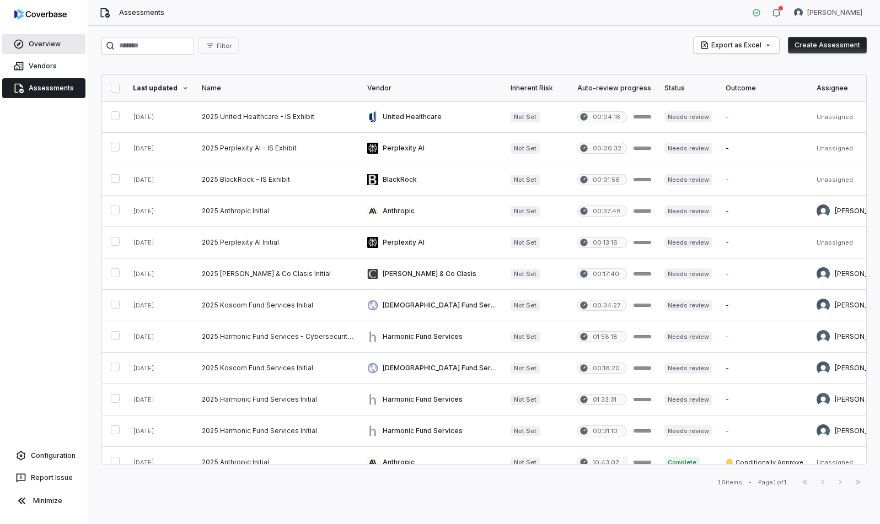
click at [53, 48] on link "Overview" at bounding box center [43, 44] width 83 height 20
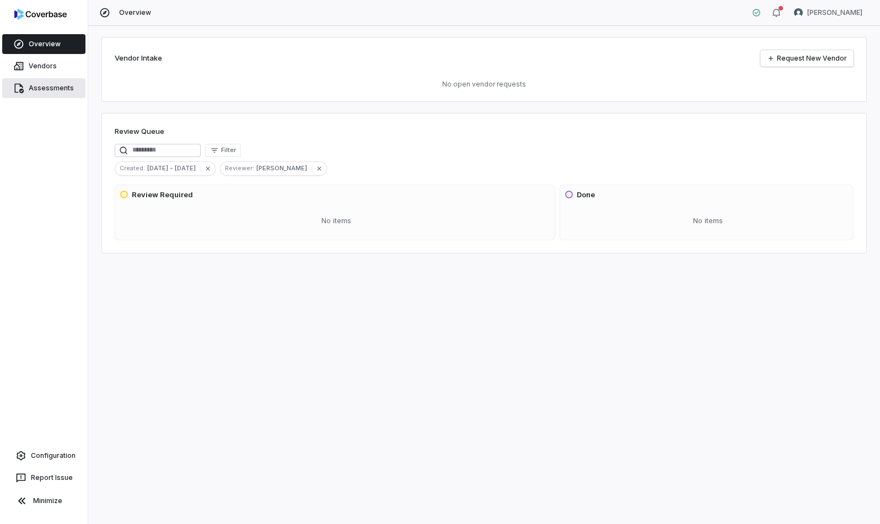
click at [42, 82] on link "Assessments" at bounding box center [43, 88] width 83 height 20
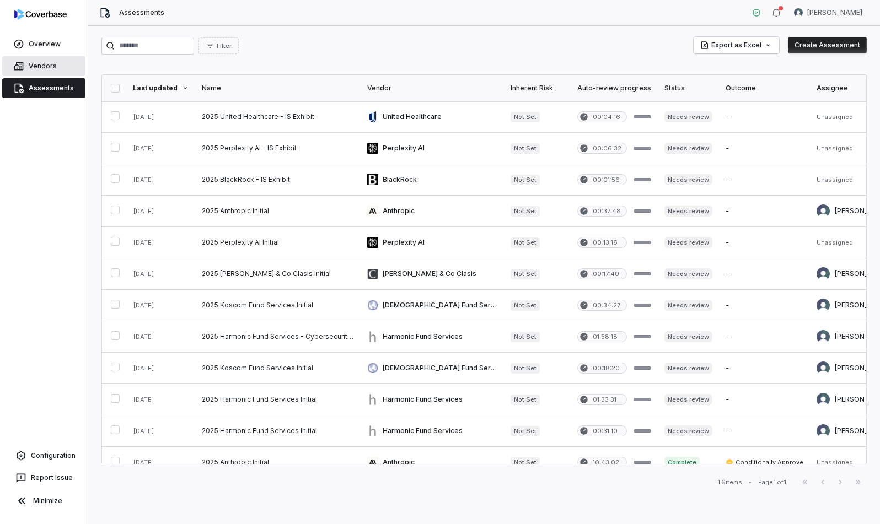
click at [47, 66] on span "Vendors" at bounding box center [43, 66] width 28 height 9
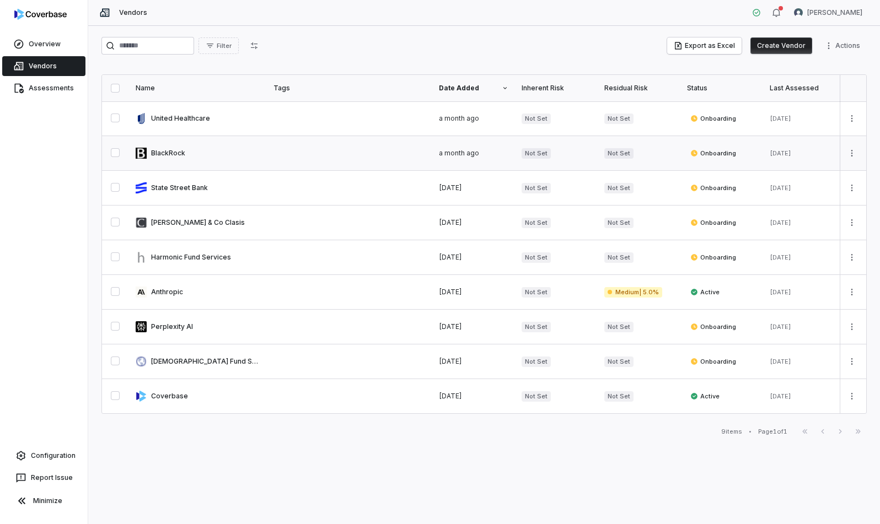
click at [165, 149] on link at bounding box center [198, 153] width 138 height 34
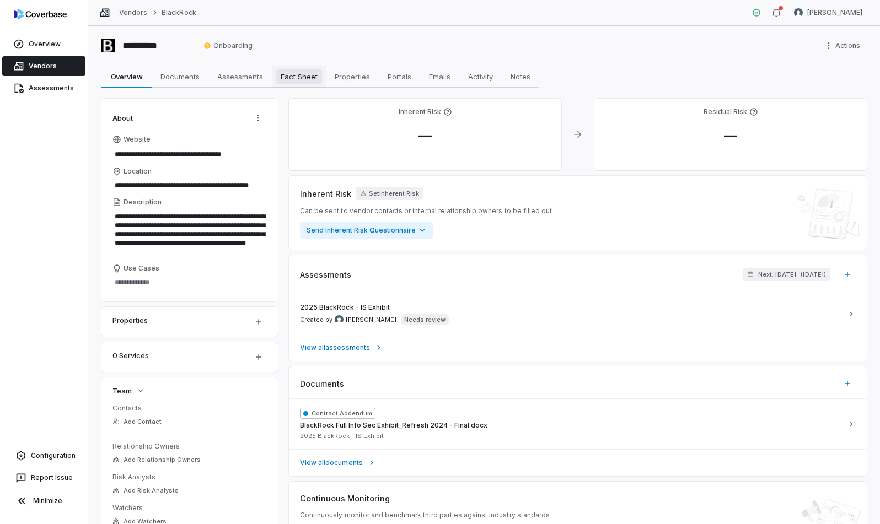
click at [301, 77] on span "Fact Sheet" at bounding box center [299, 76] width 46 height 14
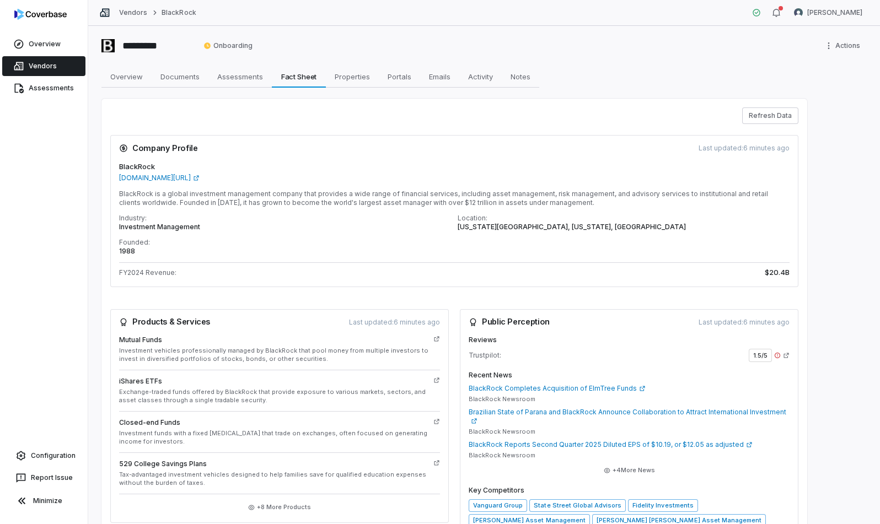
click at [748, 355] on icon at bounding box center [786, 355] width 5 height 5
click at [748, 358] on icon at bounding box center [786, 355] width 7 height 7
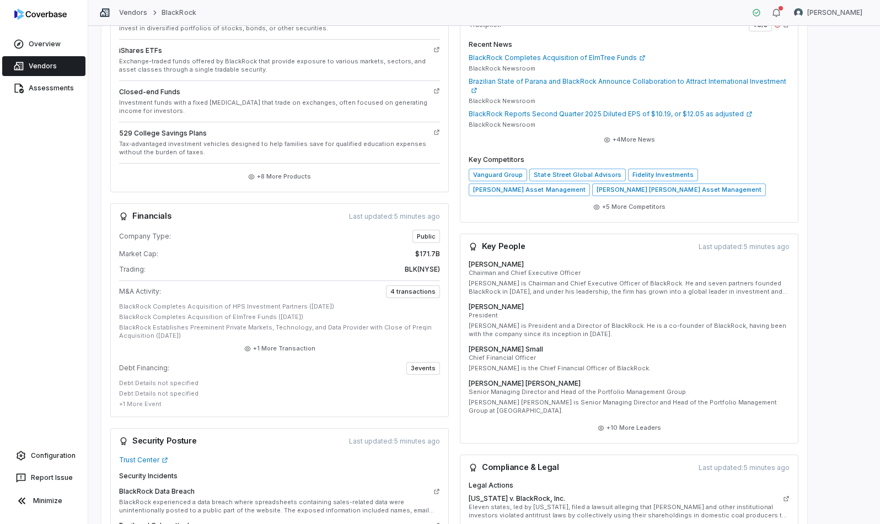
scroll to position [408, 0]
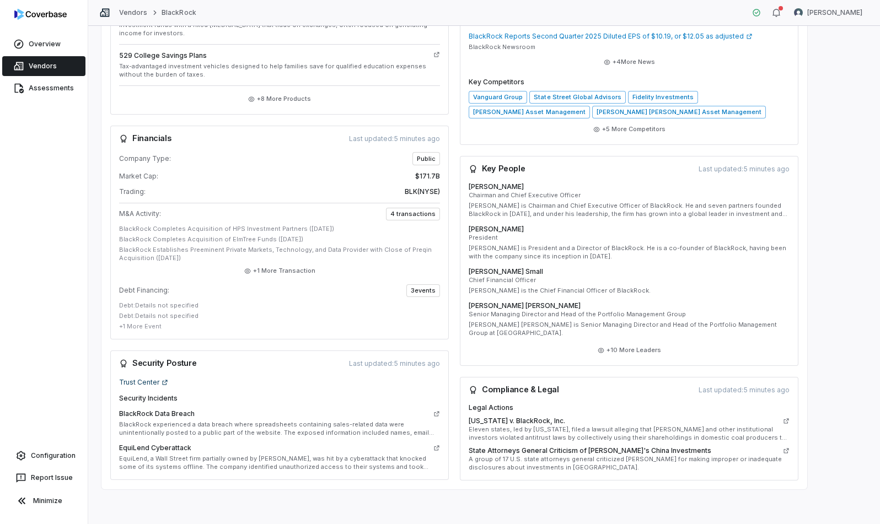
click at [144, 382] on link "Trust Center" at bounding box center [143, 382] width 49 height 9
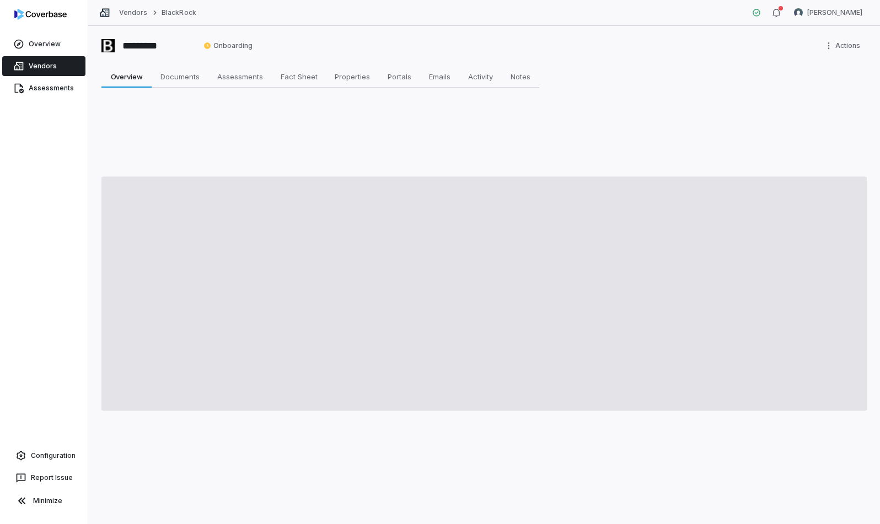
click at [35, 71] on link "Vendors" at bounding box center [43, 66] width 83 height 20
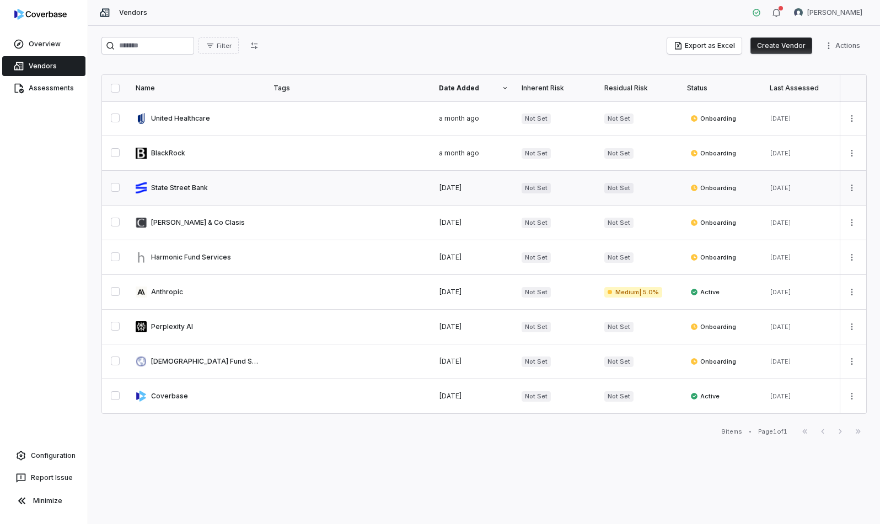
click at [176, 186] on link at bounding box center [198, 188] width 138 height 34
click at [159, 297] on link at bounding box center [198, 292] width 138 height 34
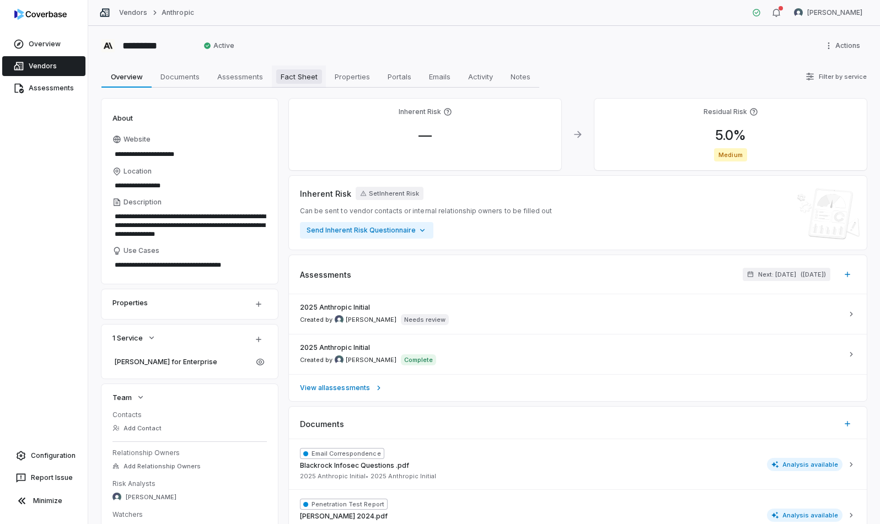
click at [311, 79] on span "Fact Sheet" at bounding box center [299, 76] width 46 height 14
drag, startPoint x: 305, startPoint y: 76, endPoint x: 311, endPoint y: 82, distance: 8.2
click at [305, 75] on span "Fact Sheet" at bounding box center [299, 76] width 46 height 14
type textarea "*"
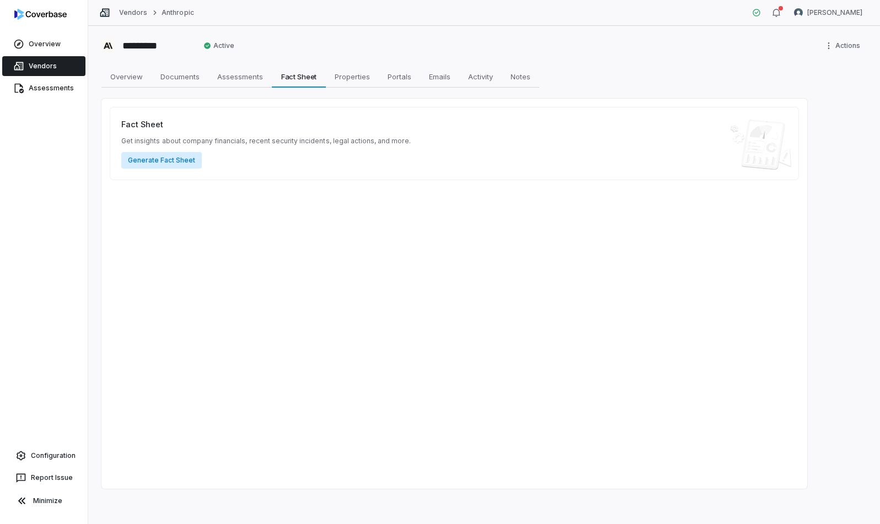
click at [163, 161] on button "Generate Fact Sheet" at bounding box center [161, 160] width 80 height 17
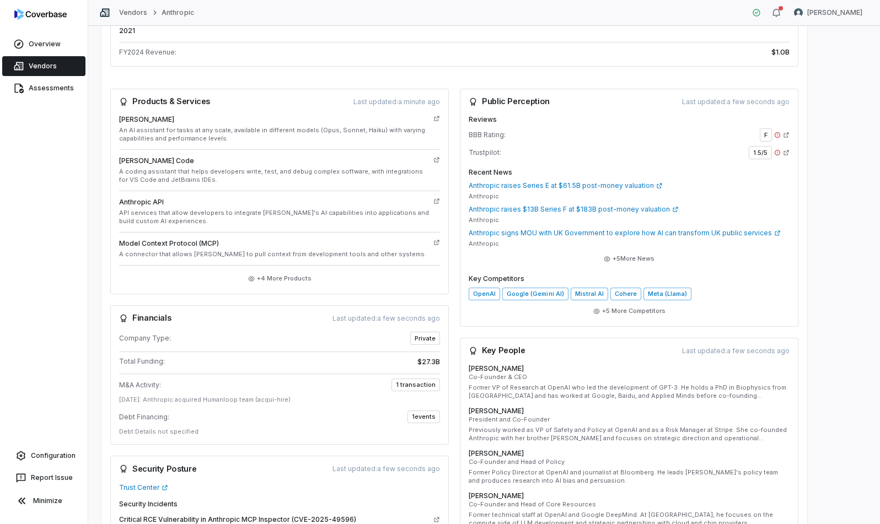
scroll to position [402, 0]
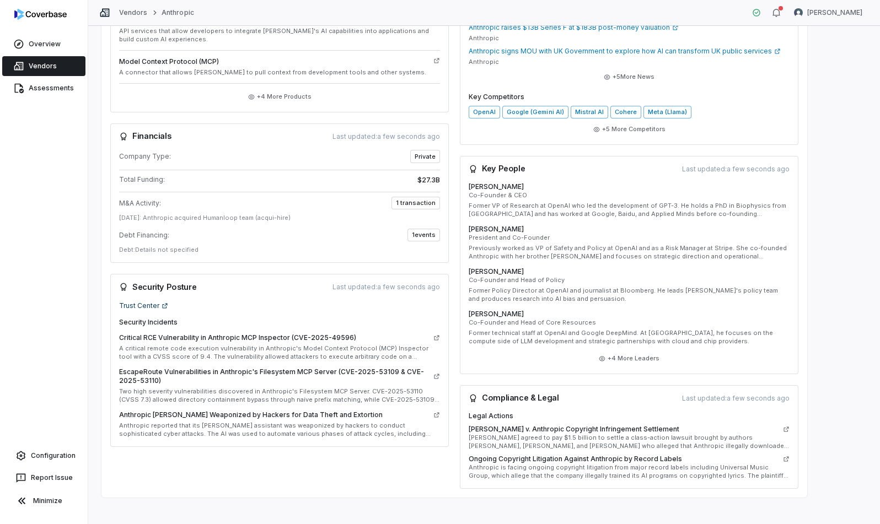
click at [159, 301] on link "Trust Center" at bounding box center [143, 305] width 49 height 9
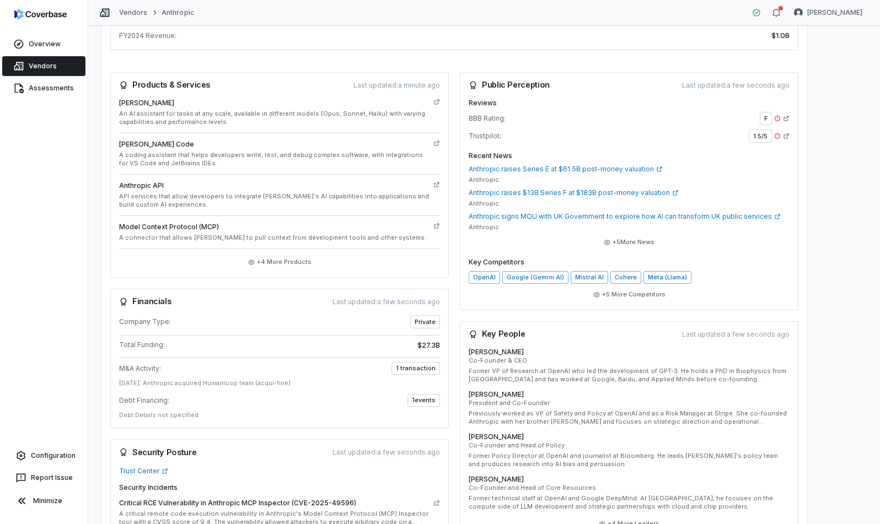
scroll to position [17, 0]
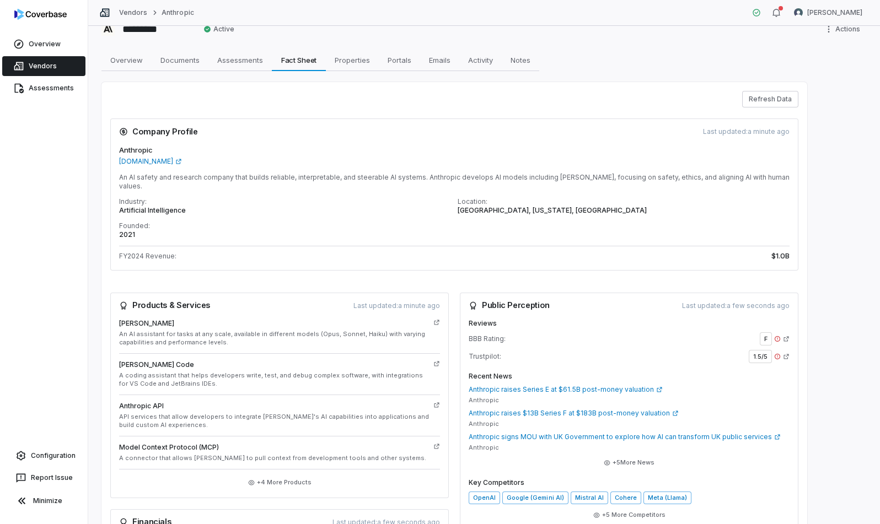
click at [748, 336] on icon at bounding box center [786, 338] width 5 height 5
click at [284, 477] on button "+ 4 More Products" at bounding box center [280, 483] width 70 height 20
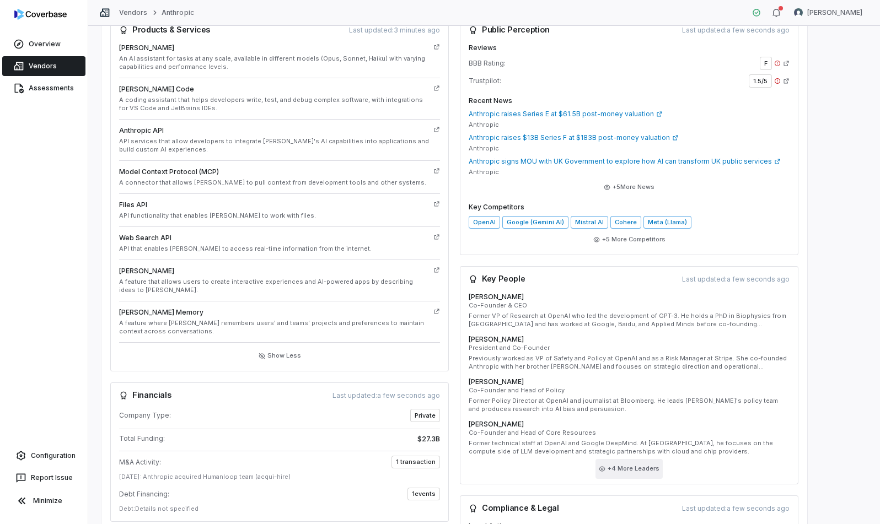
scroll to position [457, 0]
